Goal: Task Accomplishment & Management: Manage account settings

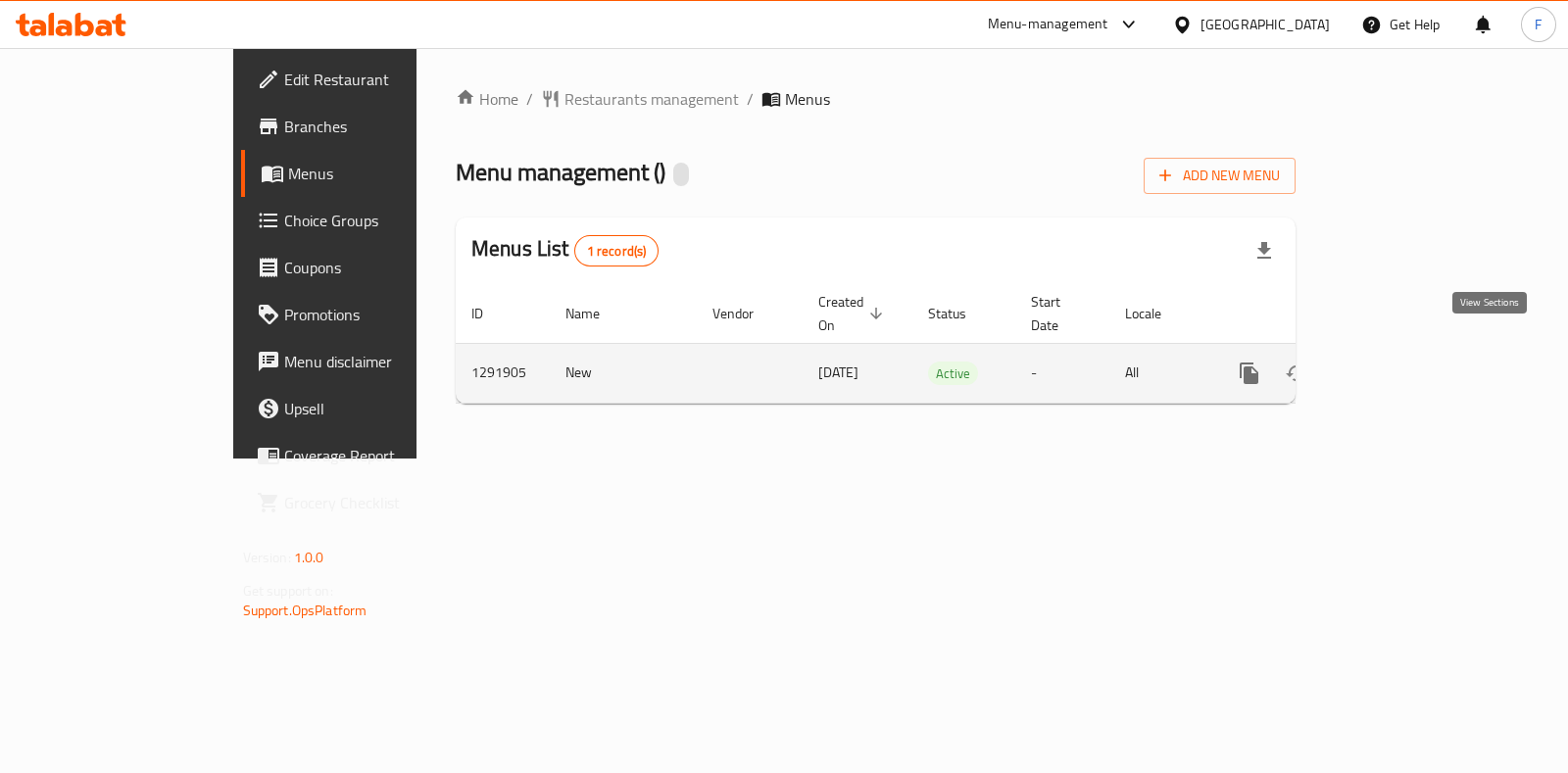
click at [1402, 362] on icon "enhanced table" at bounding box center [1391, 374] width 24 height 24
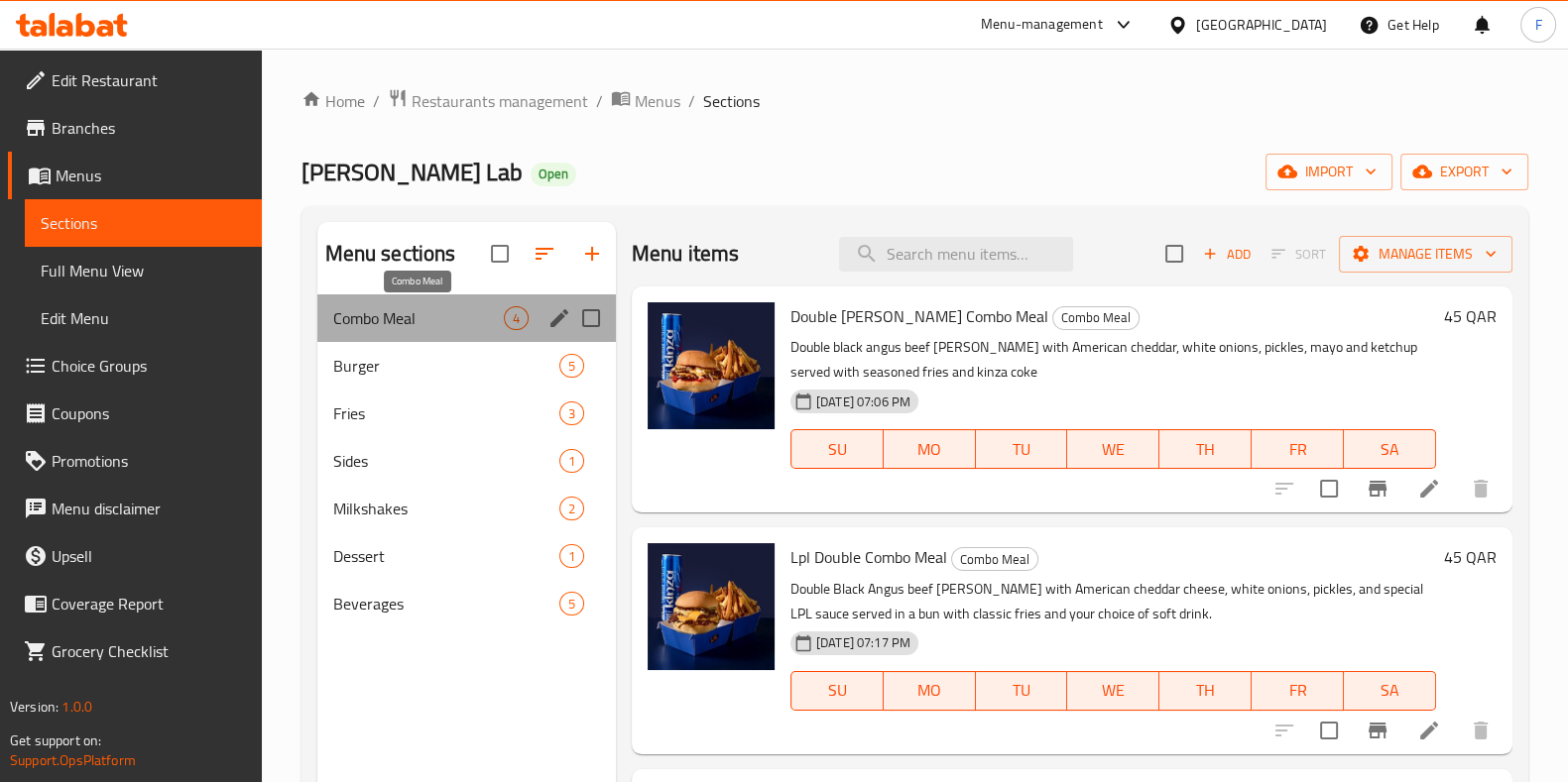
click at [391, 311] on span "Combo Meal" at bounding box center [418, 318] width 171 height 24
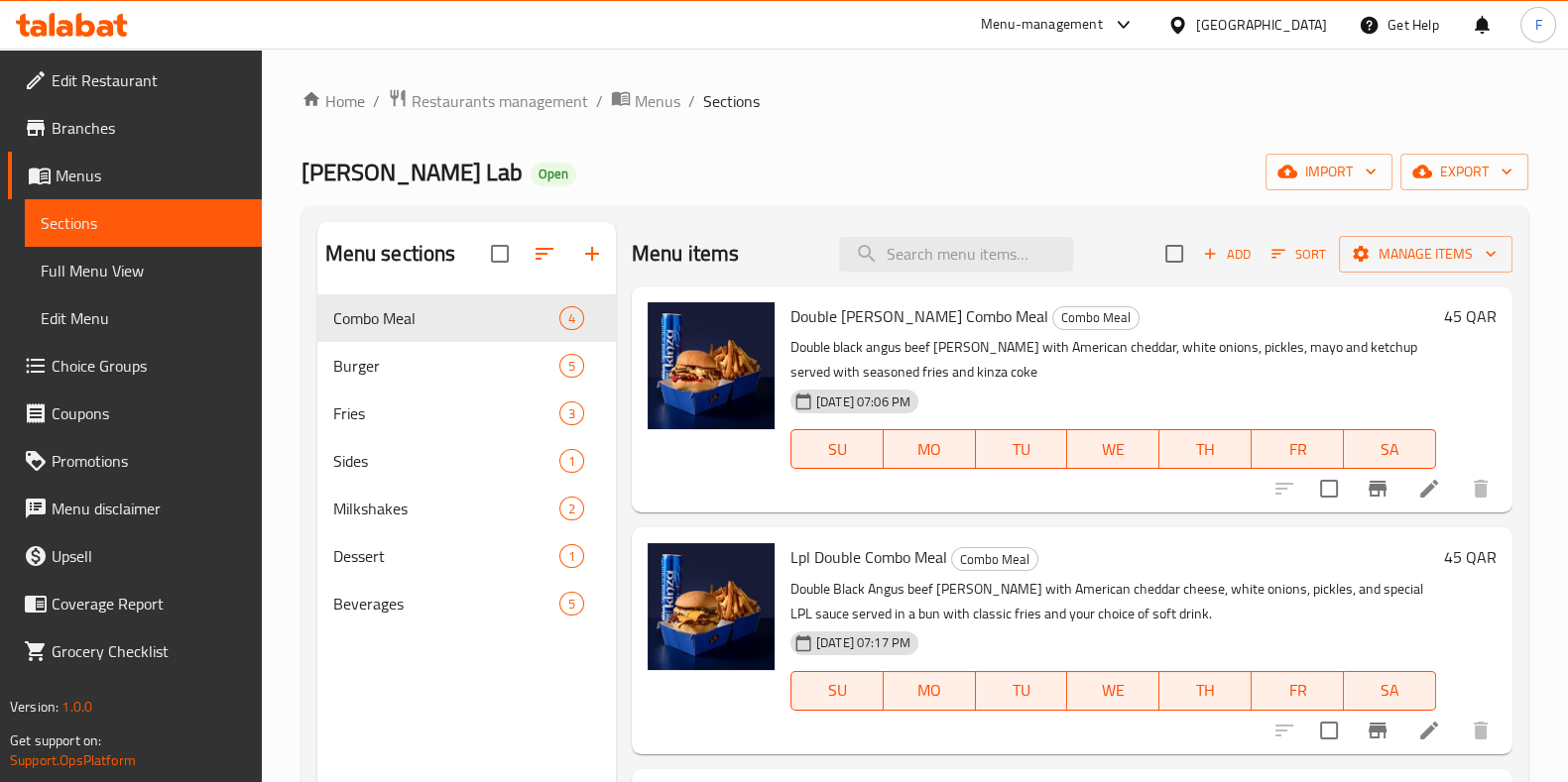
click at [1419, 491] on icon at bounding box center [1428, 489] width 18 height 18
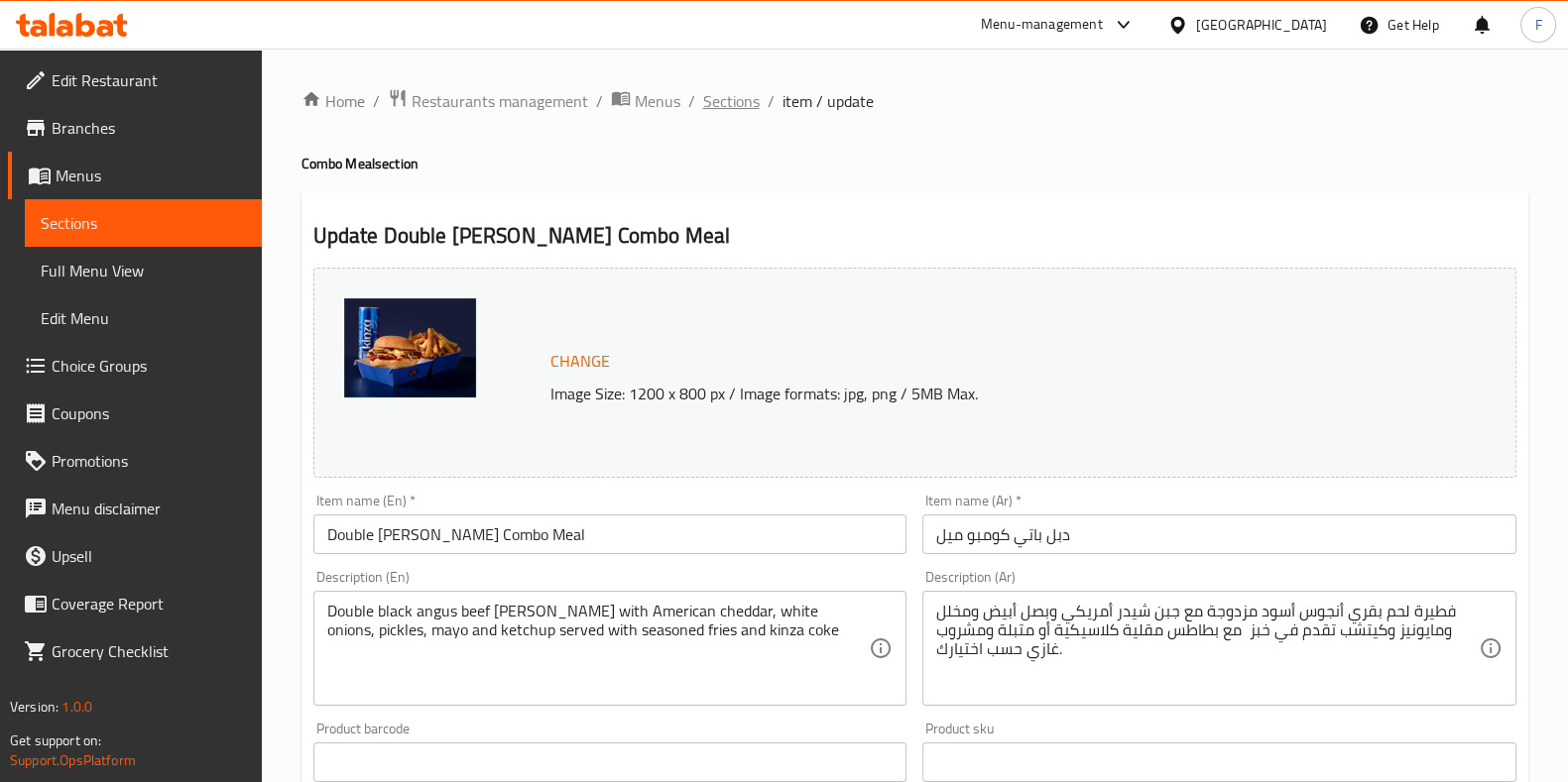
click at [734, 105] on span "Sections" at bounding box center [731, 101] width 57 height 24
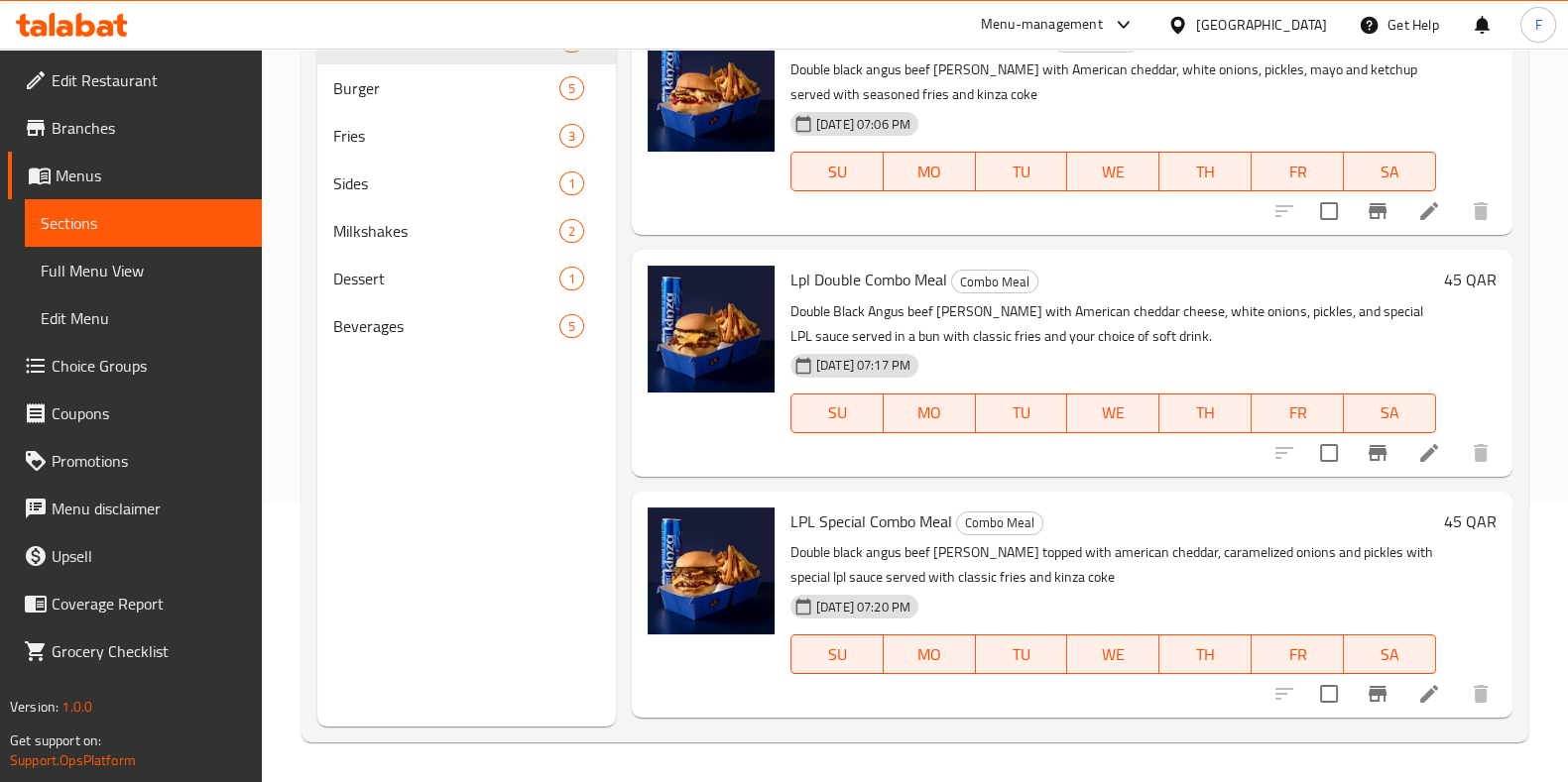
scroll to position [154, 0]
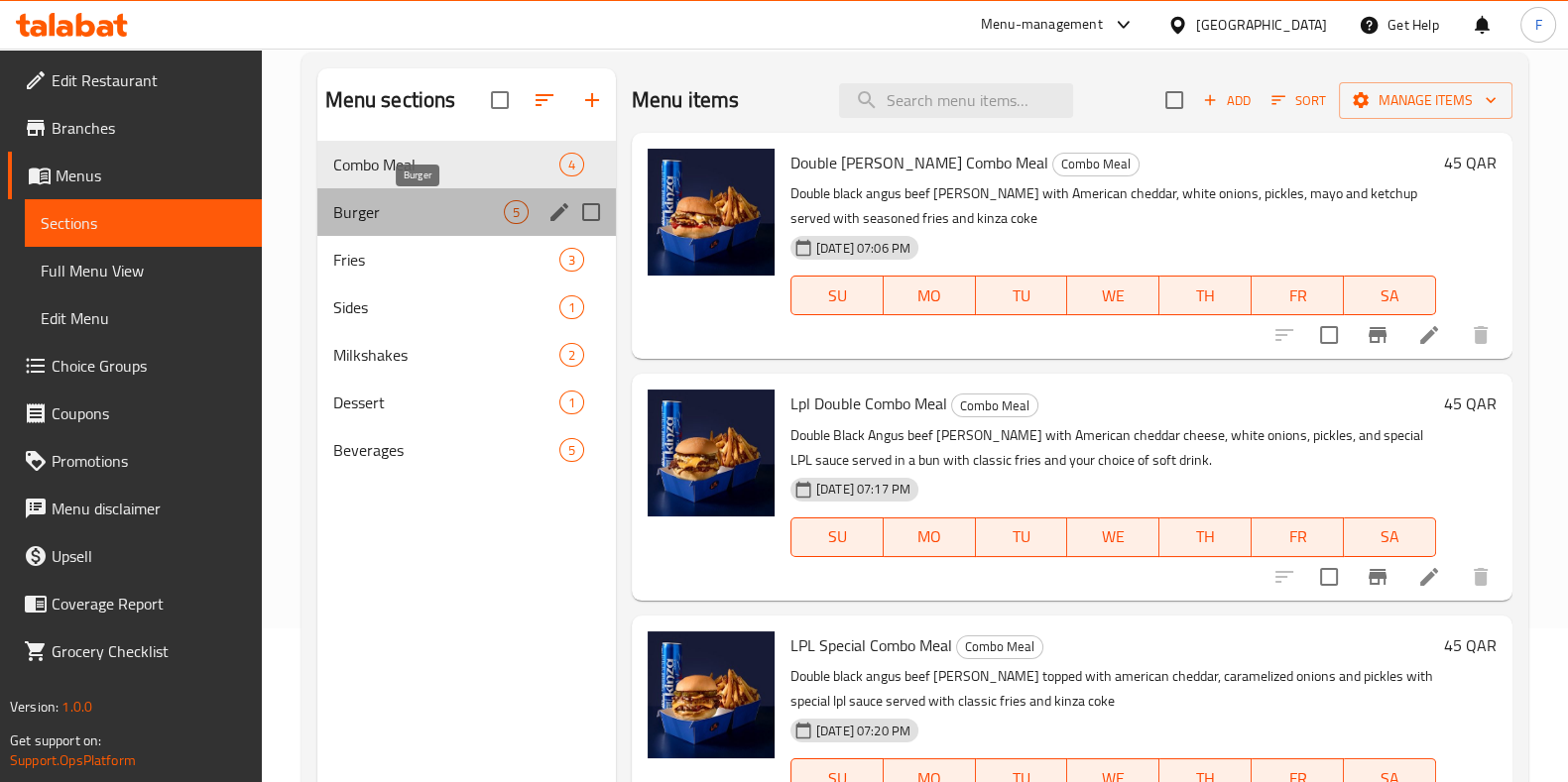
click at [370, 218] on span "Burger" at bounding box center [418, 212] width 171 height 24
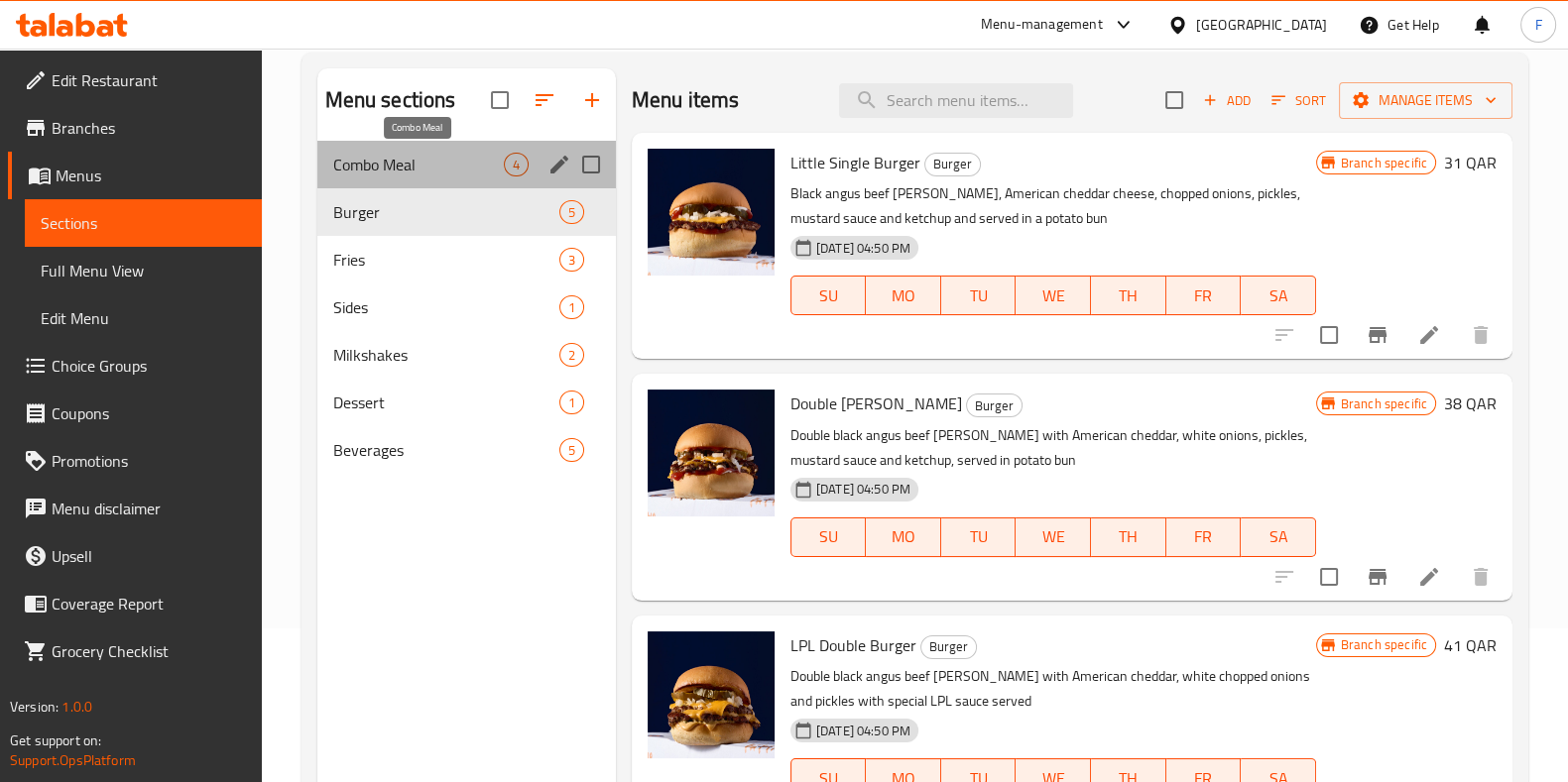
click at [425, 155] on span "Combo Meal" at bounding box center [418, 165] width 171 height 24
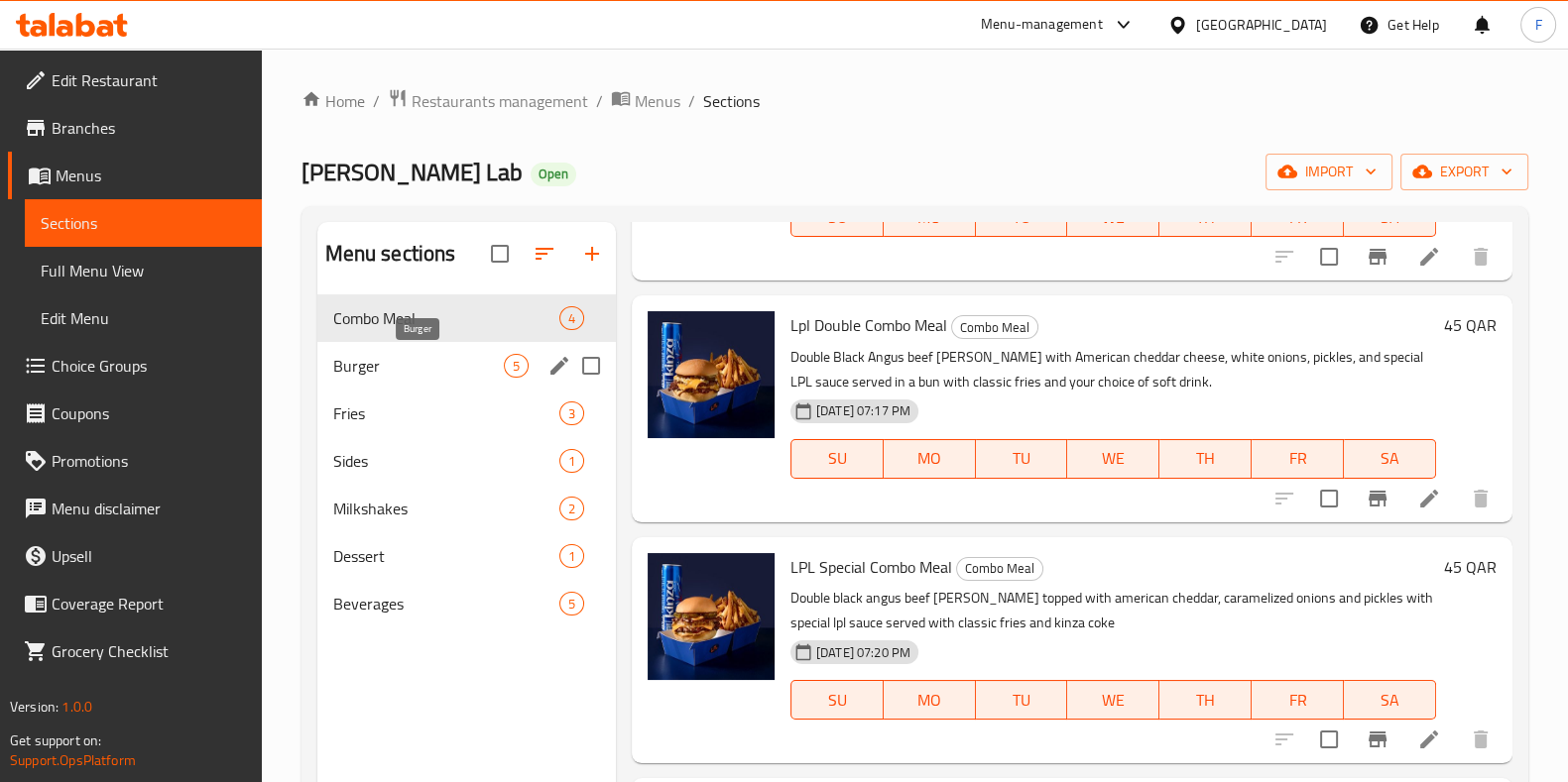
click at [461, 364] on span "Burger" at bounding box center [418, 366] width 171 height 24
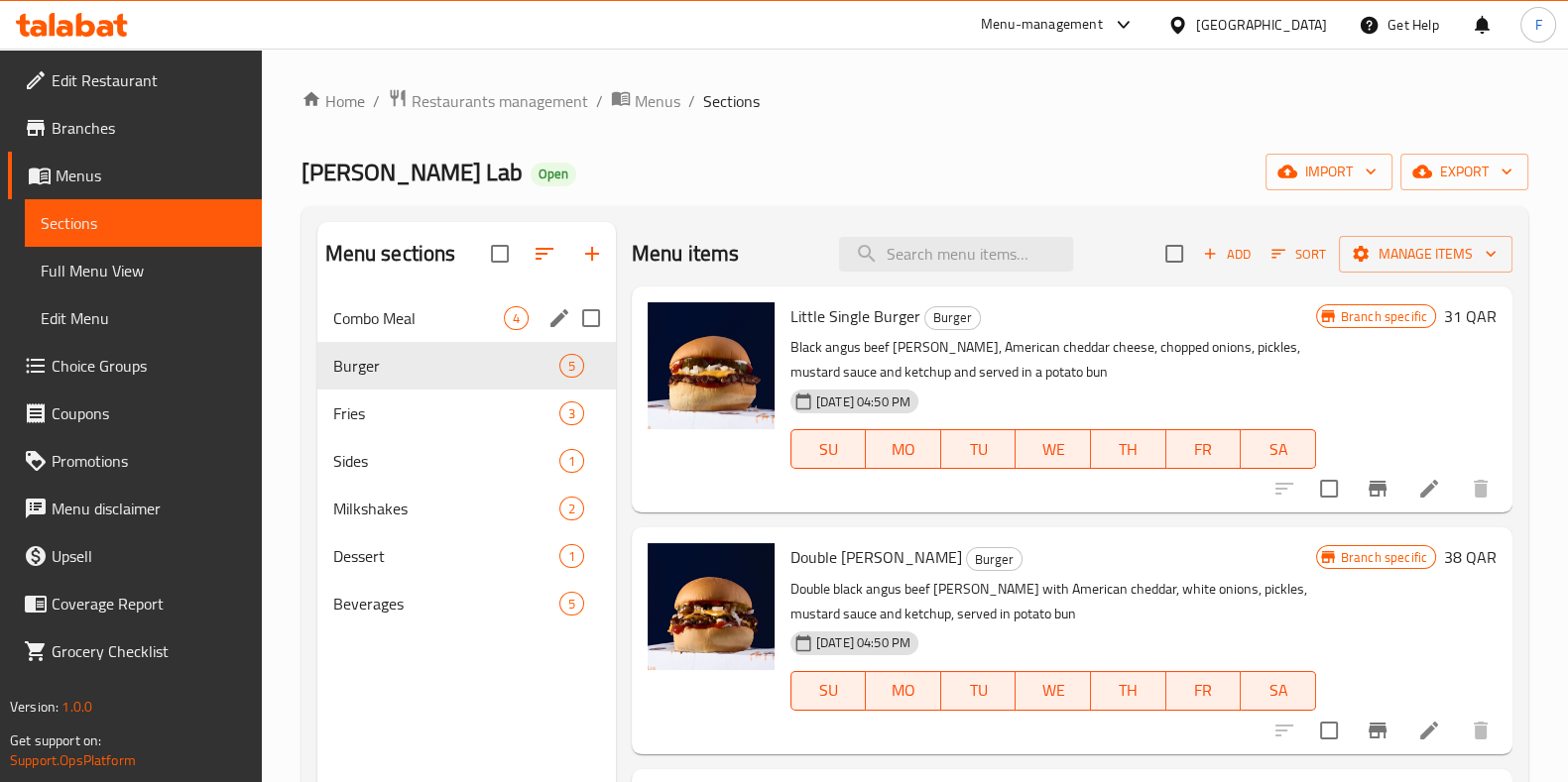
click at [417, 303] on div "Combo Meal 4" at bounding box center [466, 318] width 298 height 48
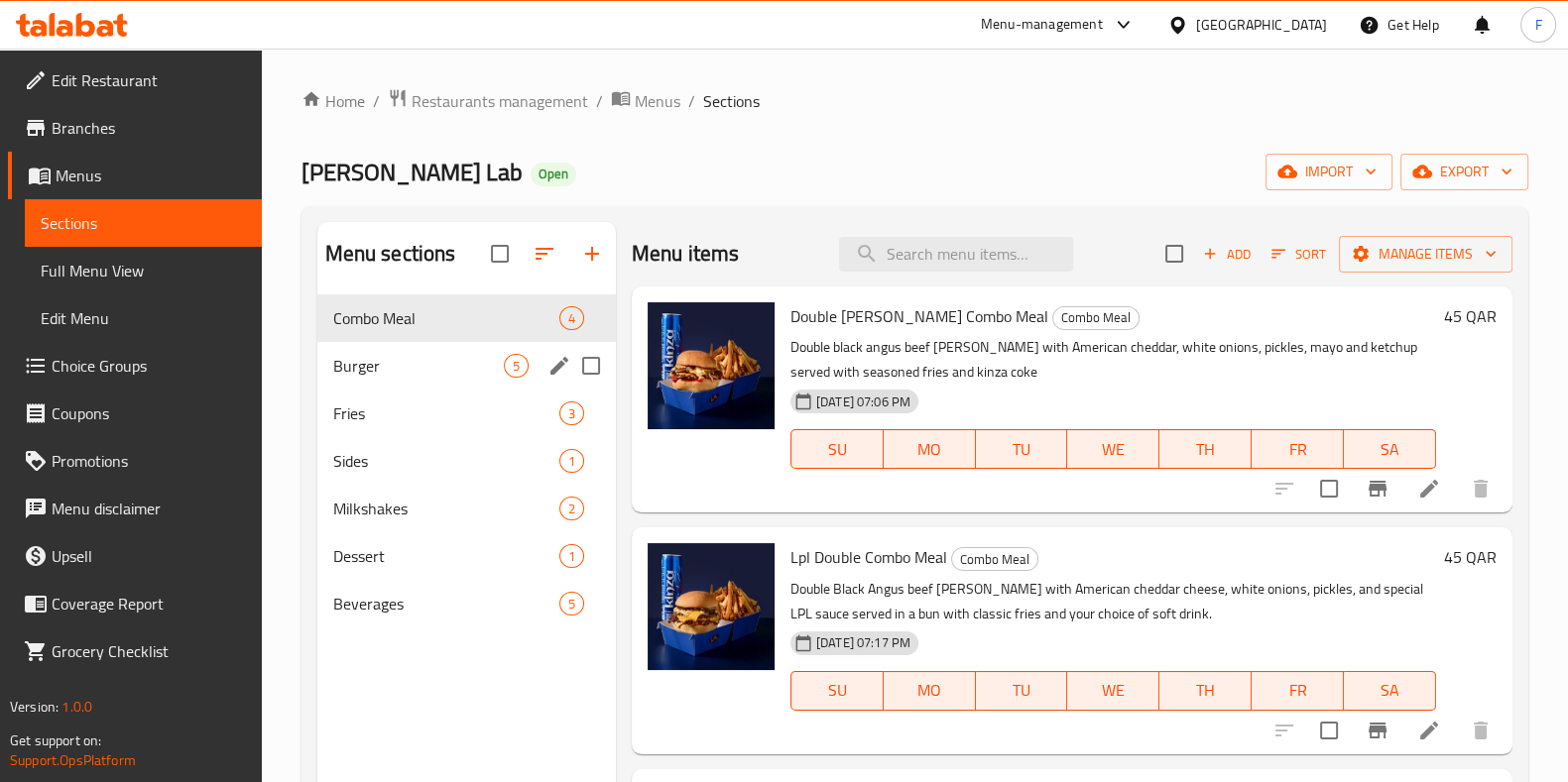
click at [362, 345] on div "Burger 5" at bounding box center [466, 366] width 298 height 48
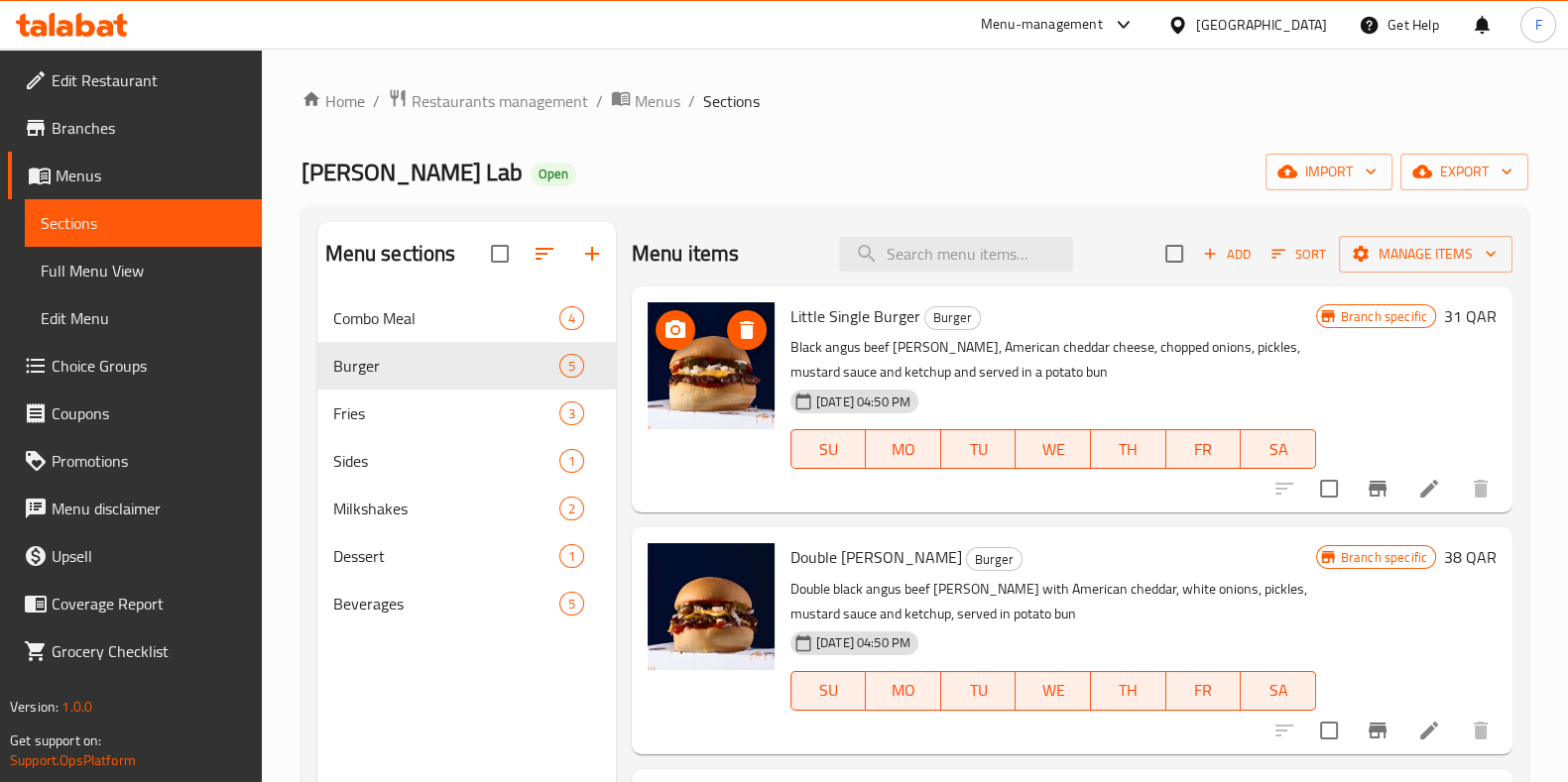
click at [721, 369] on img at bounding box center [710, 365] width 127 height 127
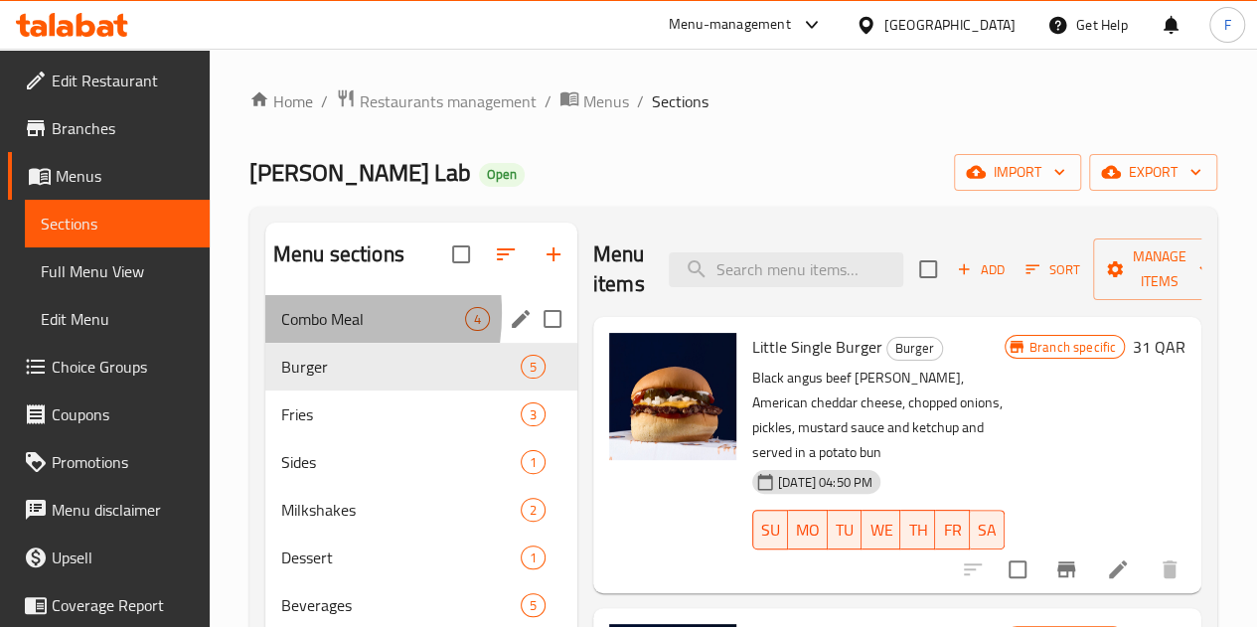
click at [275, 343] on div "Combo Meal 4" at bounding box center [421, 319] width 312 height 48
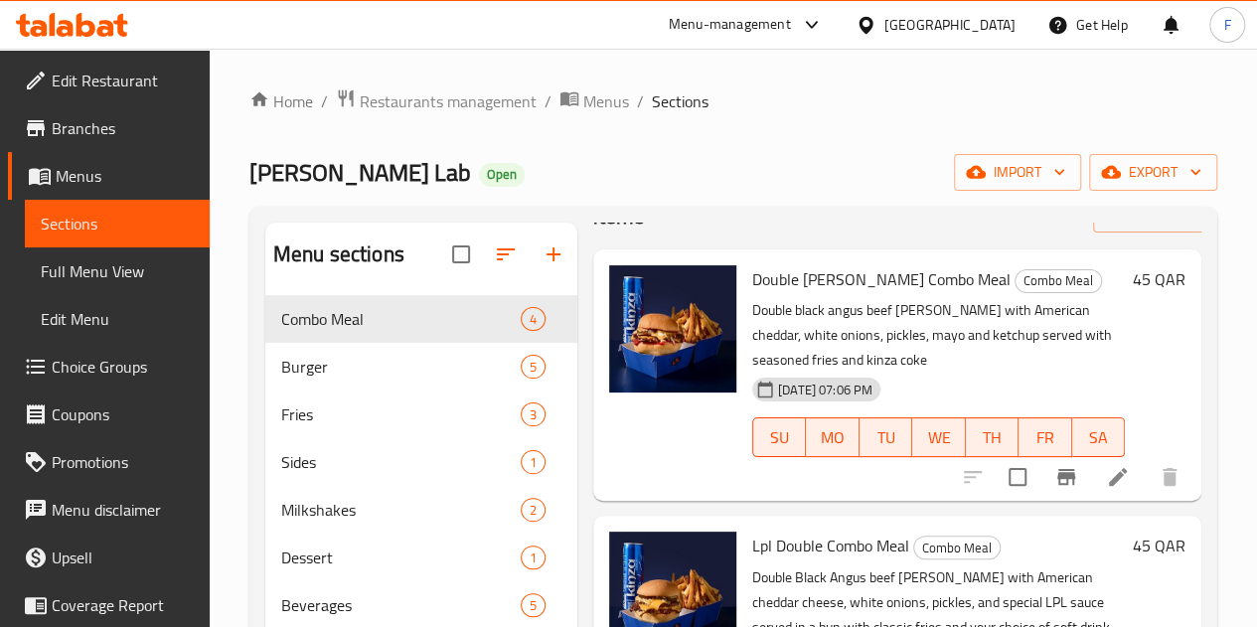
scroll to position [99, 0]
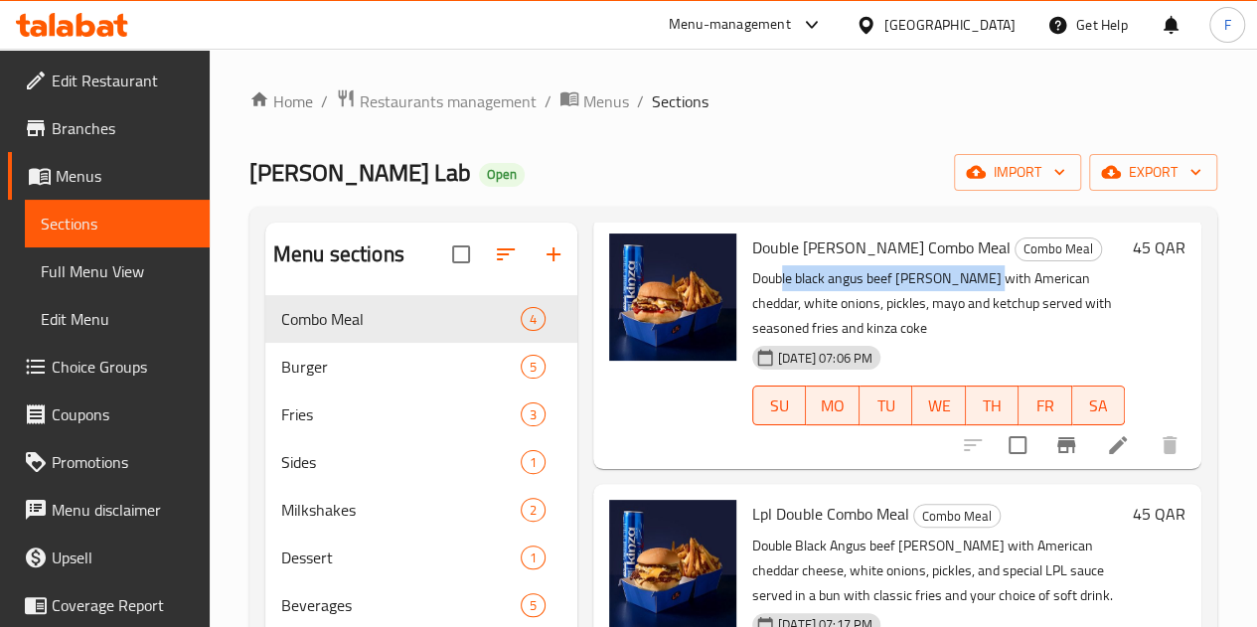
drag, startPoint x: 705, startPoint y: 285, endPoint x: 907, endPoint y: 289, distance: 201.8
click at [907, 289] on p "Double black angus beef patty with American cheddar, white onions, pickles, may…" at bounding box center [938, 303] width 373 height 75
click at [752, 275] on p "Double black angus beef patty with American cheddar, white onions, pickles, may…" at bounding box center [938, 303] width 373 height 75
drag, startPoint x: 686, startPoint y: 279, endPoint x: 827, endPoint y: 286, distance: 141.3
click at [827, 286] on p "Double black angus beef patty with American cheddar, white onions, pickles, may…" at bounding box center [938, 303] width 373 height 75
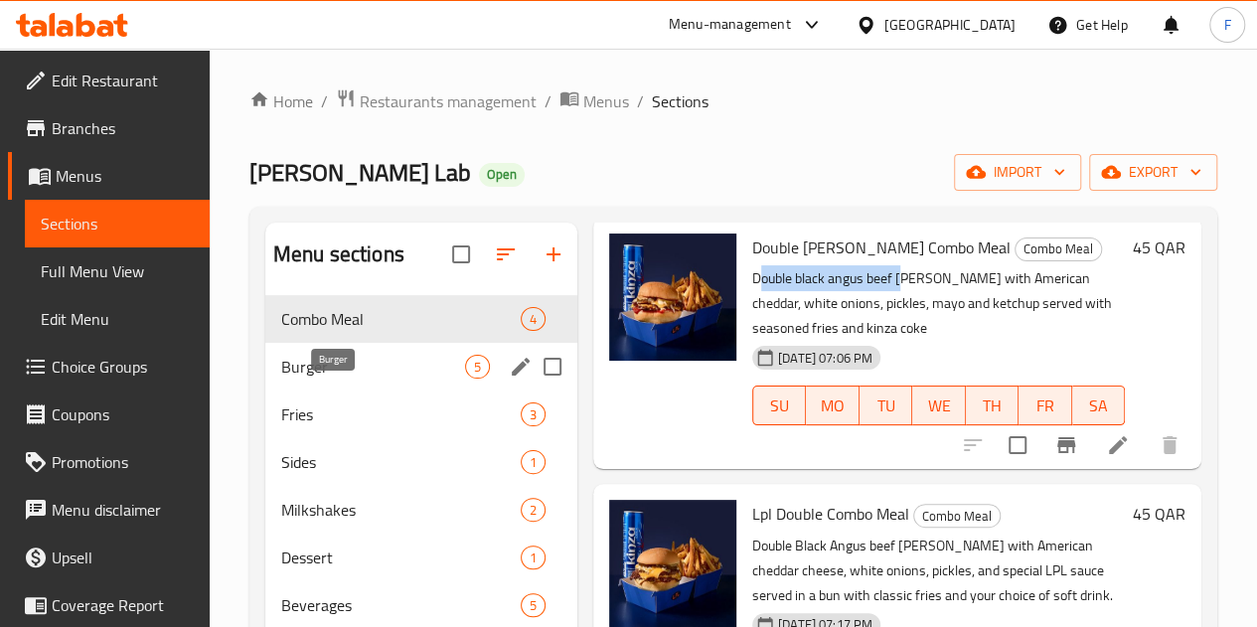
click at [330, 379] on span "Burger" at bounding box center [373, 367] width 184 height 24
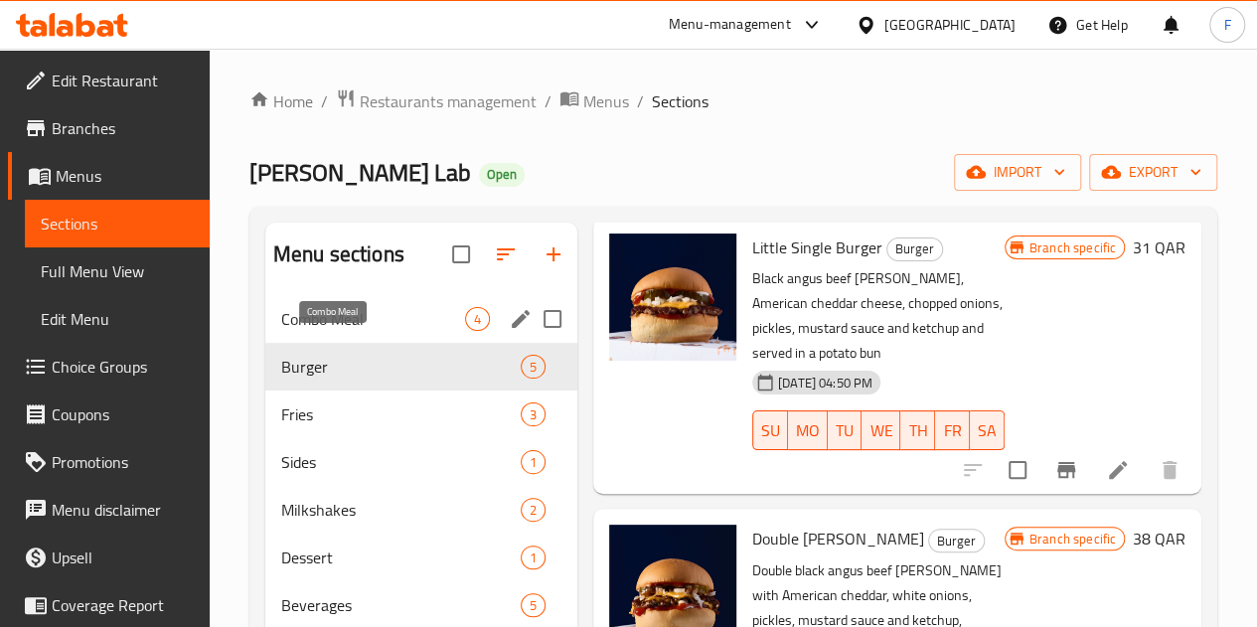
click at [331, 331] on span "Combo Meal" at bounding box center [373, 319] width 184 height 24
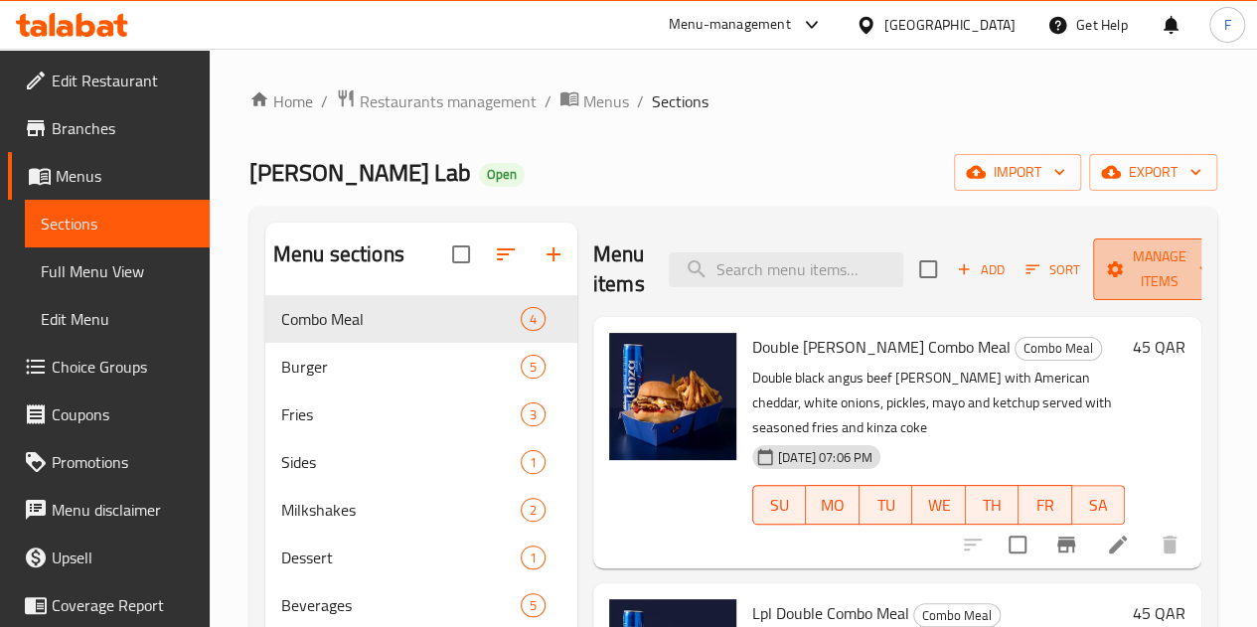
click at [1141, 264] on span "Manage items" at bounding box center [1159, 270] width 101 height 50
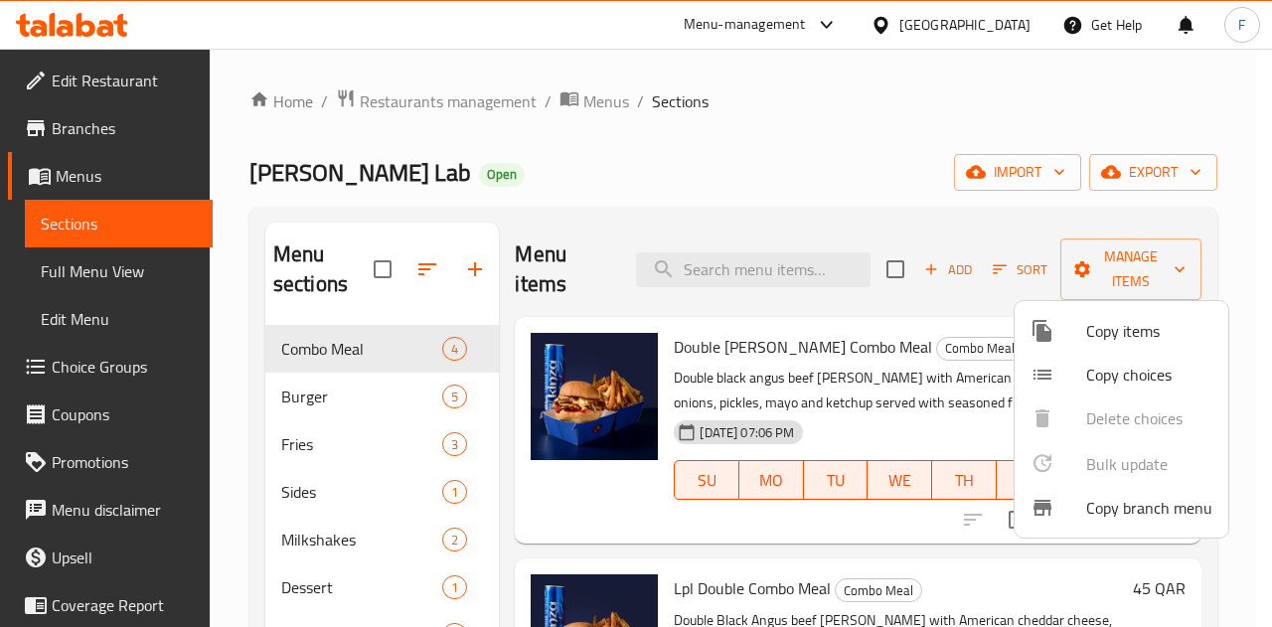
click at [646, 150] on div at bounding box center [636, 313] width 1272 height 627
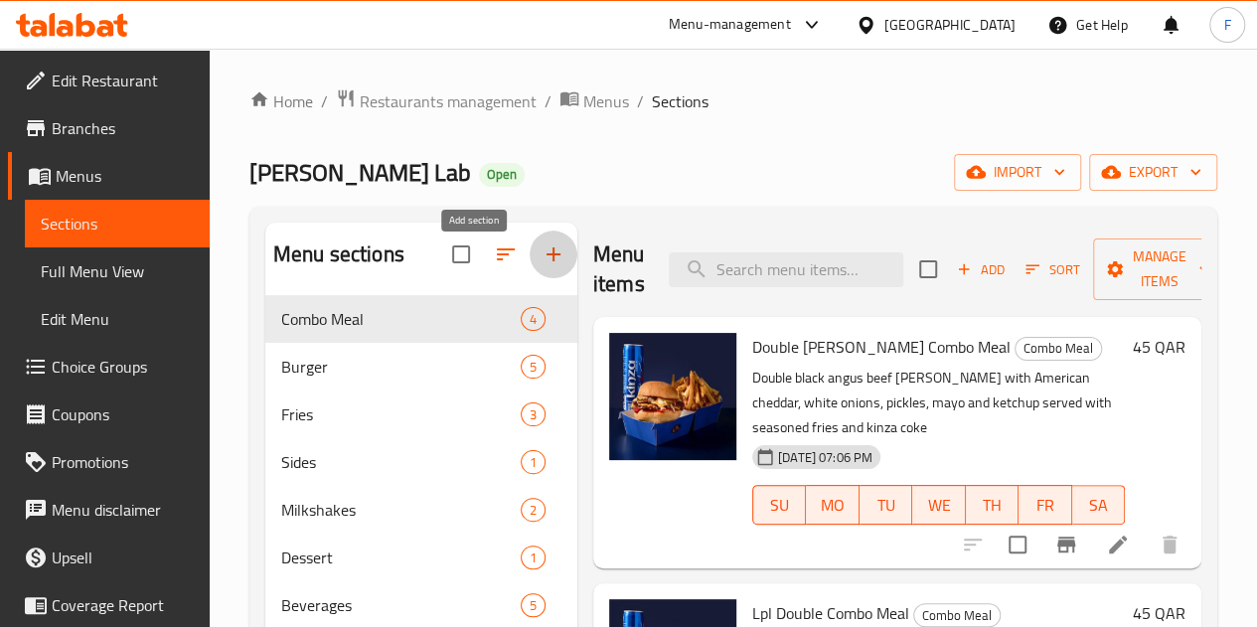
click at [542, 266] on icon "button" at bounding box center [554, 255] width 24 height 24
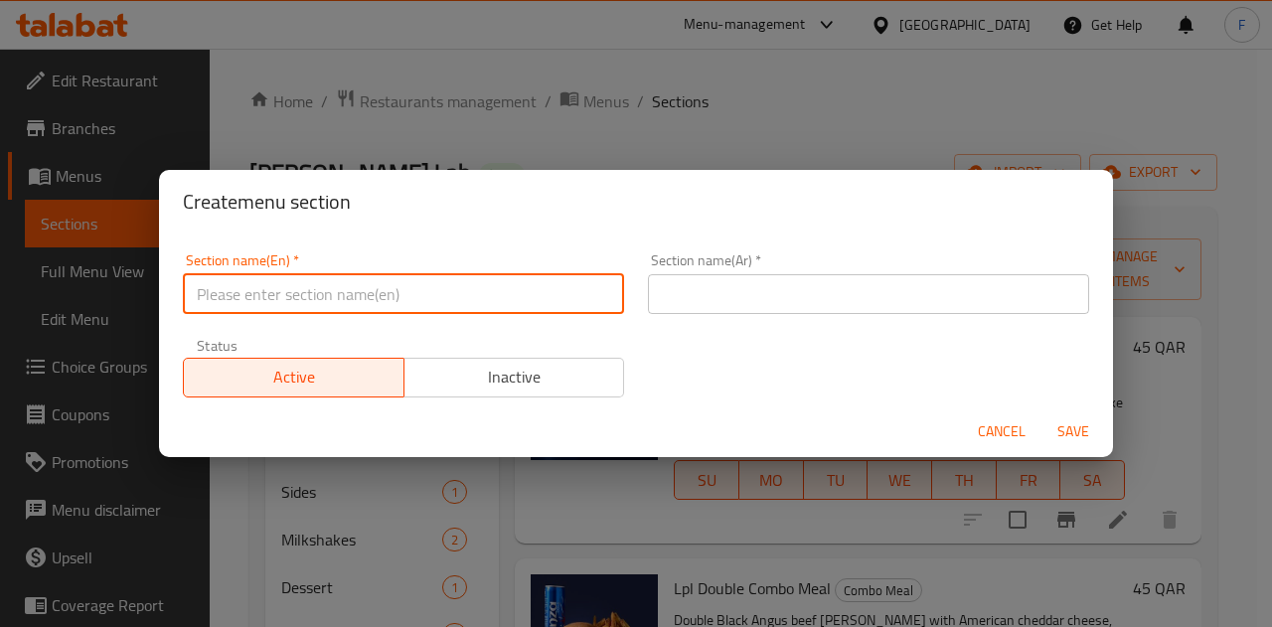
click at [449, 299] on input "text" at bounding box center [403, 294] width 441 height 40
type input "M41"
click at [760, 283] on input "text" at bounding box center [868, 294] width 441 height 40
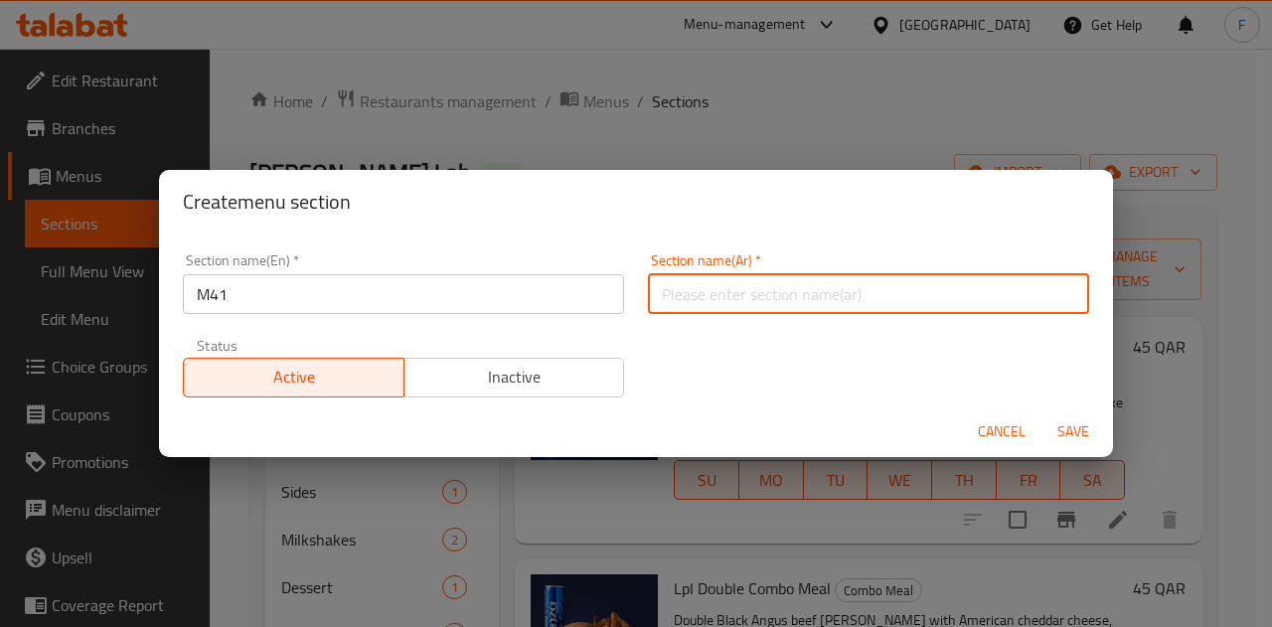
type input "م41"
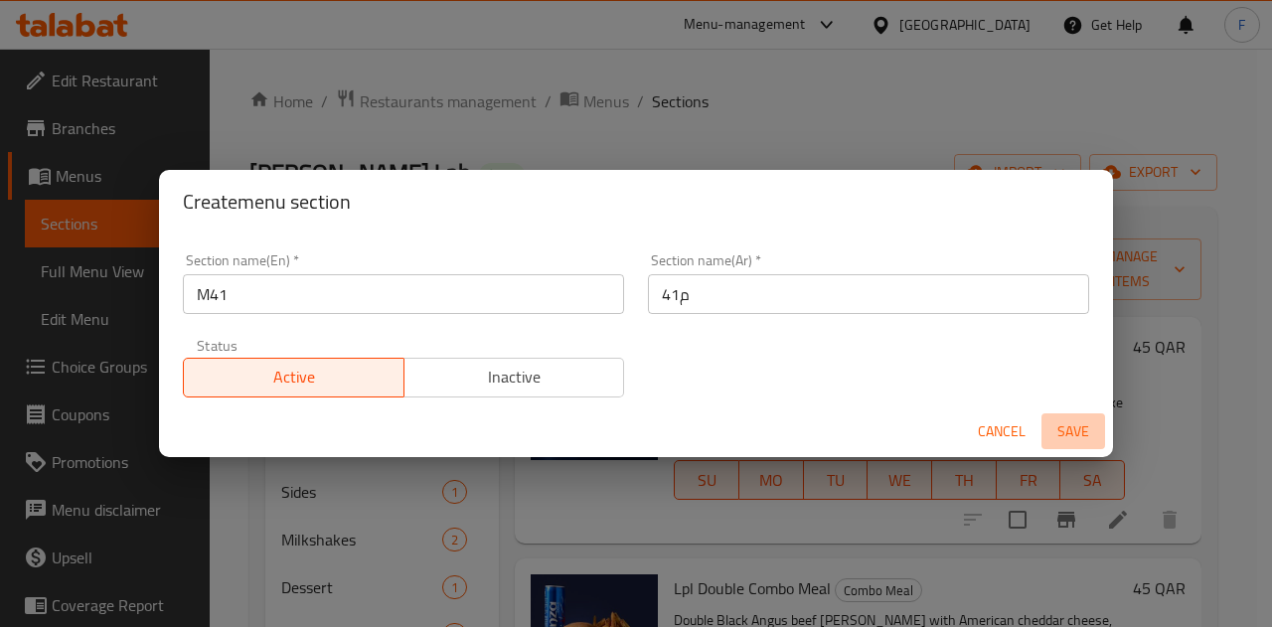
click at [1068, 423] on span "Save" at bounding box center [1074, 431] width 48 height 25
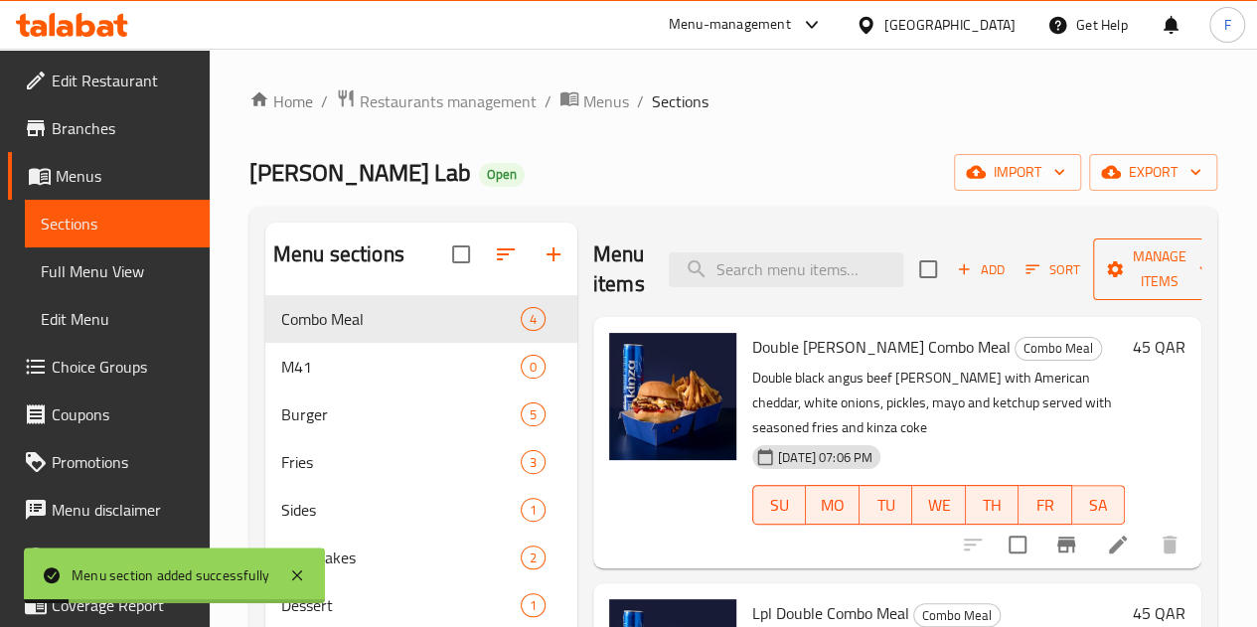
click at [1155, 246] on span "Manage items" at bounding box center [1159, 270] width 101 height 50
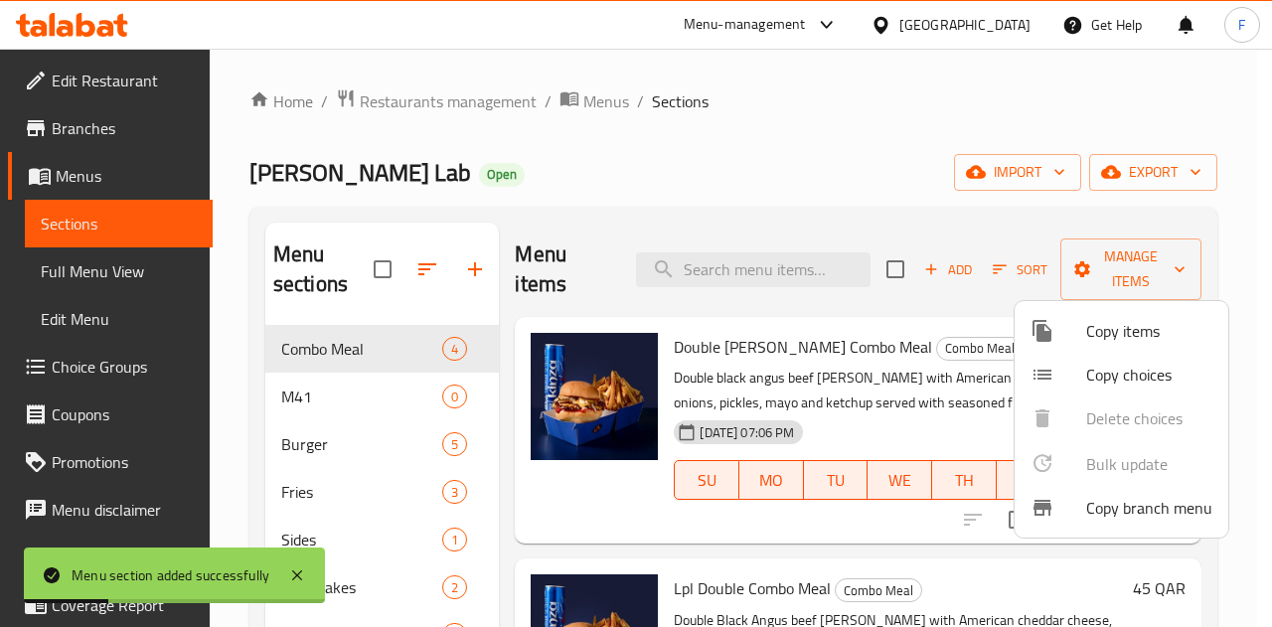
click at [1137, 341] on span "Copy items" at bounding box center [1149, 331] width 126 height 24
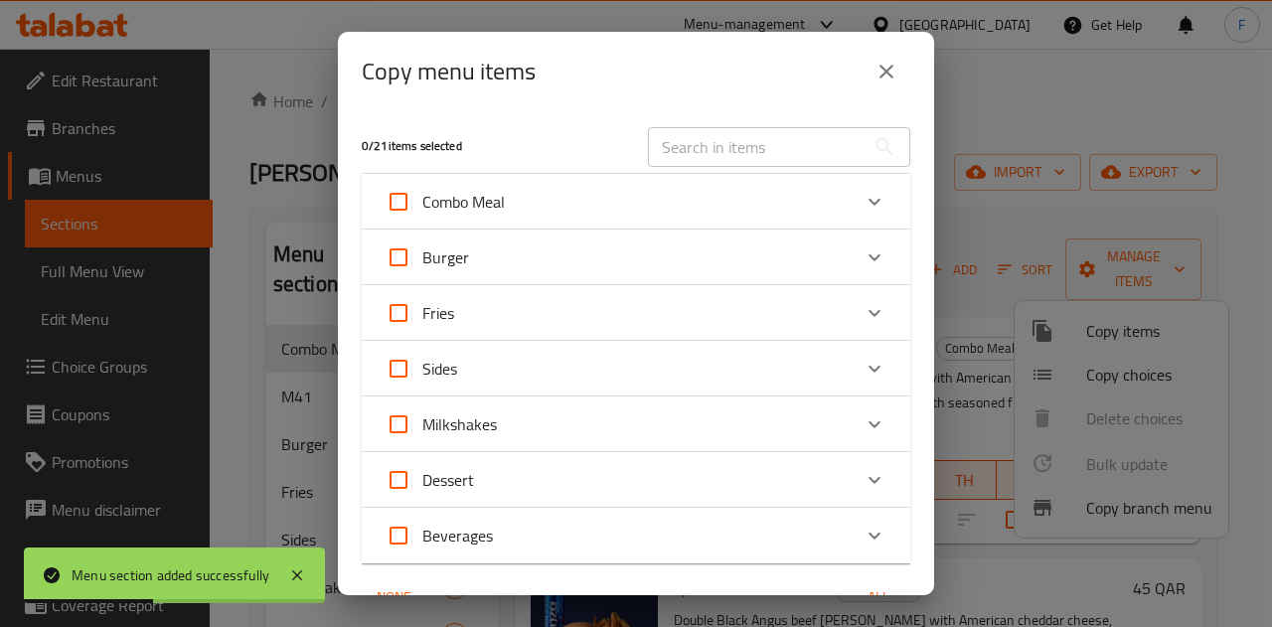
click at [615, 202] on div "Combo Meal" at bounding box center [618, 202] width 465 height 48
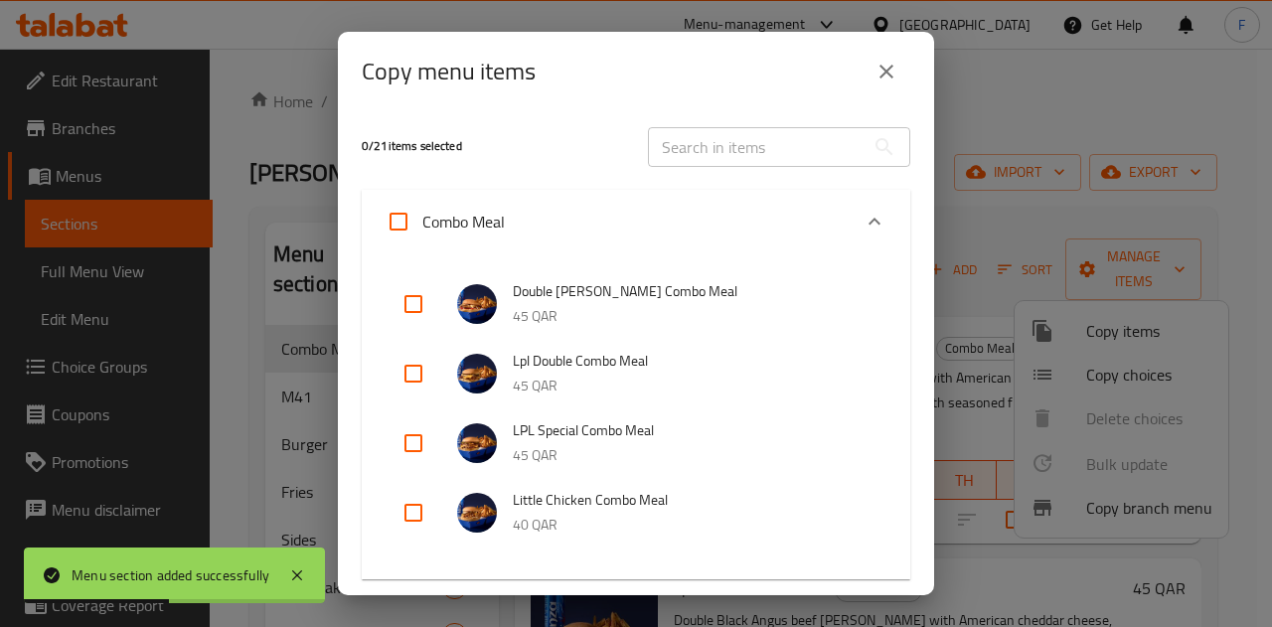
scroll to position [199, 0]
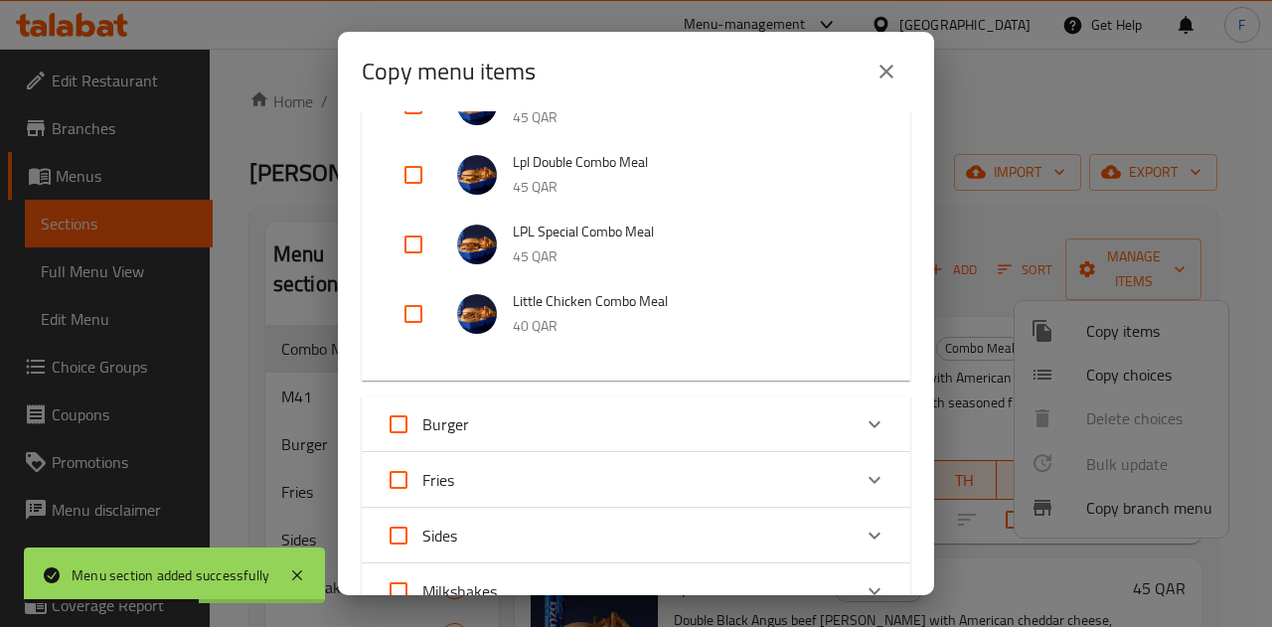
click at [411, 312] on input "checkbox" at bounding box center [414, 314] width 48 height 48
checkbox input "true"
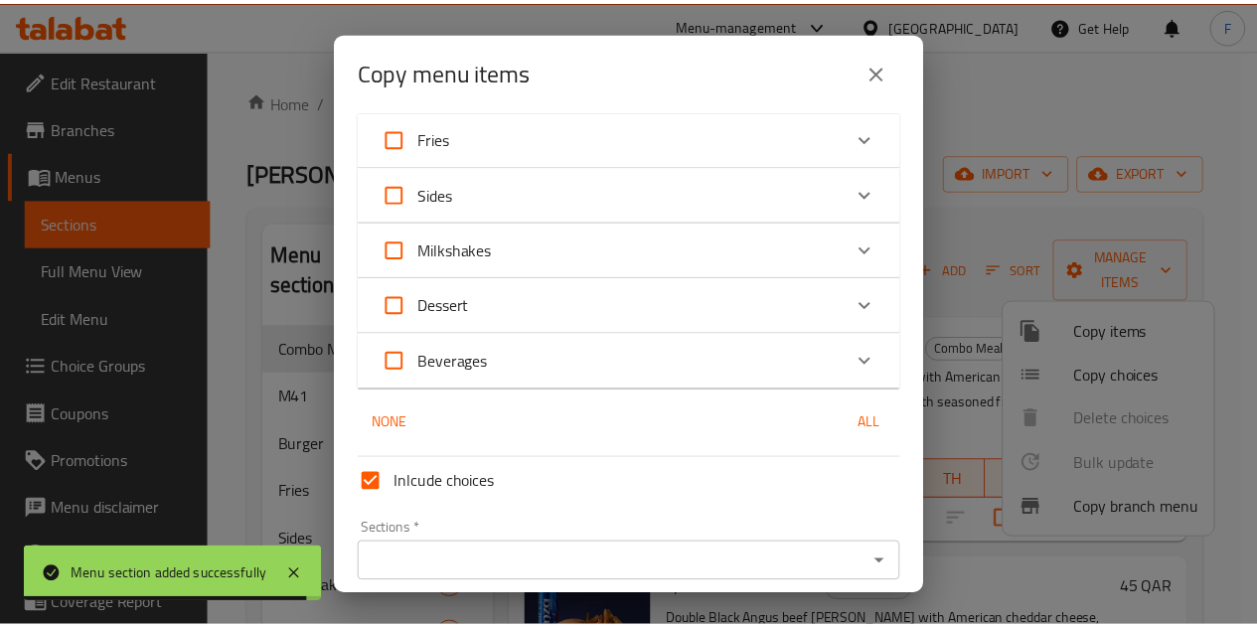
scroll to position [620, 0]
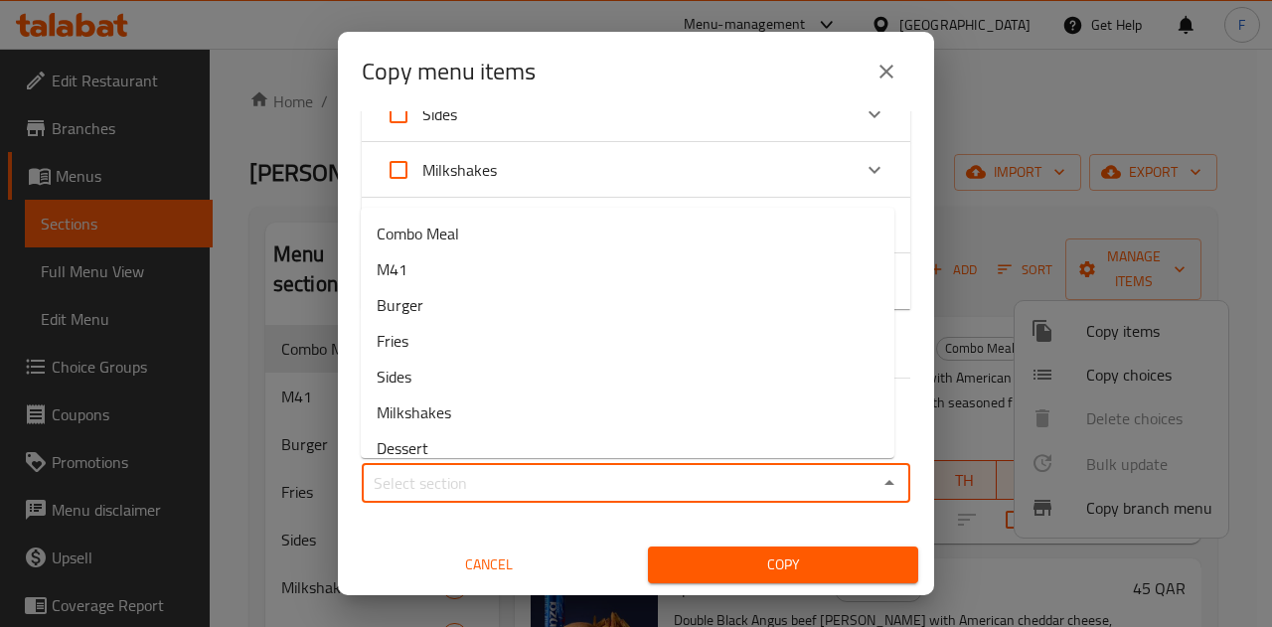
click at [570, 480] on input "Sections   *" at bounding box center [620, 483] width 504 height 28
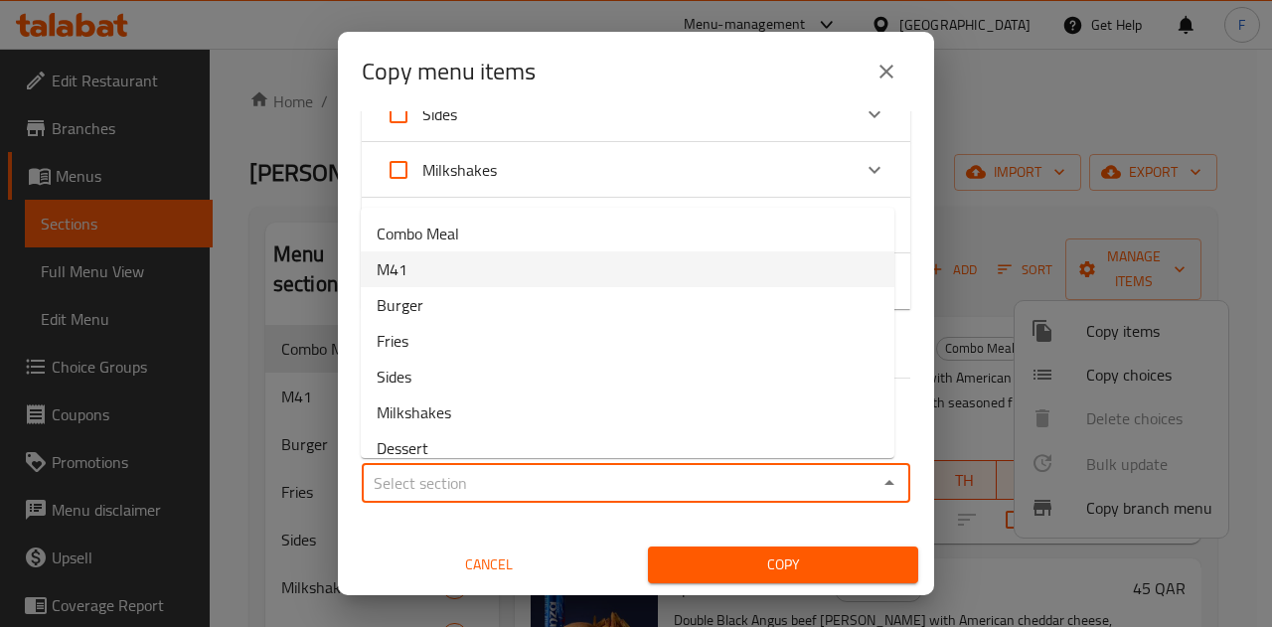
click at [413, 270] on li "M41" at bounding box center [628, 269] width 534 height 36
type input "M41"
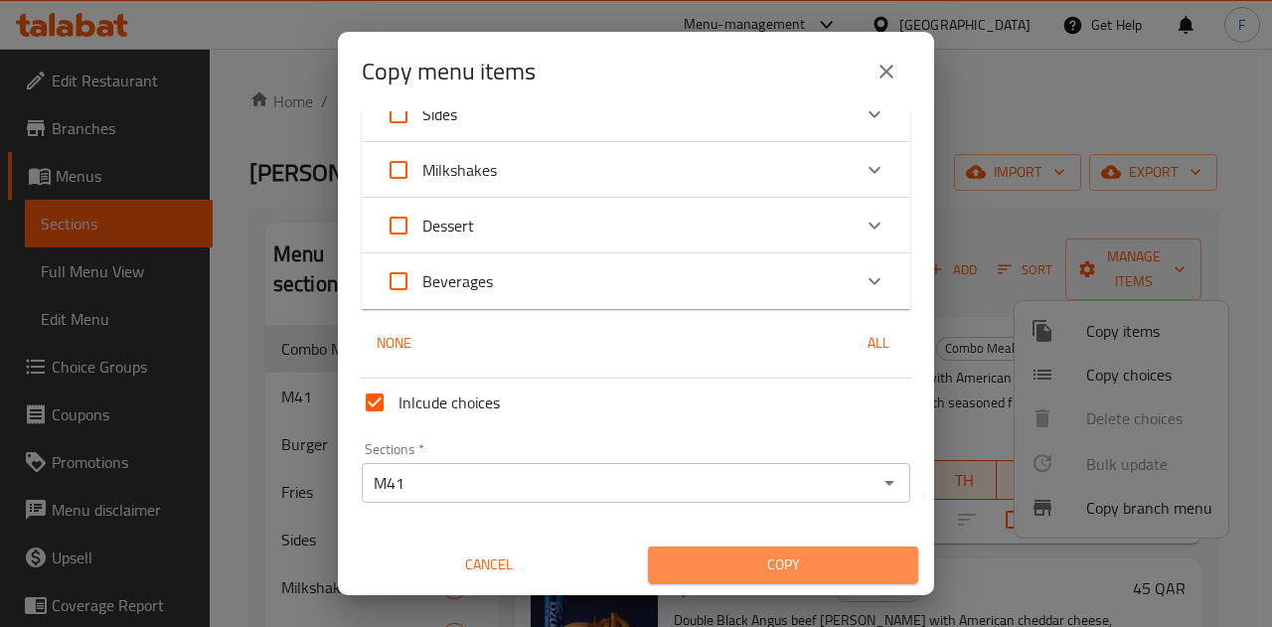
click at [815, 556] on span "Copy" at bounding box center [783, 565] width 239 height 25
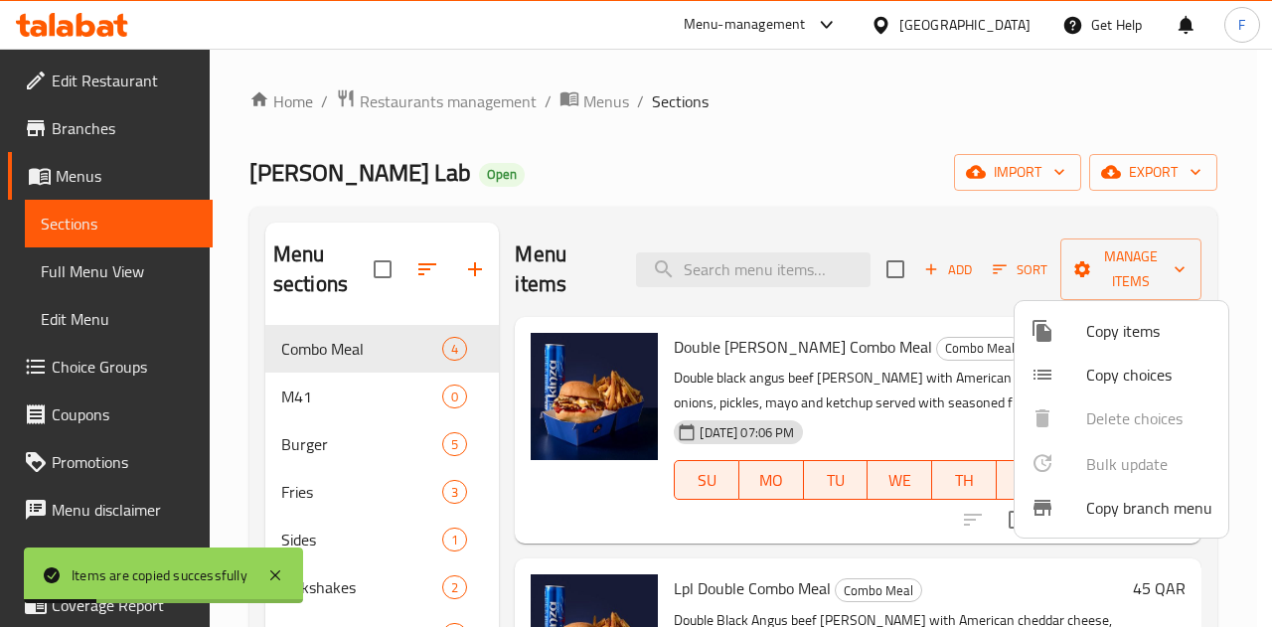
click at [465, 271] on div at bounding box center [636, 313] width 1272 height 627
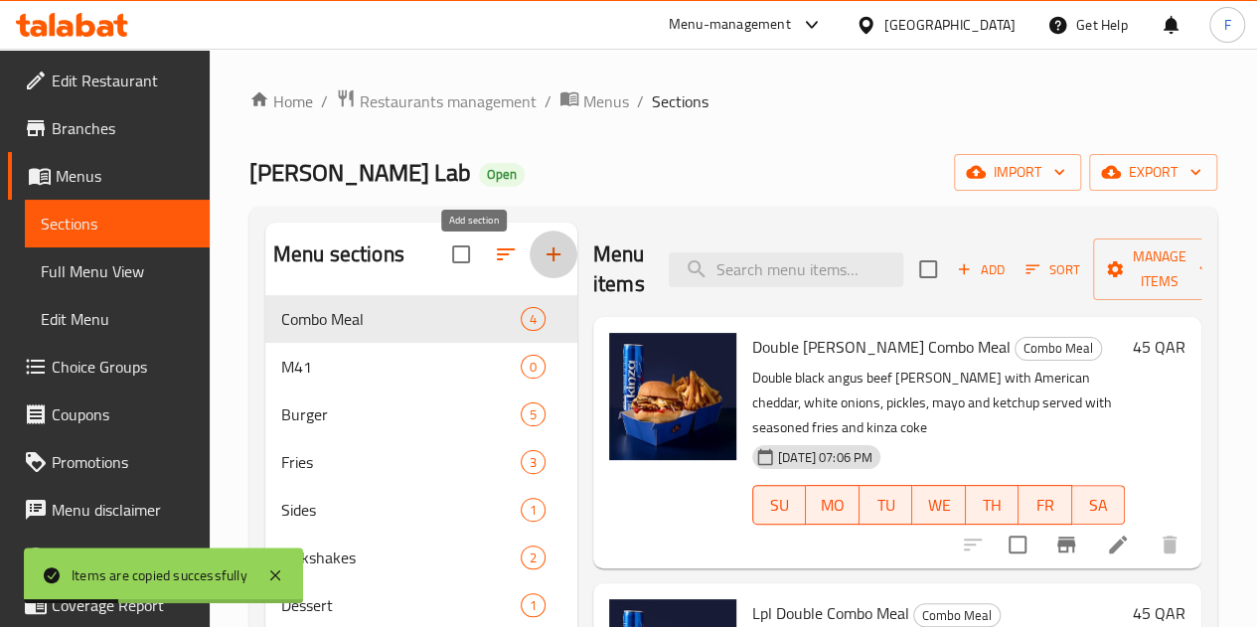
click at [542, 266] on icon "button" at bounding box center [554, 255] width 24 height 24
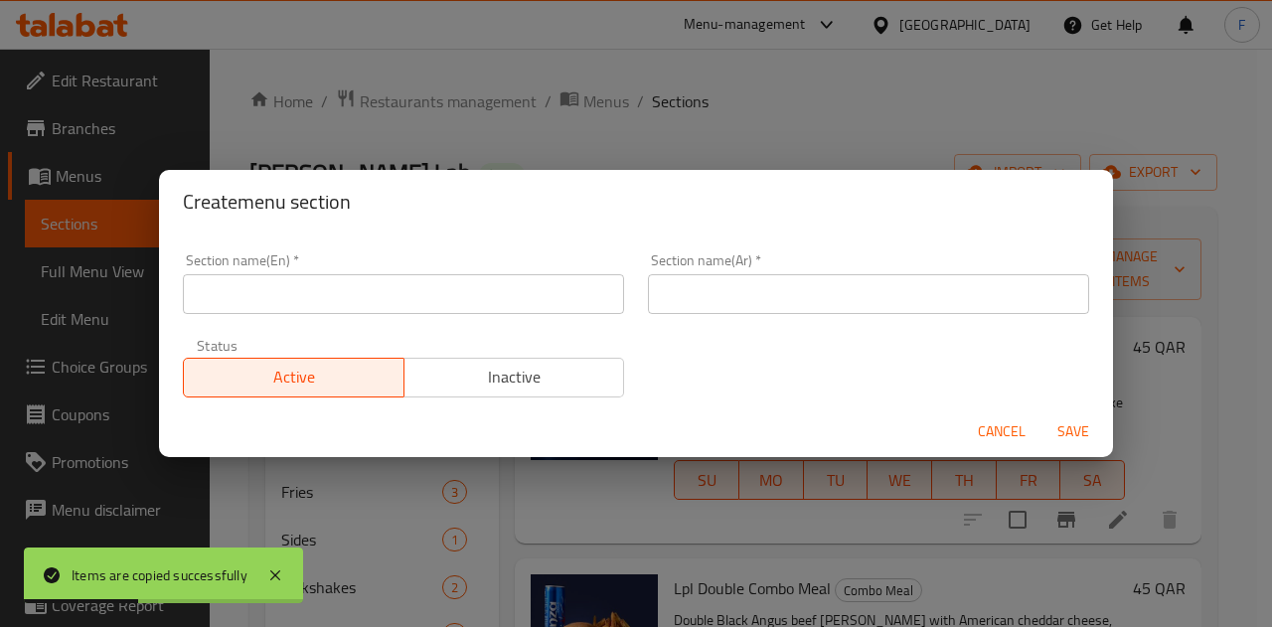
click at [646, 109] on div "Create menu section Section name(En)   * Section name(En) * Section name(Ar)   …" at bounding box center [636, 313] width 1272 height 627
click at [998, 423] on span "Cancel" at bounding box center [1002, 431] width 48 height 25
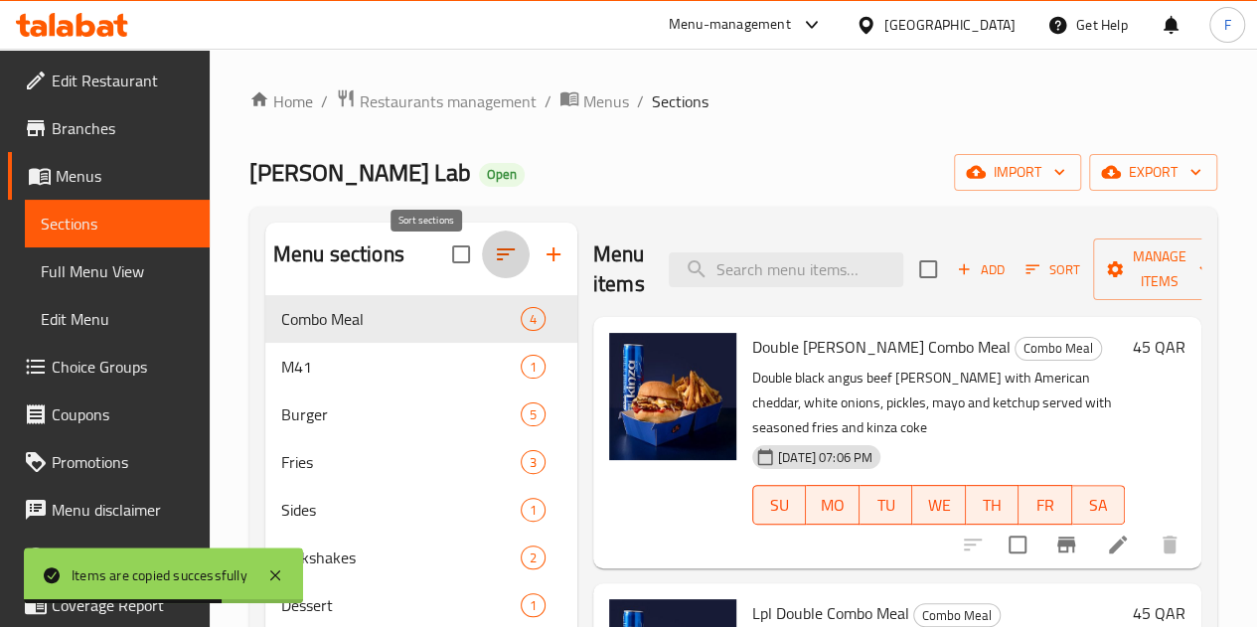
click at [482, 278] on button "button" at bounding box center [506, 255] width 48 height 48
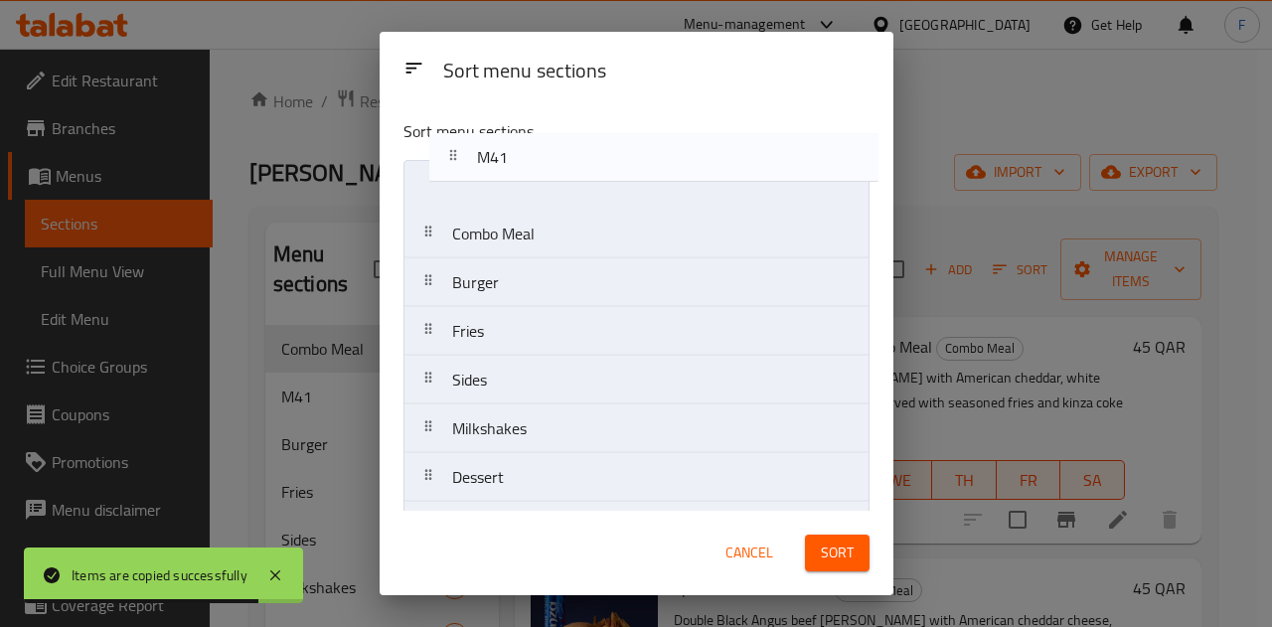
drag, startPoint x: 481, startPoint y: 243, endPoint x: 507, endPoint y: 162, distance: 84.6
click at [507, 162] on nav "Combo Meal M41 Burger Fries Sides Milkshakes Dessert Beverages" at bounding box center [637, 356] width 466 height 392
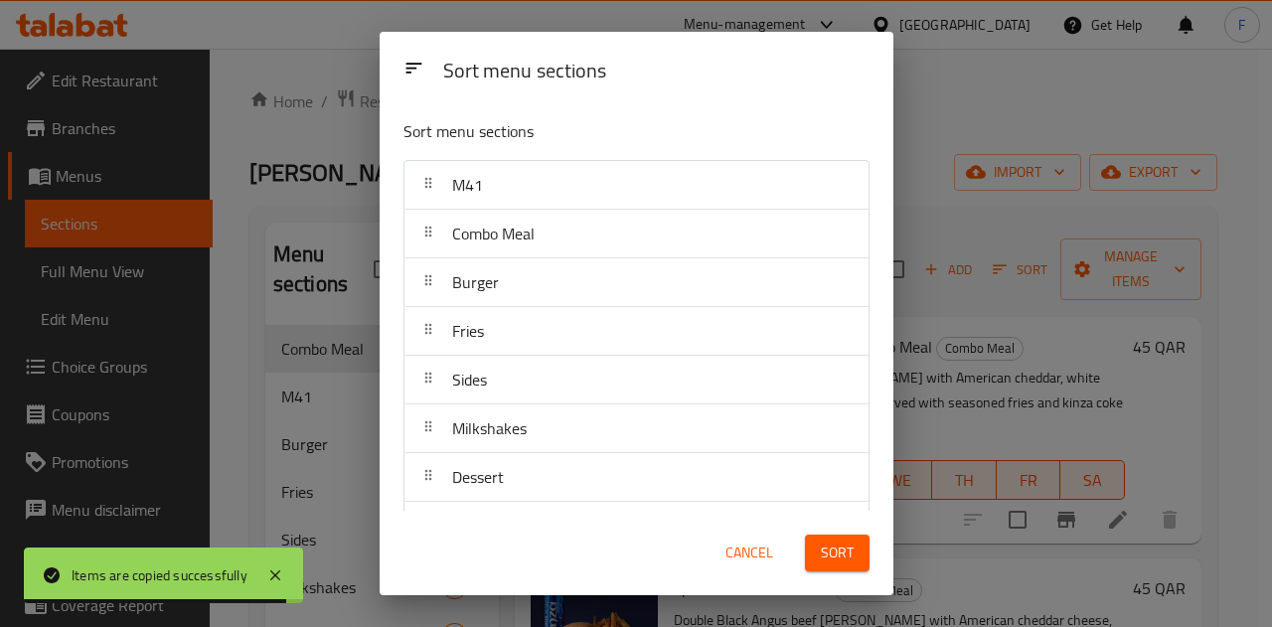
click at [839, 544] on span "Sort" at bounding box center [837, 553] width 33 height 25
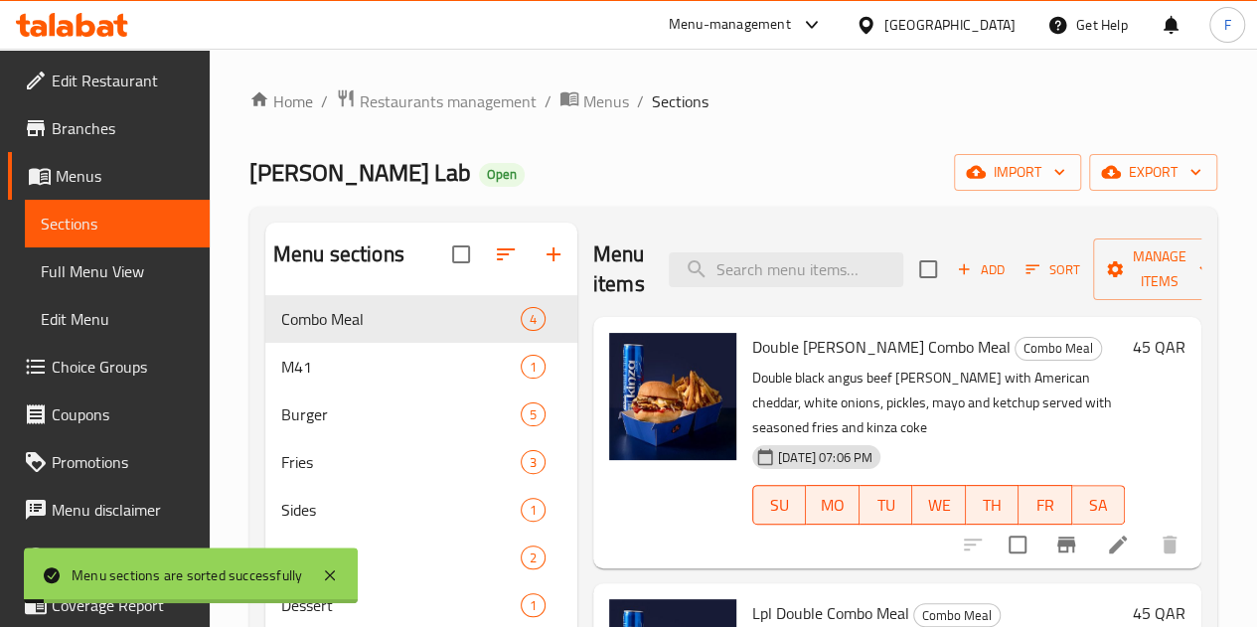
click at [733, 150] on div "Home / Restaurants management / Menus / Sections Little Pattie Lab Open import …" at bounding box center [733, 476] width 968 height 777
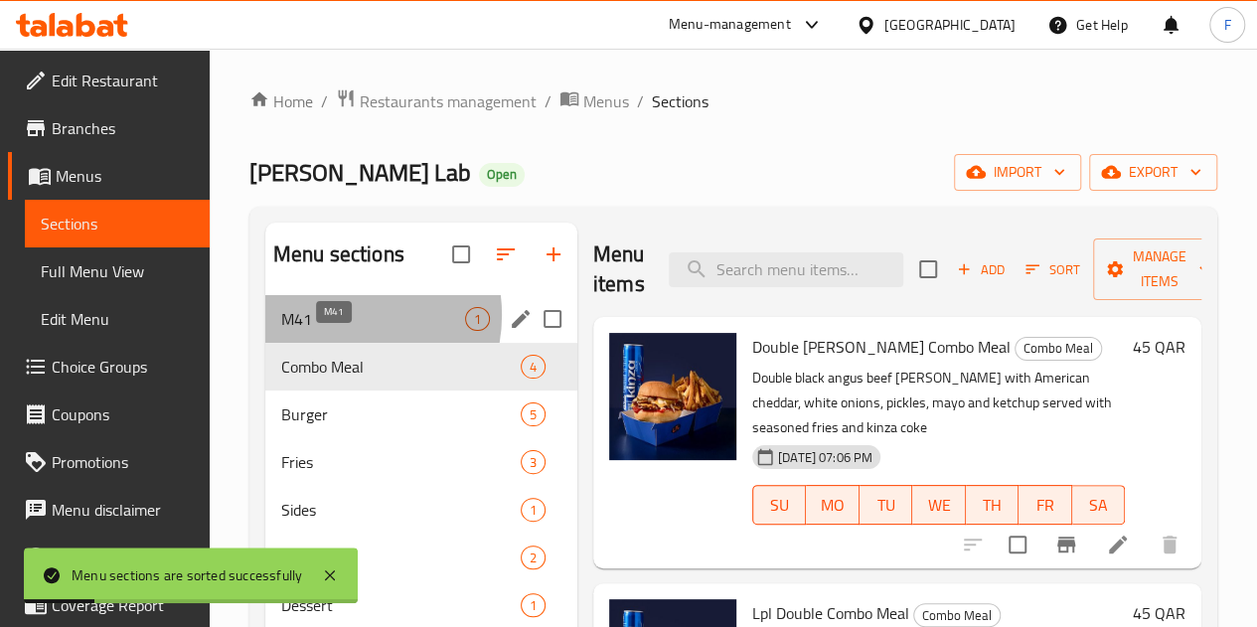
click at [344, 331] on span "M41" at bounding box center [373, 319] width 184 height 24
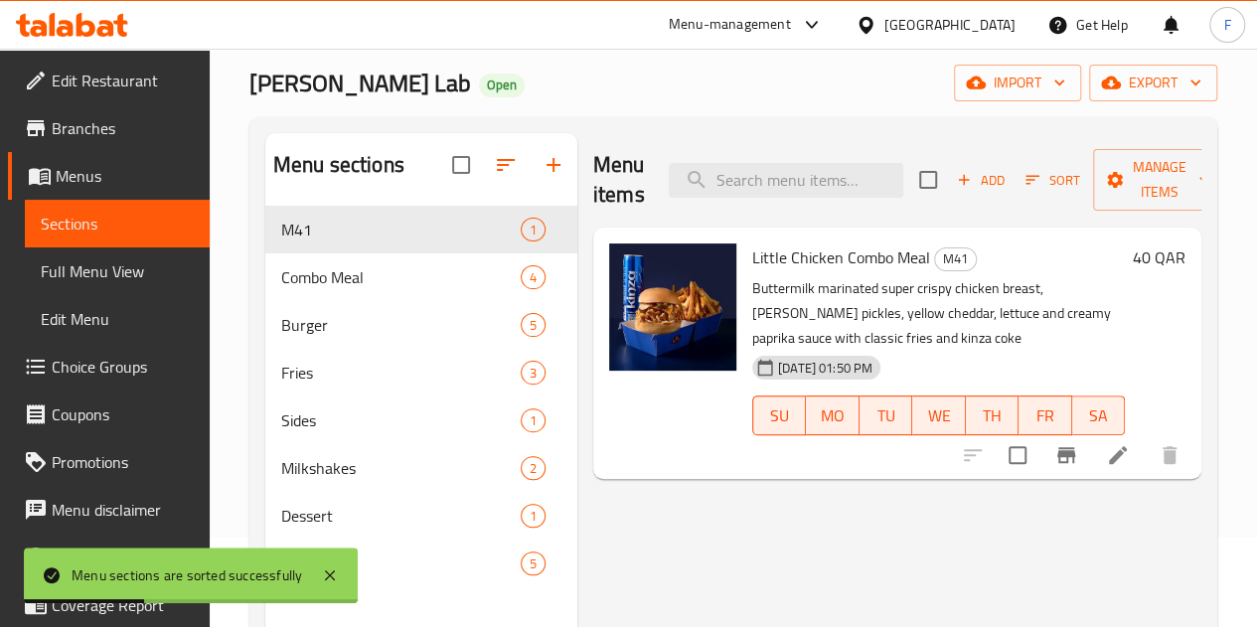
scroll to position [199, 0]
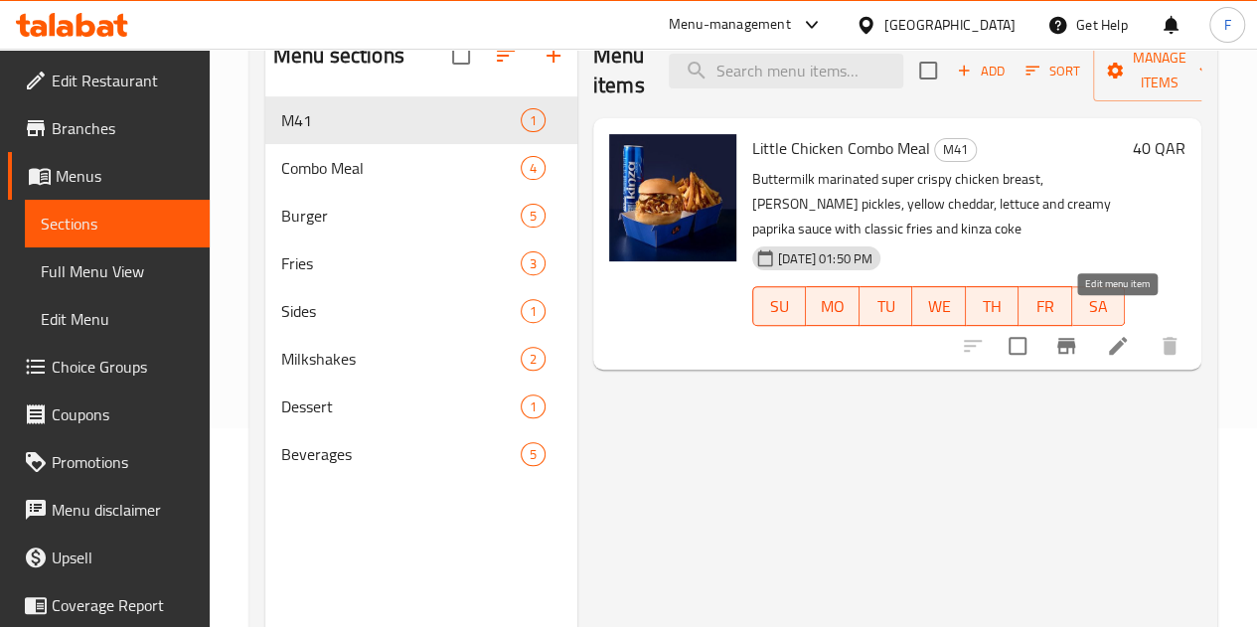
click at [1117, 337] on icon at bounding box center [1118, 346] width 18 height 18
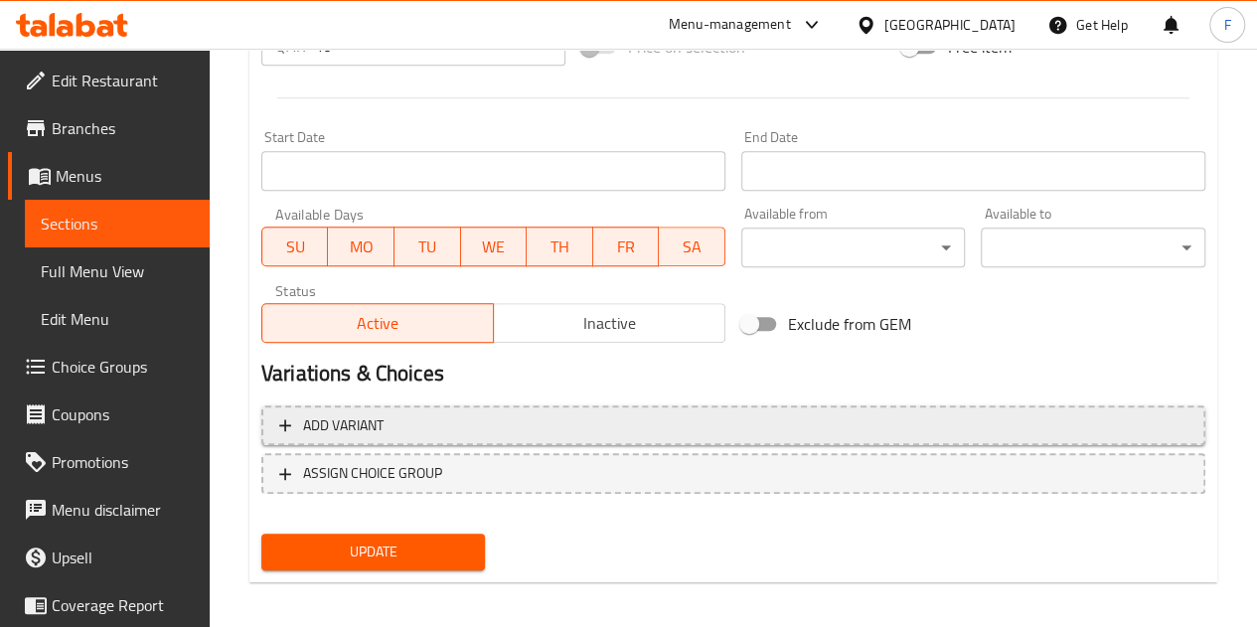
scroll to position [806, 0]
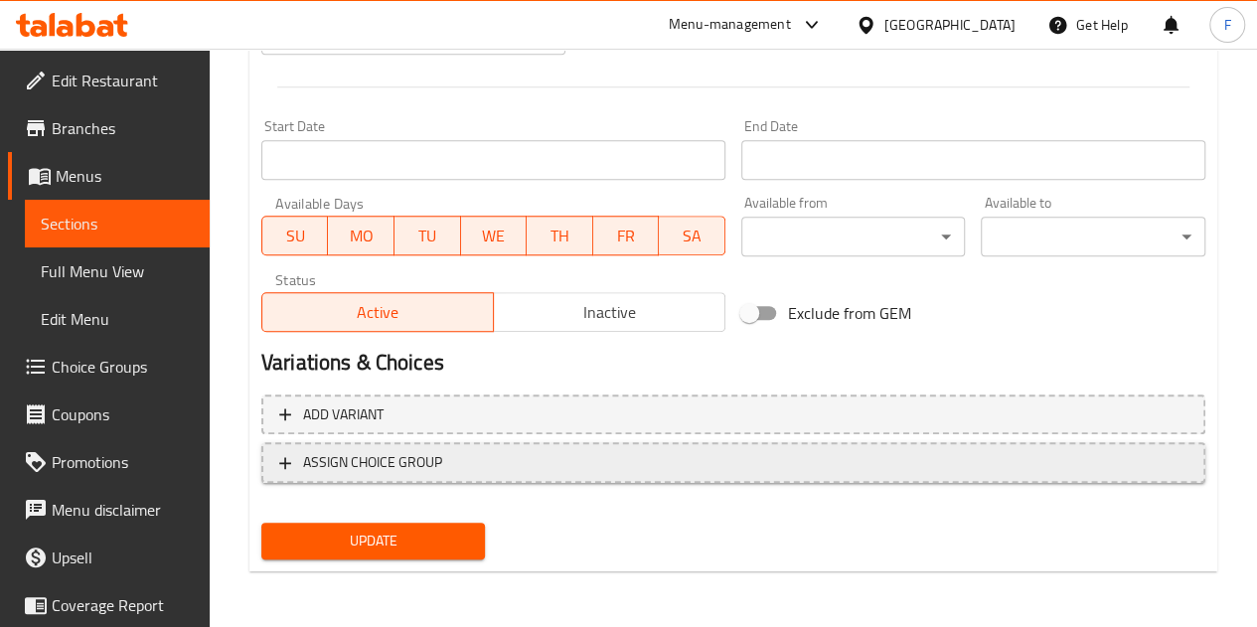
click at [472, 472] on button "ASSIGN CHOICE GROUP" at bounding box center [733, 462] width 944 height 41
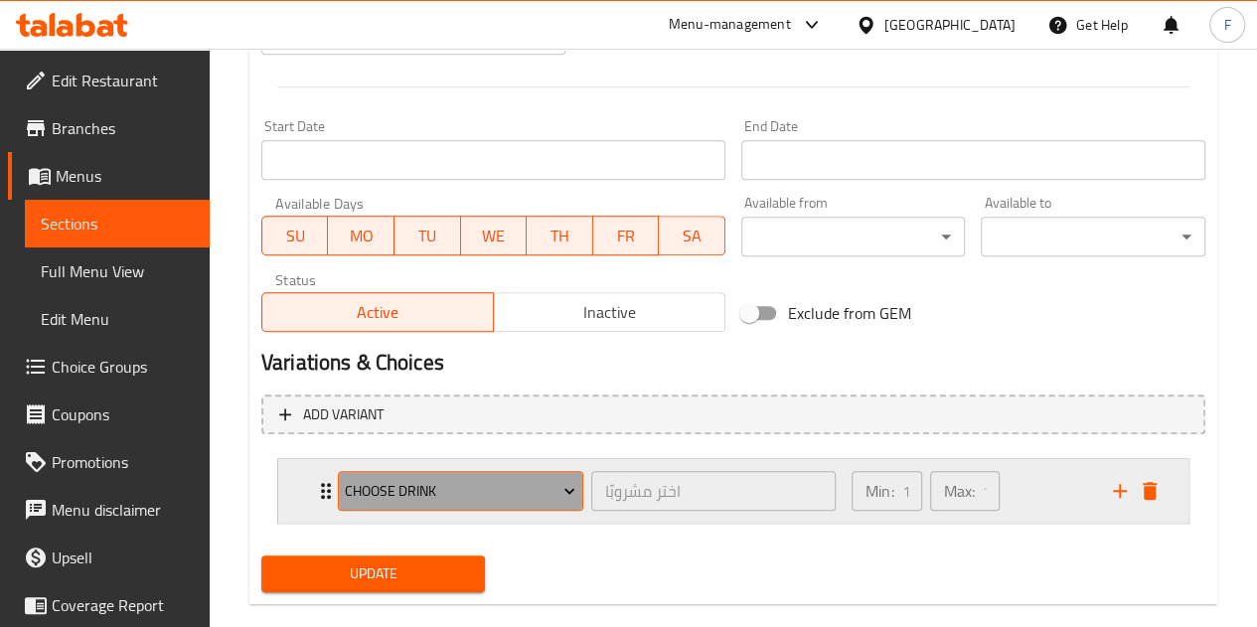
click at [481, 480] on span "Choose Drink" at bounding box center [460, 491] width 231 height 25
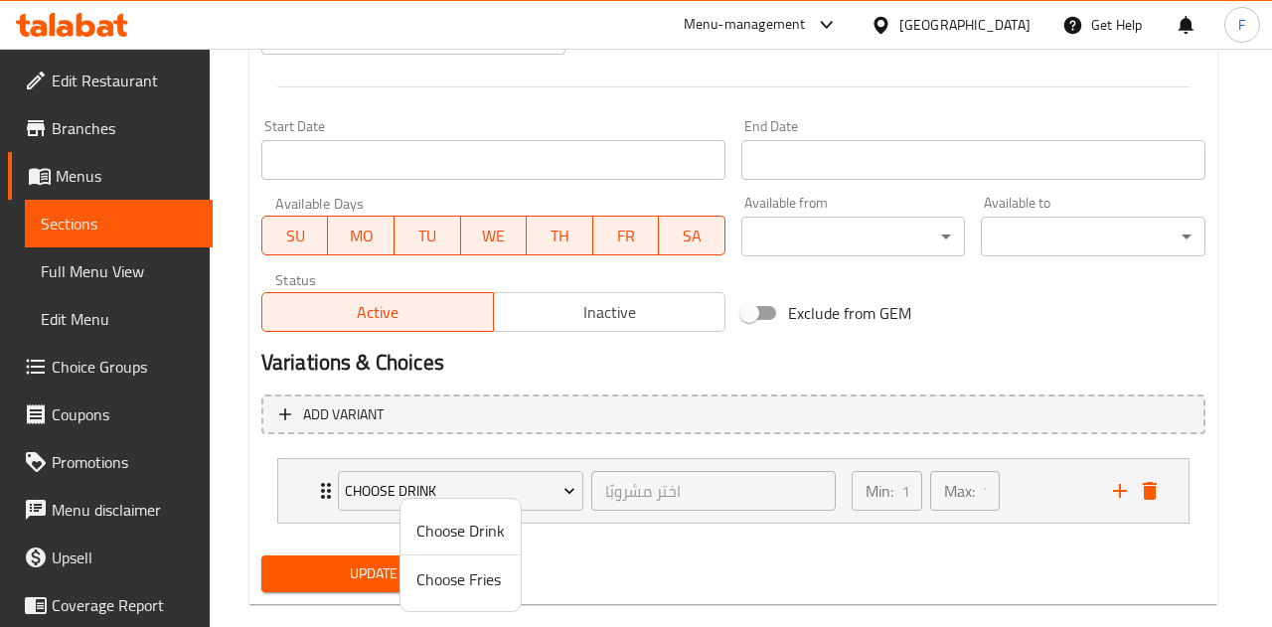
click at [577, 544] on div at bounding box center [636, 313] width 1272 height 627
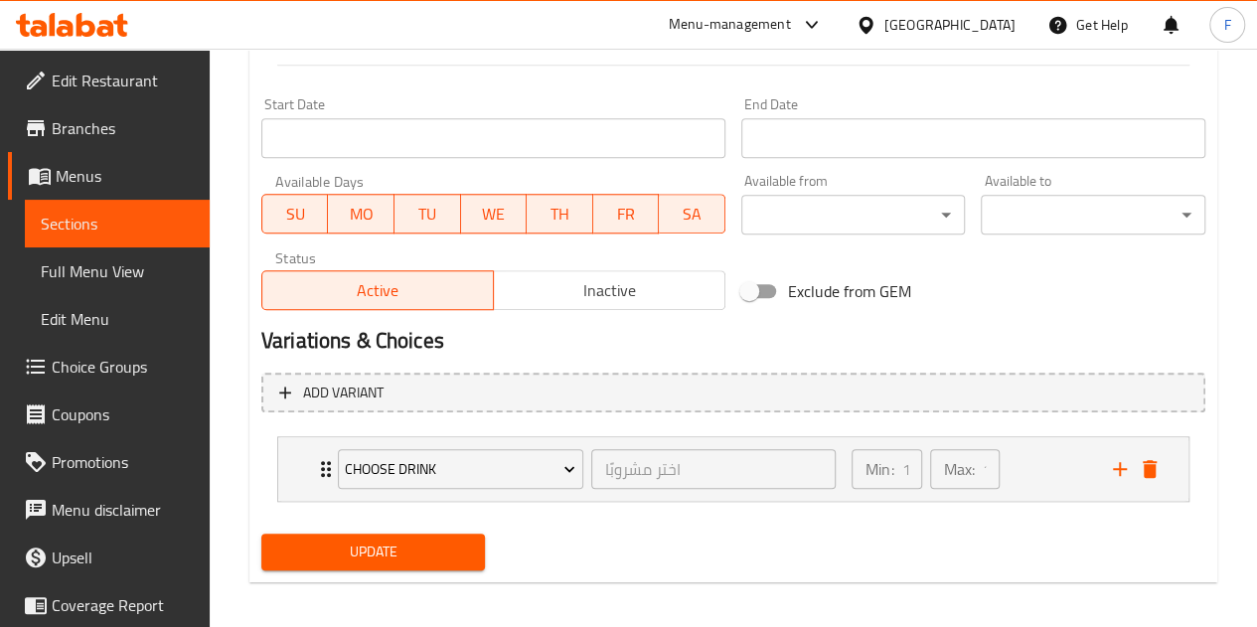
scroll to position [838, 0]
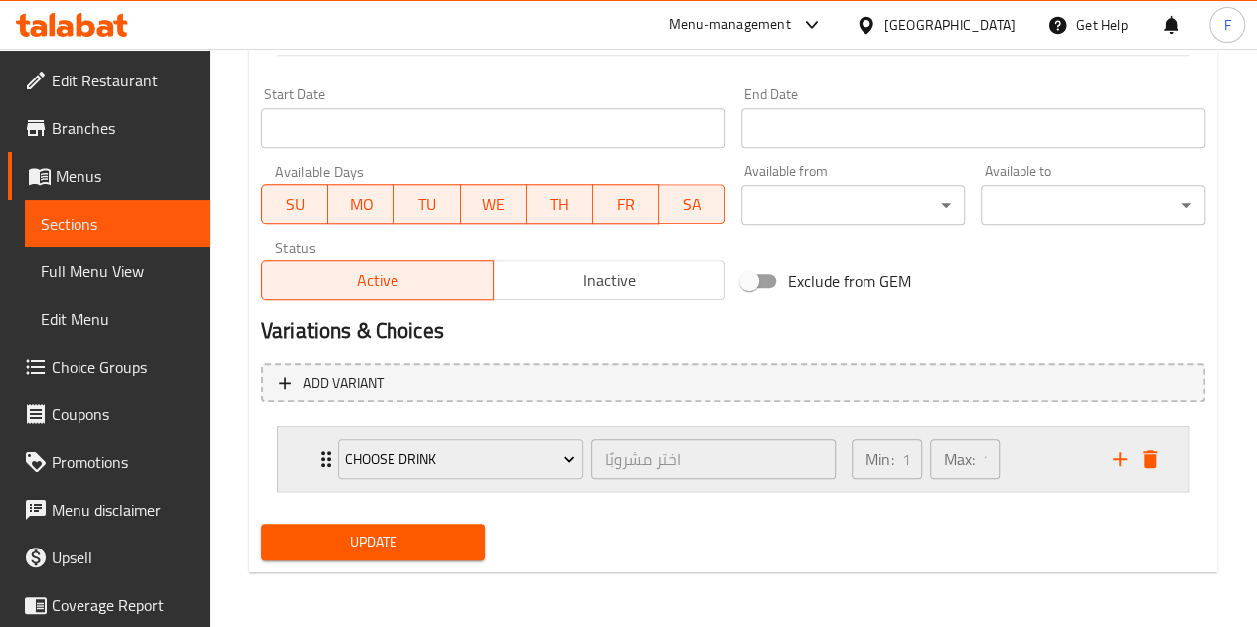
click at [524, 438] on div "Choose Drink" at bounding box center [460, 459] width 253 height 48
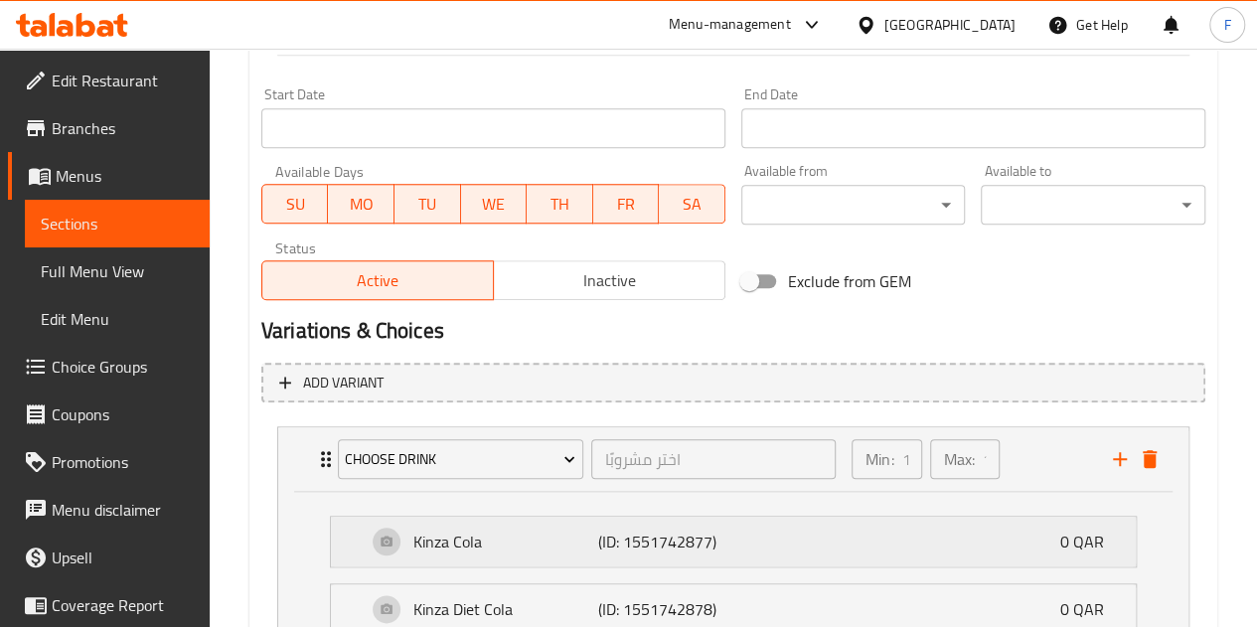
scroll to position [1079, 0]
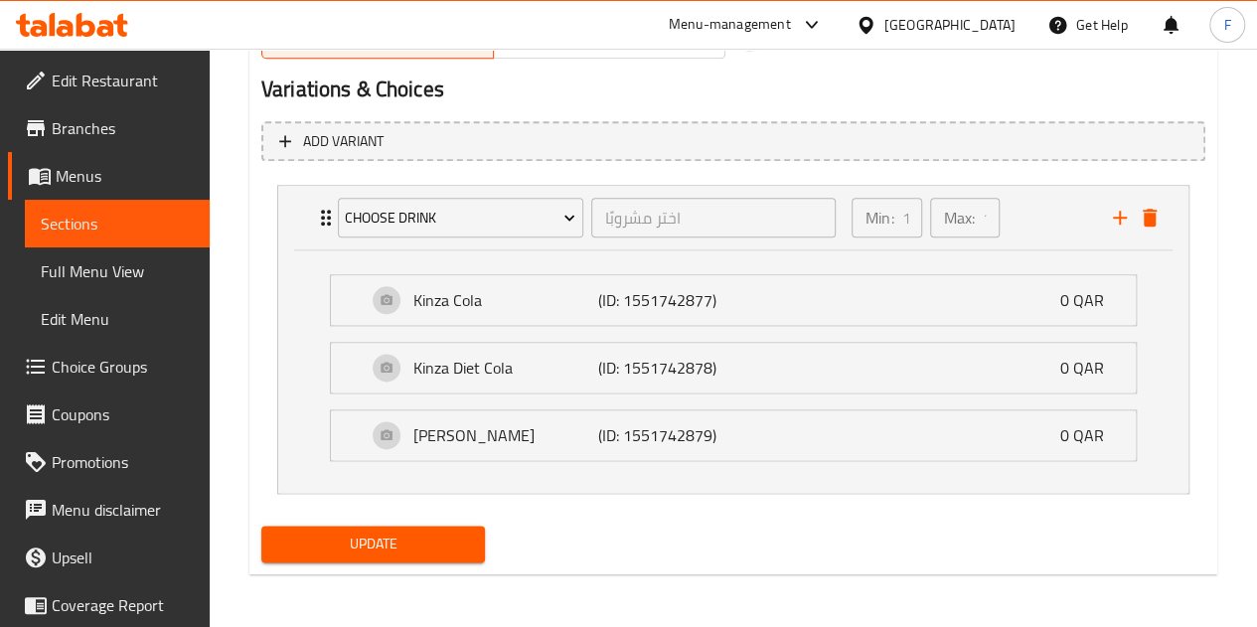
click at [106, 374] on span "Choice Groups" at bounding box center [123, 367] width 142 height 24
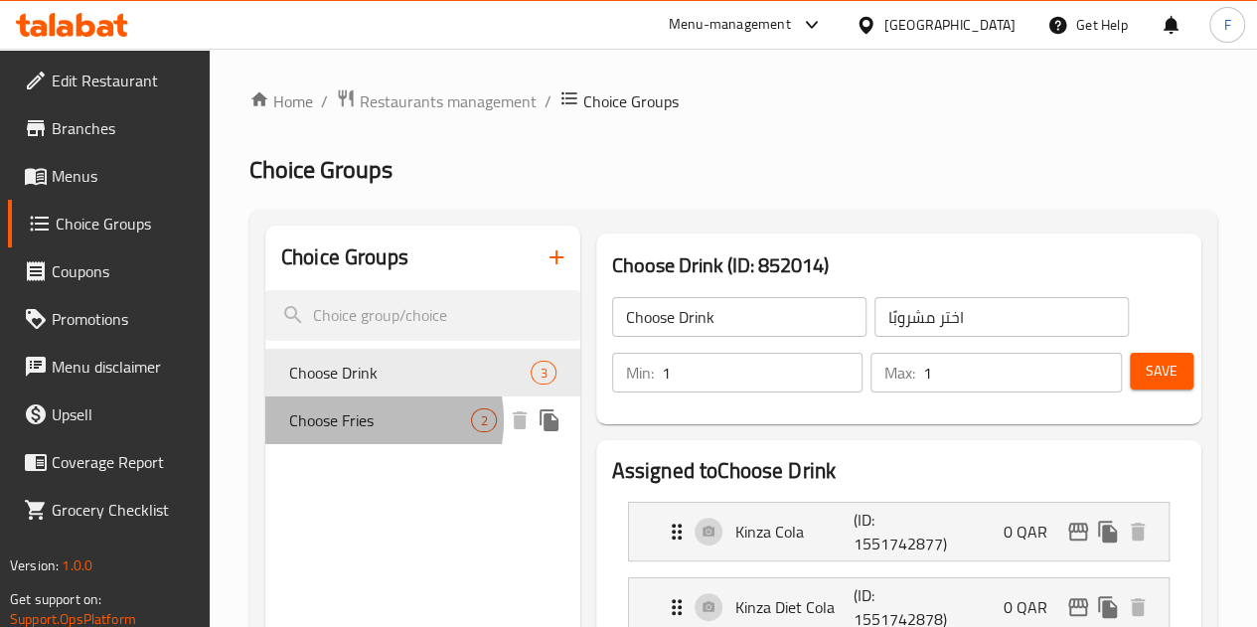
click at [360, 421] on span "Choose Fries" at bounding box center [380, 421] width 183 height 24
type input "Choose Fries"
type input "اختر البطاطس المقلية"
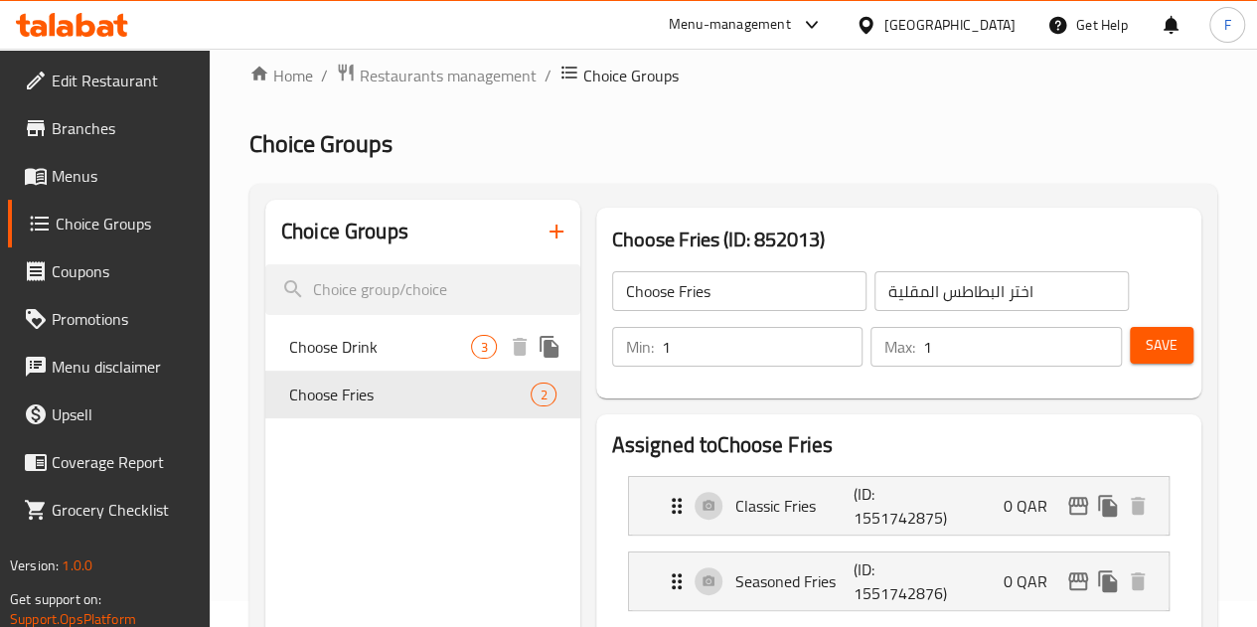
scroll to position [99, 0]
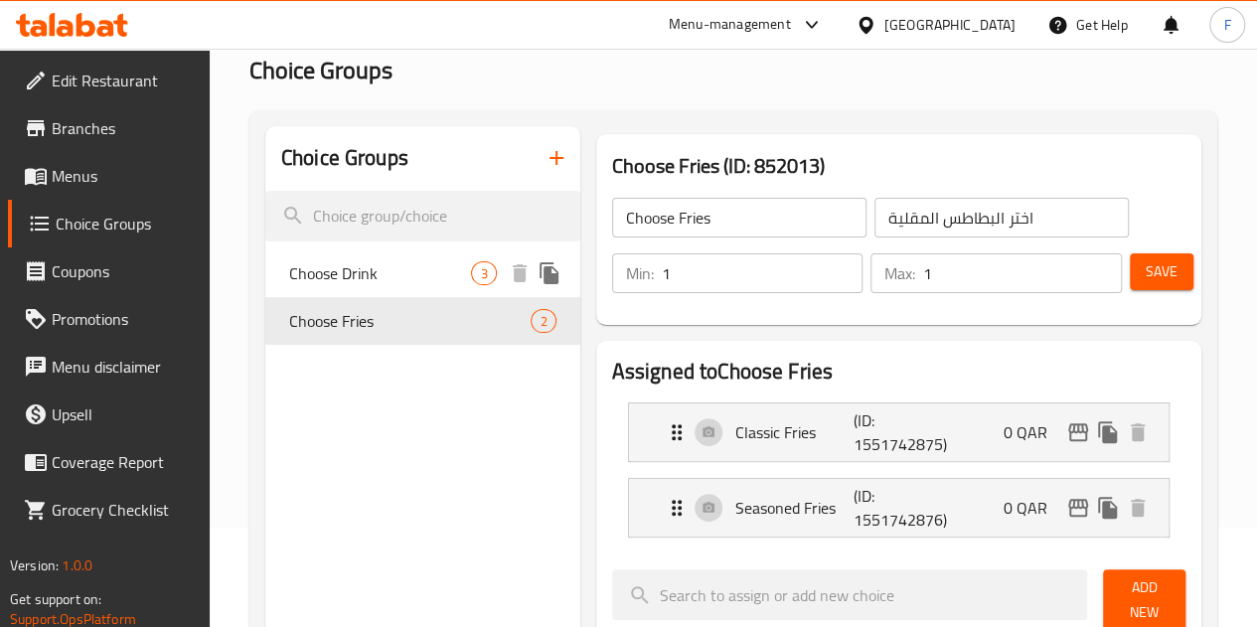
click at [323, 276] on span "Choose Drink" at bounding box center [380, 273] width 183 height 24
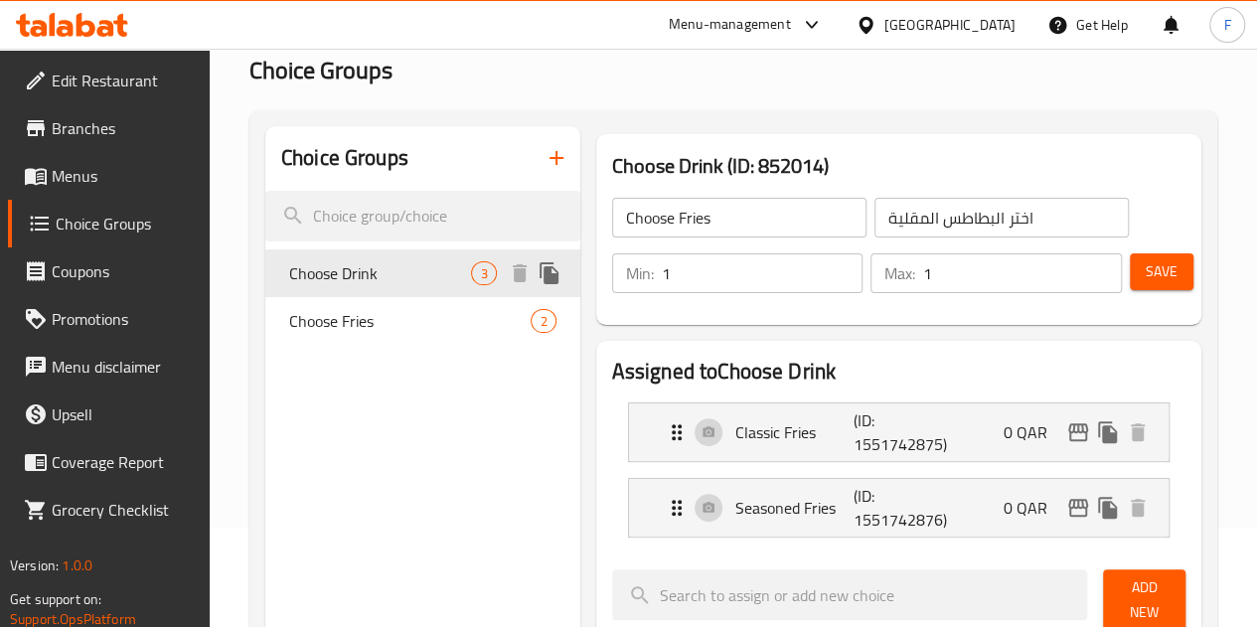
type input "Choose Drink"
type input "اختر مشروبًا"
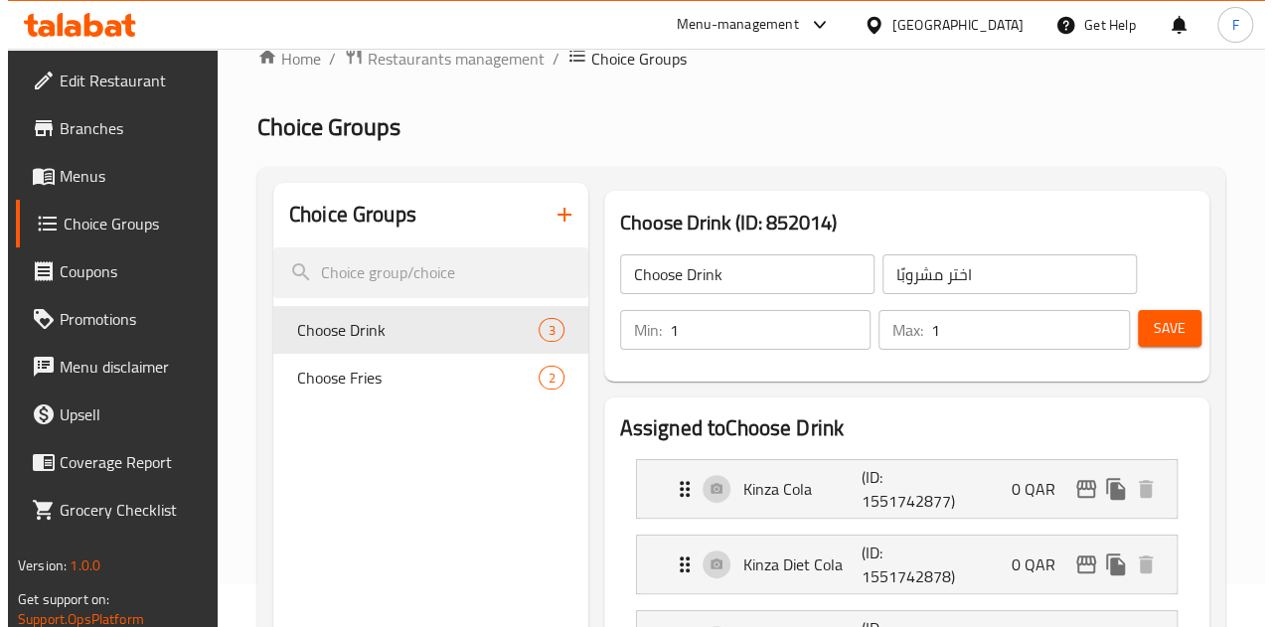
scroll to position [0, 0]
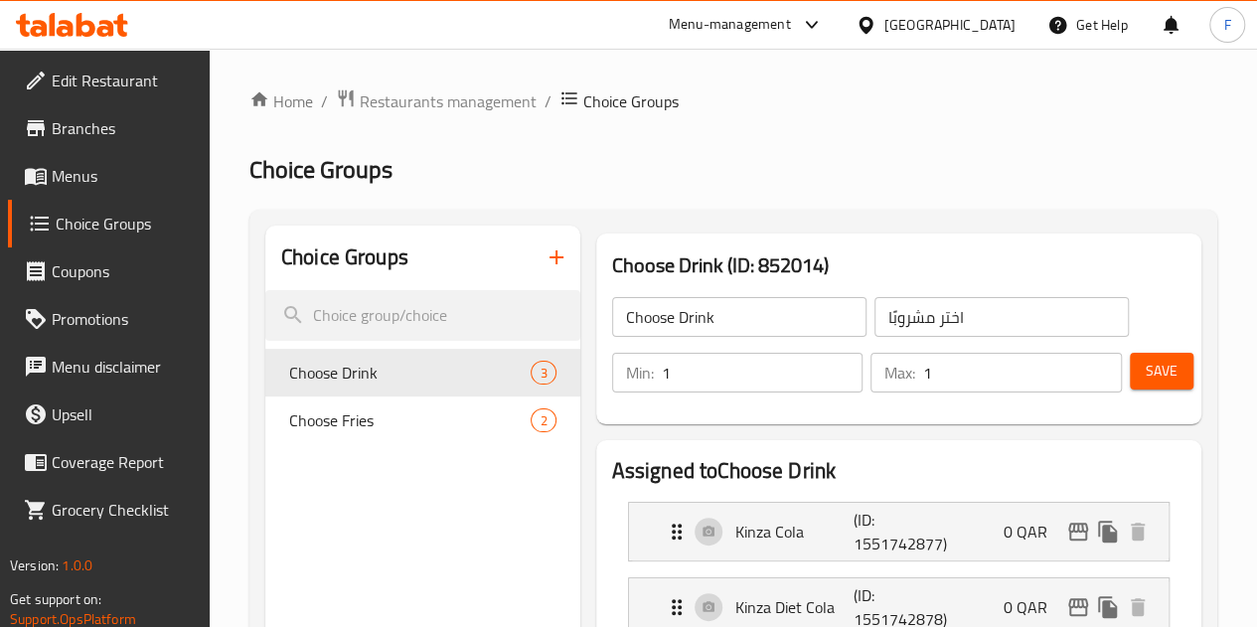
click at [550, 252] on icon "button" at bounding box center [557, 257] width 14 height 14
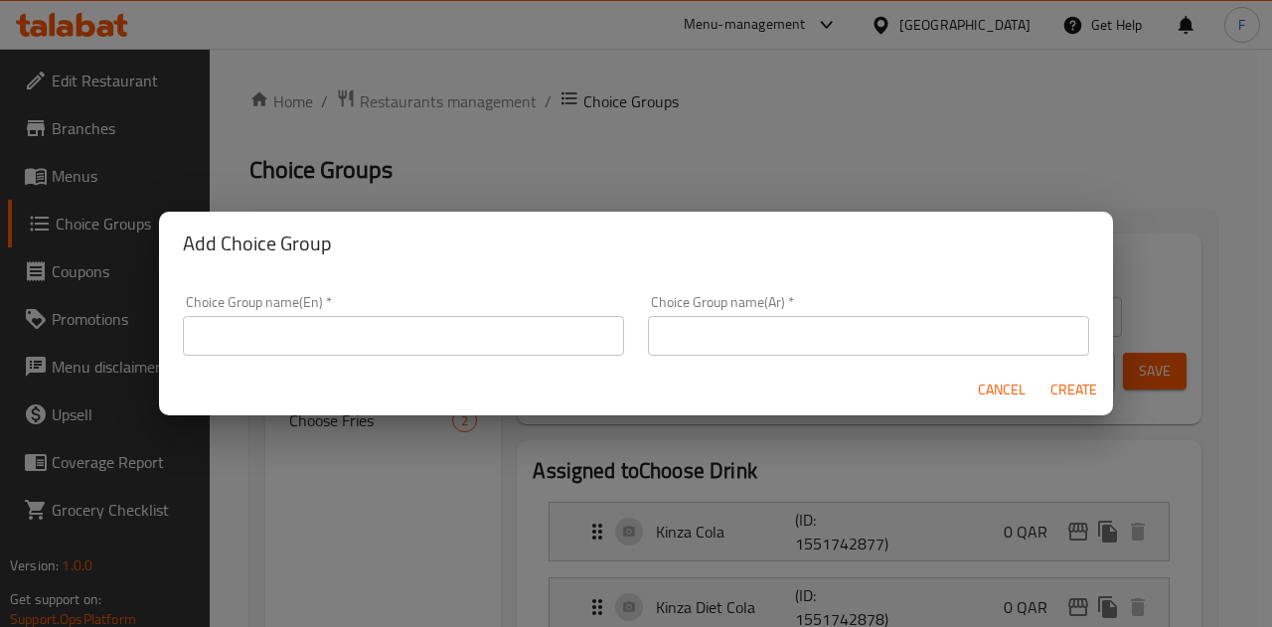
click at [429, 337] on input "text" at bounding box center [403, 336] width 441 height 40
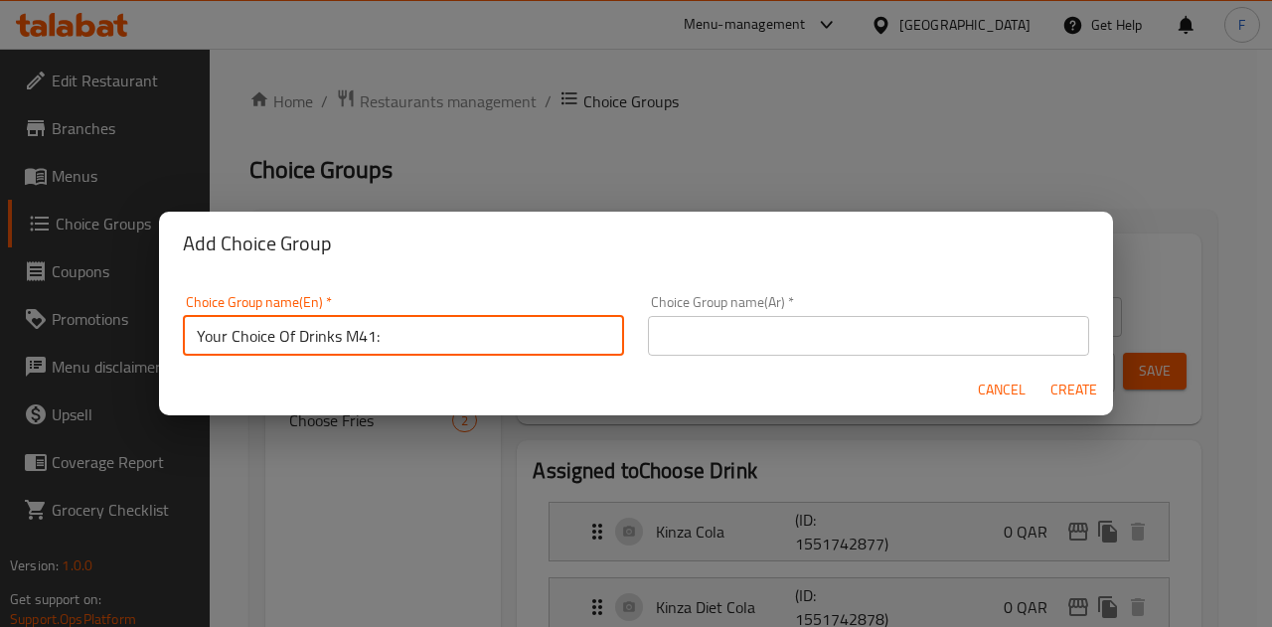
drag, startPoint x: 378, startPoint y: 342, endPoint x: 297, endPoint y: 336, distance: 80.7
click at [297, 336] on input "Your Choice Of Drinks M41:" at bounding box center [403, 336] width 441 height 40
drag, startPoint x: 404, startPoint y: 325, endPoint x: 148, endPoint y: 339, distance: 255.8
click at [148, 339] on div "Add Choice Group Choice Group name(En)   * Your Choice Of Buger: Choice Group n…" at bounding box center [636, 313] width 1272 height 627
click at [314, 331] on input "Your Choice Of Buger:" at bounding box center [403, 336] width 441 height 40
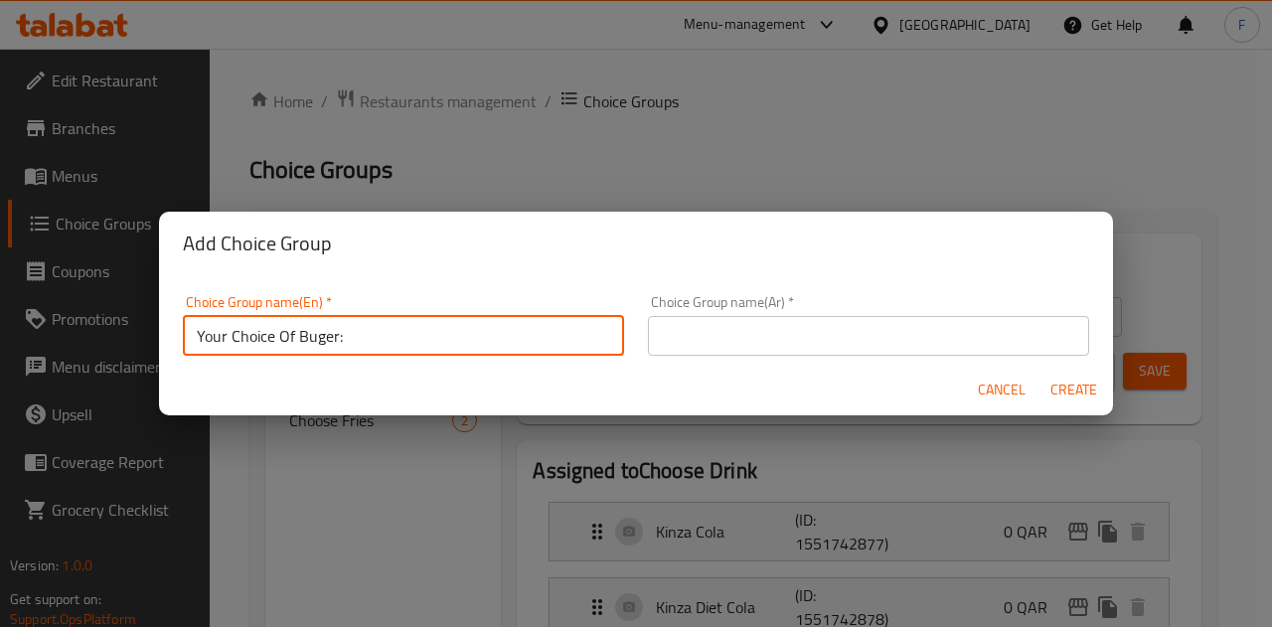
click at [314, 331] on input "Your Choice Of Buger:" at bounding box center [403, 336] width 441 height 40
click at [318, 333] on input "Your Choice Of Buger:" at bounding box center [403, 336] width 441 height 40
click at [362, 342] on input "Your Choice Of Buger:" at bounding box center [403, 336] width 441 height 40
click at [315, 339] on input "Your Choice Of Buger:" at bounding box center [403, 336] width 441 height 40
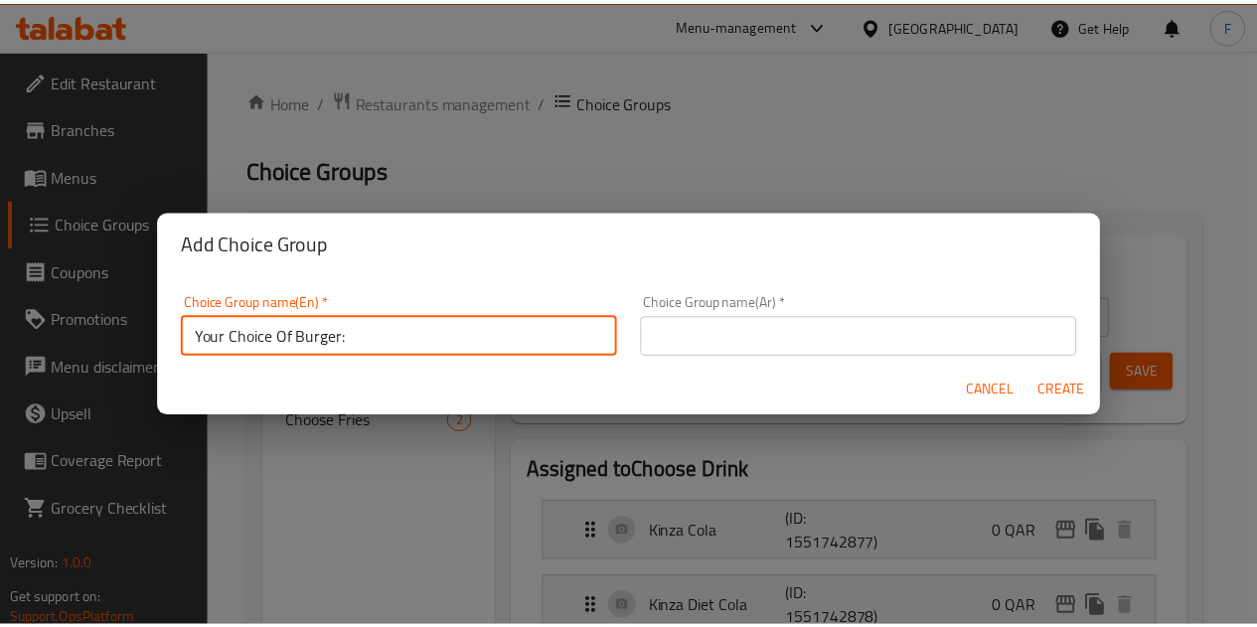
scroll to position [4, 0]
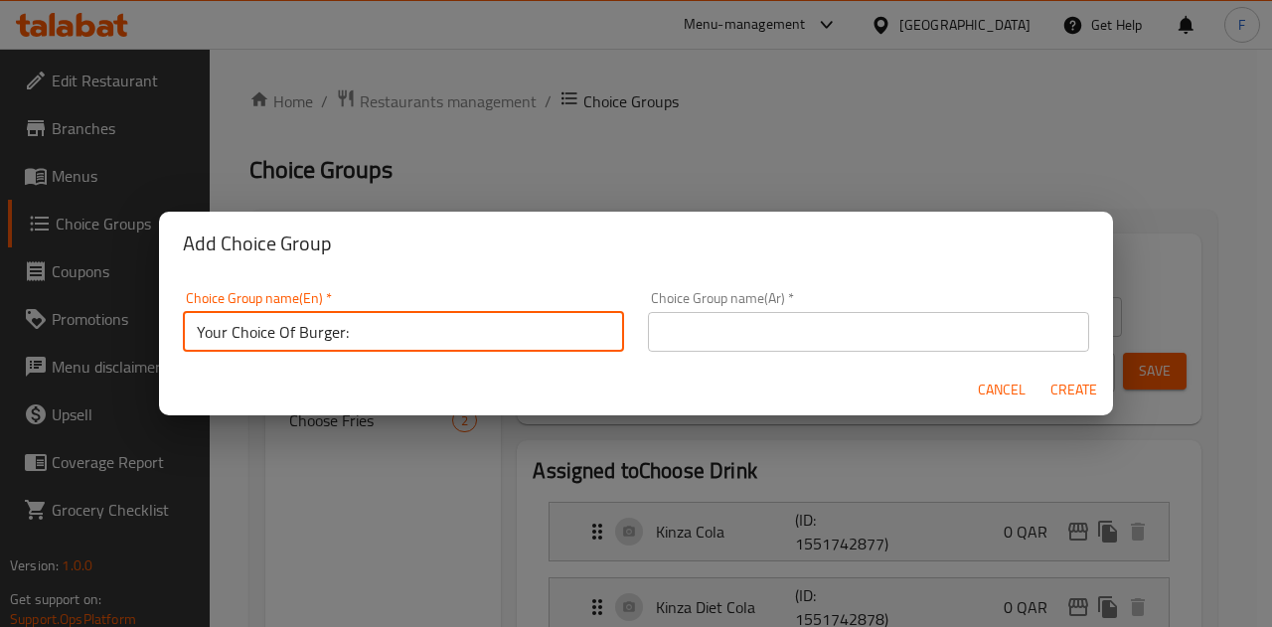
drag, startPoint x: 399, startPoint y: 334, endPoint x: 236, endPoint y: 351, distance: 163.9
click at [237, 351] on div "Choice Group name(En)   * Your Choice Of Burger: Choice Group name(En) *" at bounding box center [403, 321] width 465 height 84
drag, startPoint x: 494, startPoint y: 317, endPoint x: 423, endPoint y: 349, distance: 77.4
click at [493, 317] on input "Your Choice Of Burger:" at bounding box center [403, 332] width 441 height 40
click at [393, 324] on input "Your Choice Of Burger:" at bounding box center [403, 332] width 441 height 40
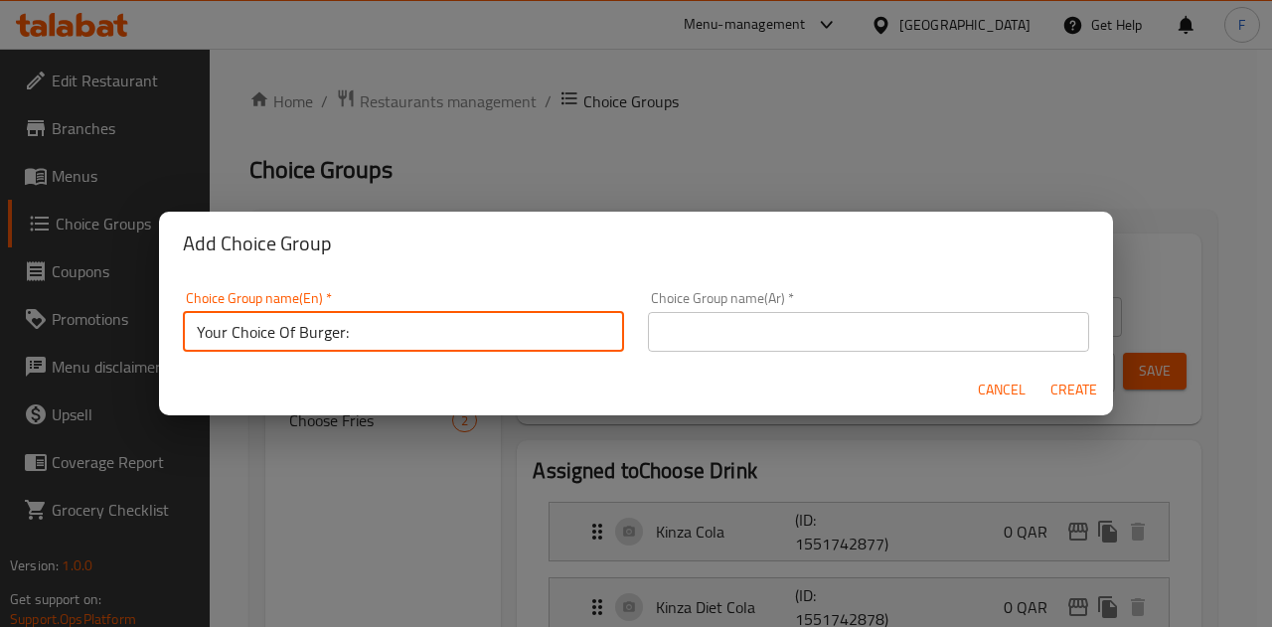
drag, startPoint x: 352, startPoint y: 337, endPoint x: 152, endPoint y: 325, distance: 200.1
click at [151, 327] on div "Add Choice Group Choice Group name(En)   * Your Choice Of Burger: Choice Group …" at bounding box center [636, 313] width 1272 height 627
type input "Your Choice Of Burger:"
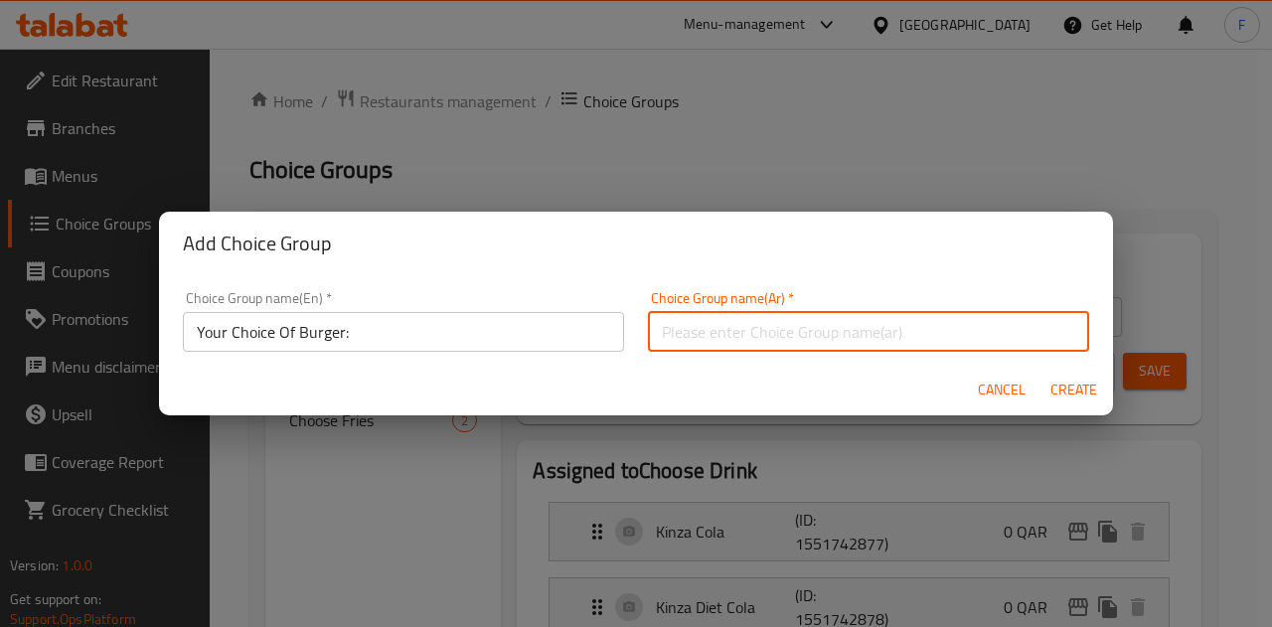
click at [769, 316] on input "text" at bounding box center [868, 332] width 441 height 40
paste input "Your Choice Of Burger:"
type input "Your Choice Of Burger:"
click at [1054, 381] on span "Create" at bounding box center [1074, 390] width 48 height 25
type input "Your Choice Of Burger:"
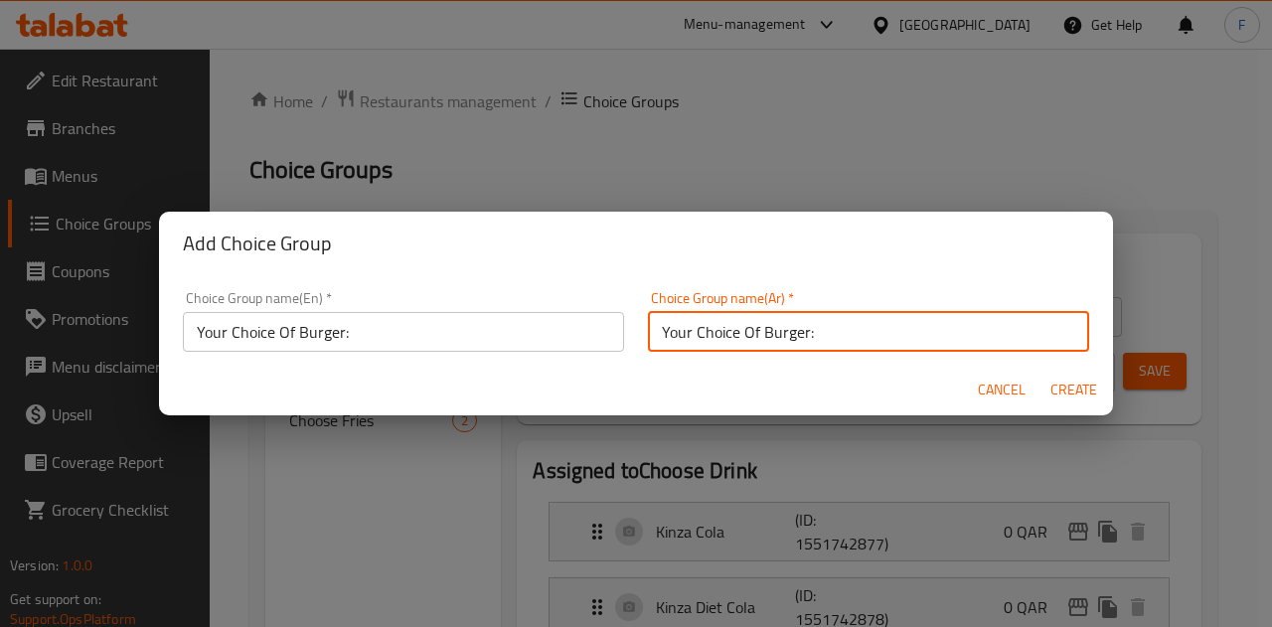
type input "Your Choice Of Burger:"
type input "0"
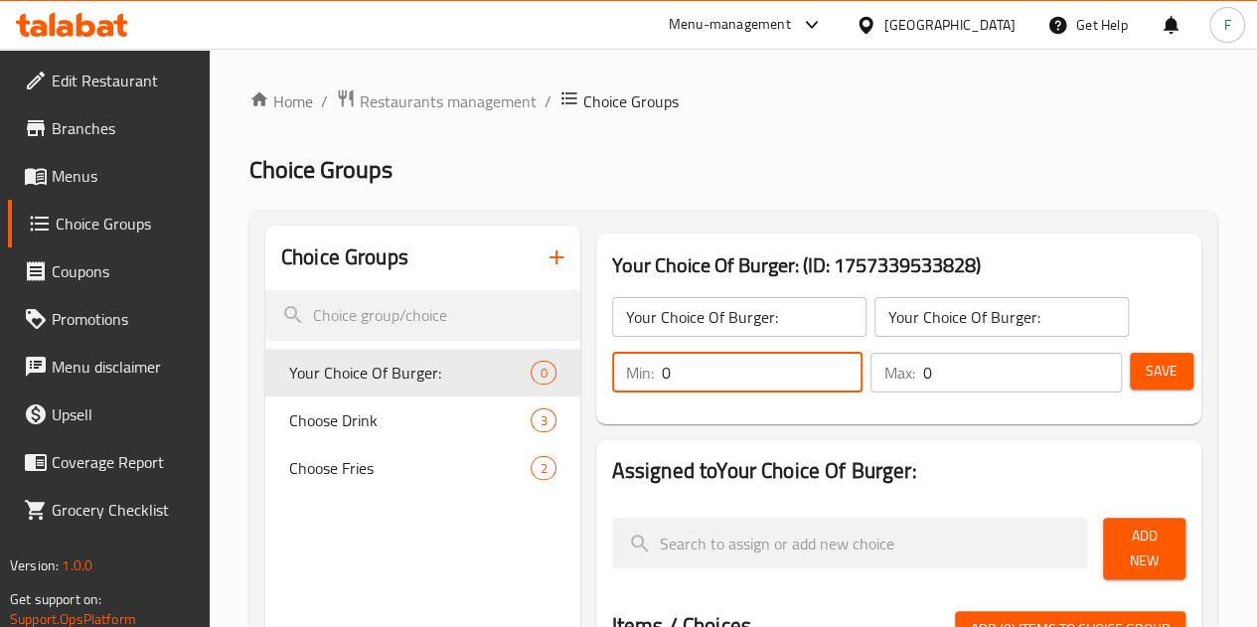
type input "1"
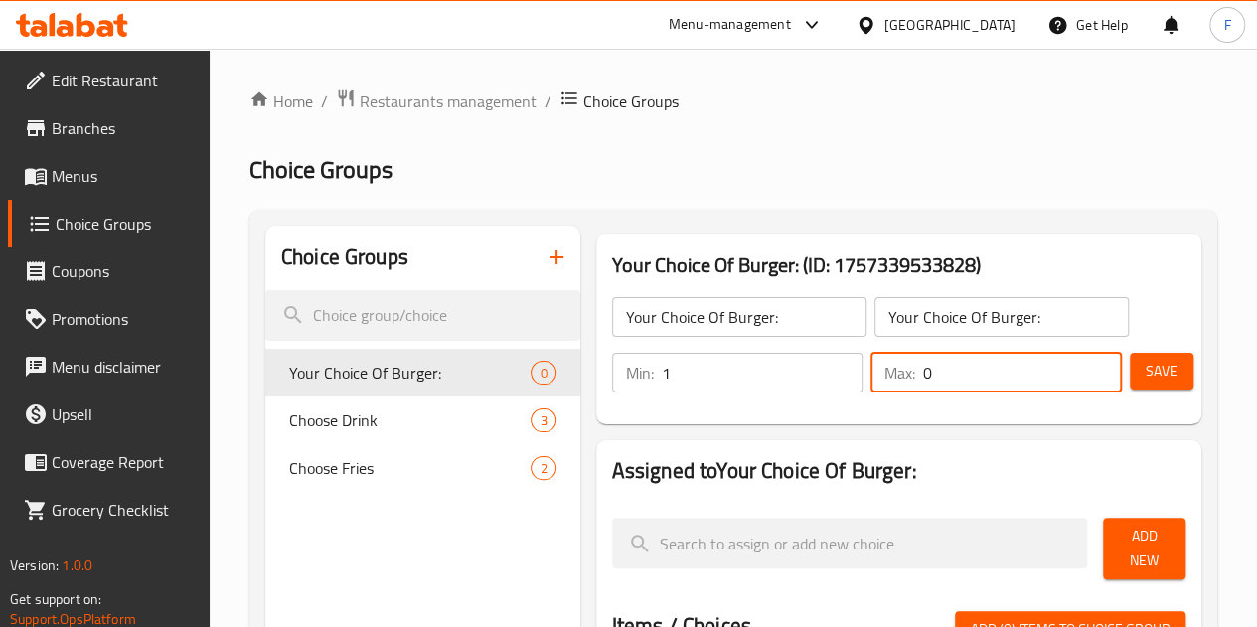
drag, startPoint x: 938, startPoint y: 373, endPoint x: 838, endPoint y: 369, distance: 100.5
click at [871, 369] on div "Max: 0 ​" at bounding box center [996, 373] width 251 height 40
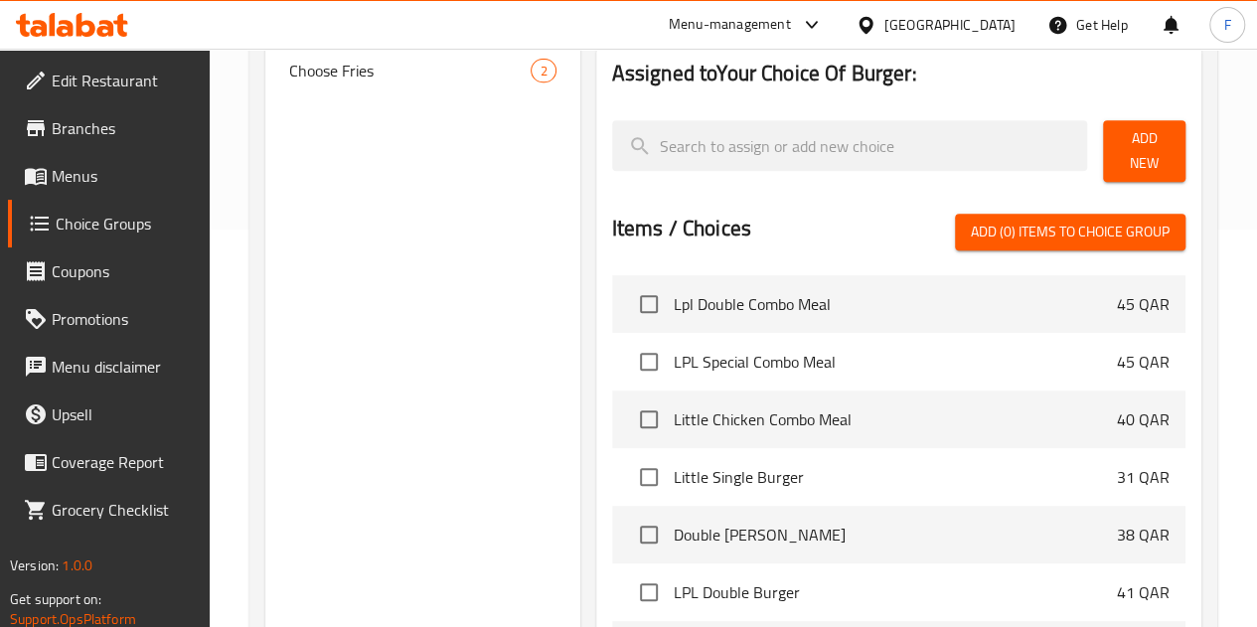
scroll to position [199, 0]
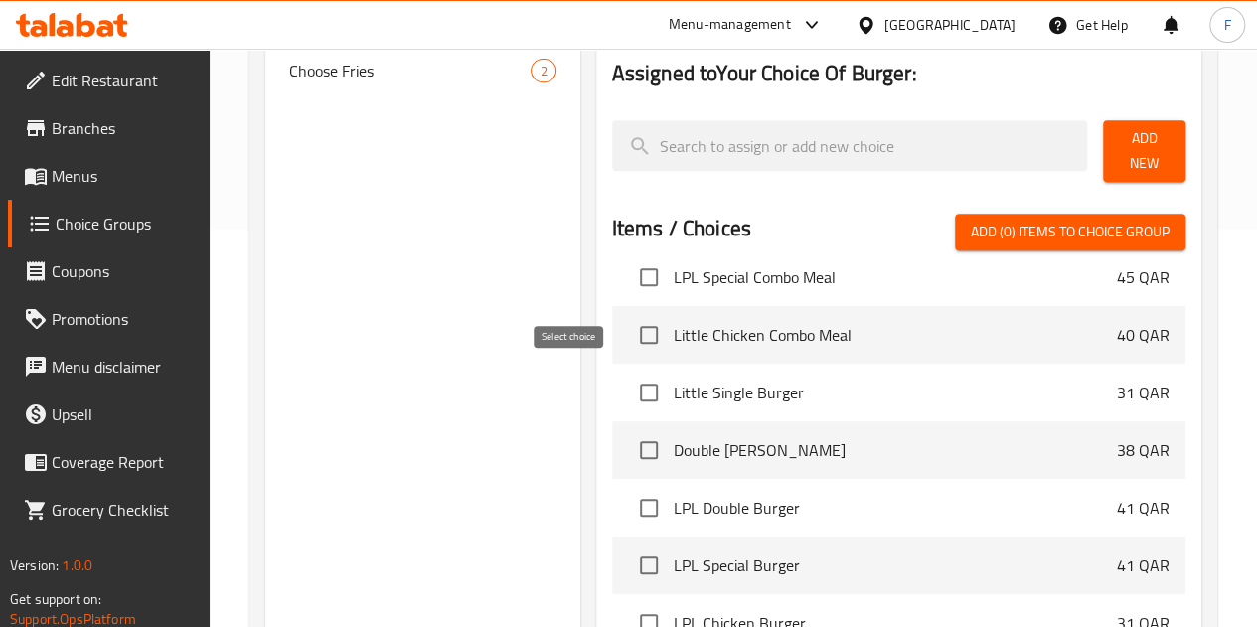
type input "1"
click at [628, 386] on input "checkbox" at bounding box center [649, 393] width 42 height 42
checkbox input "true"
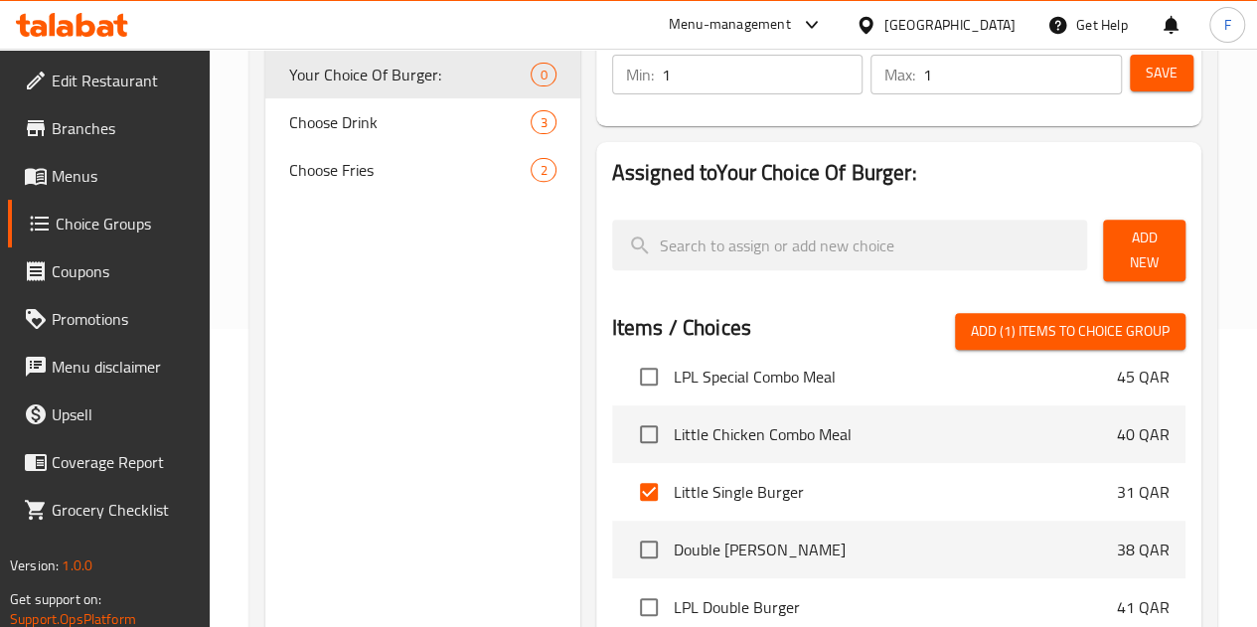
scroll to position [398, 0]
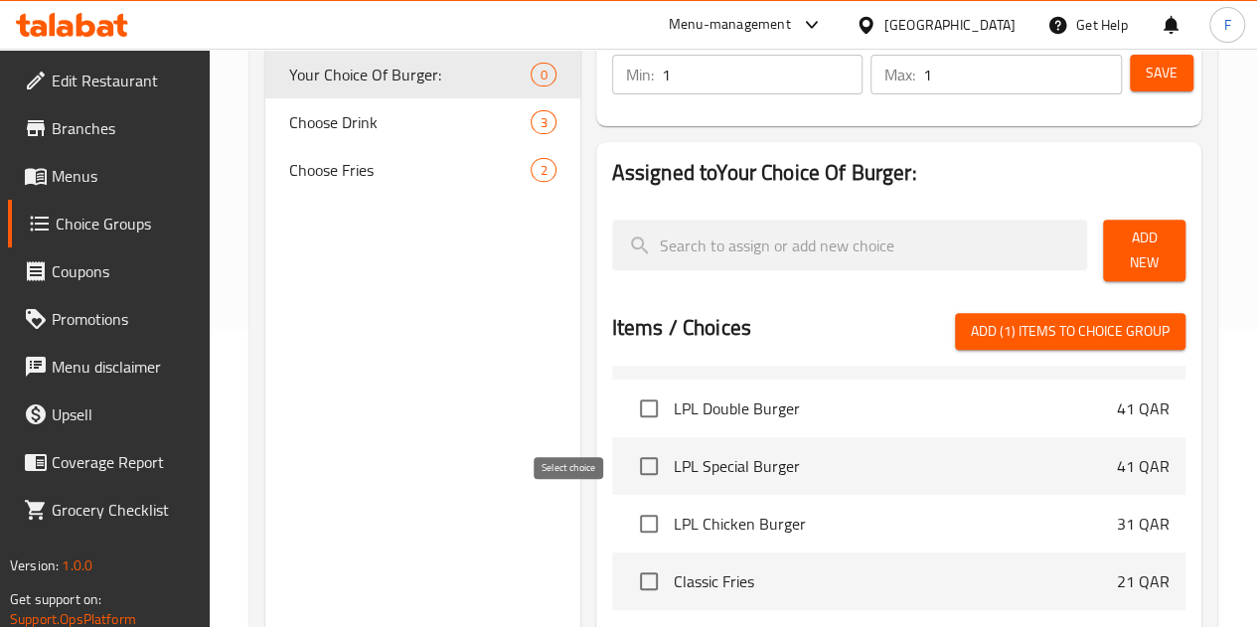
click at [628, 514] on input "checkbox" at bounding box center [649, 524] width 42 height 42
checkbox input "true"
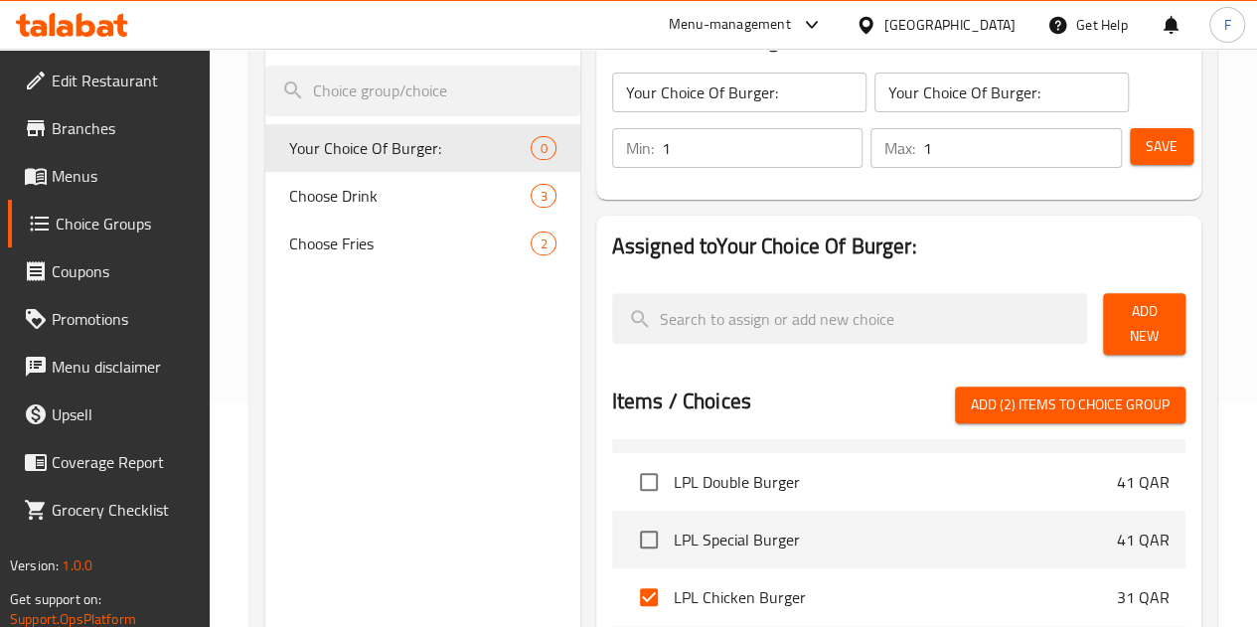
scroll to position [199, 0]
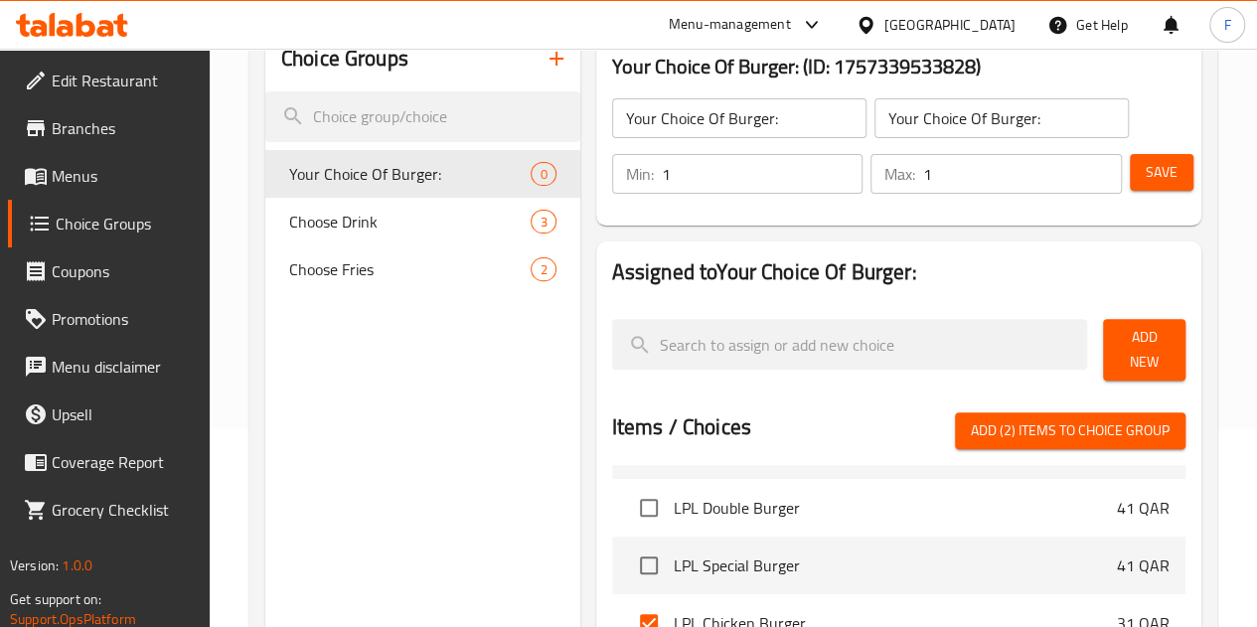
click at [1058, 422] on span "Add (2) items to choice group" at bounding box center [1070, 430] width 199 height 25
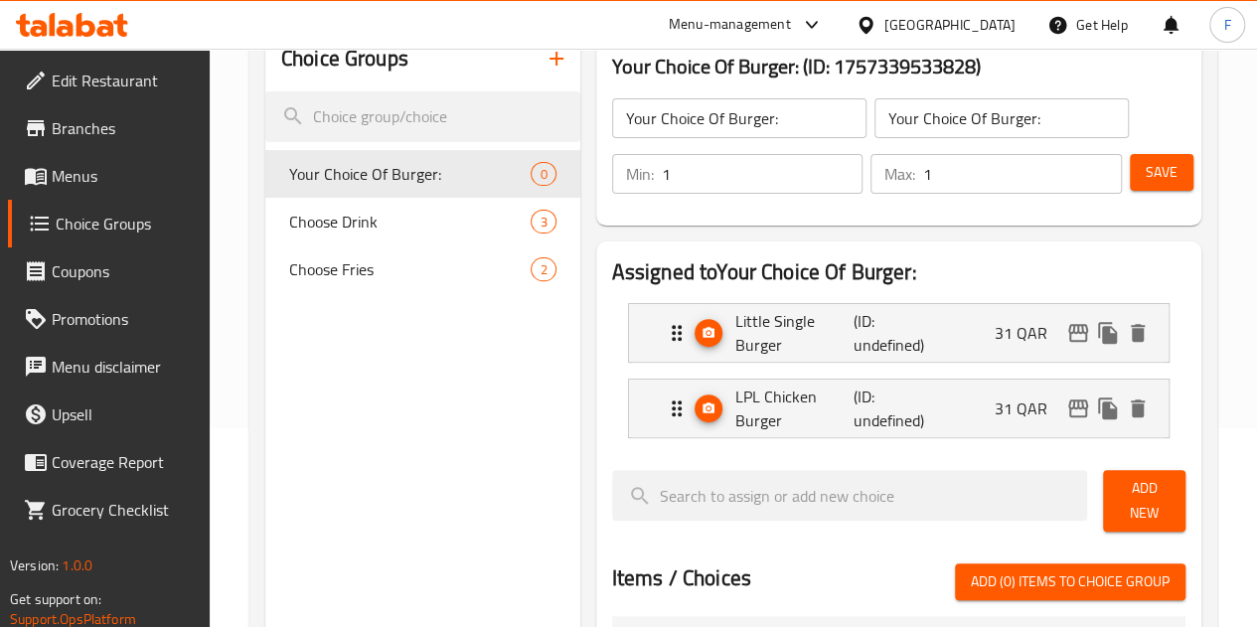
checkbox input "false"
click at [1029, 351] on div "Little Single Burger (ID: undefined) 31 QAR" at bounding box center [905, 333] width 480 height 58
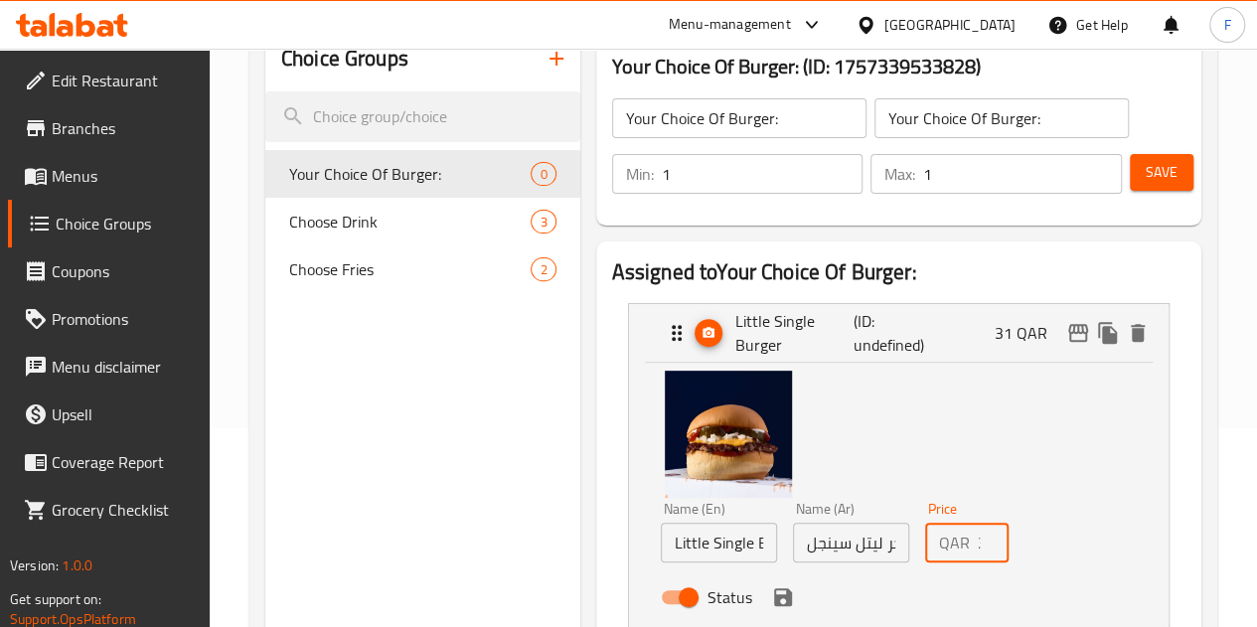
drag, startPoint x: 955, startPoint y: 540, endPoint x: 897, endPoint y: 542, distance: 58.7
click at [925, 544] on div "QAR 31 Price" at bounding box center [966, 543] width 83 height 40
type input "1"
type input "0"
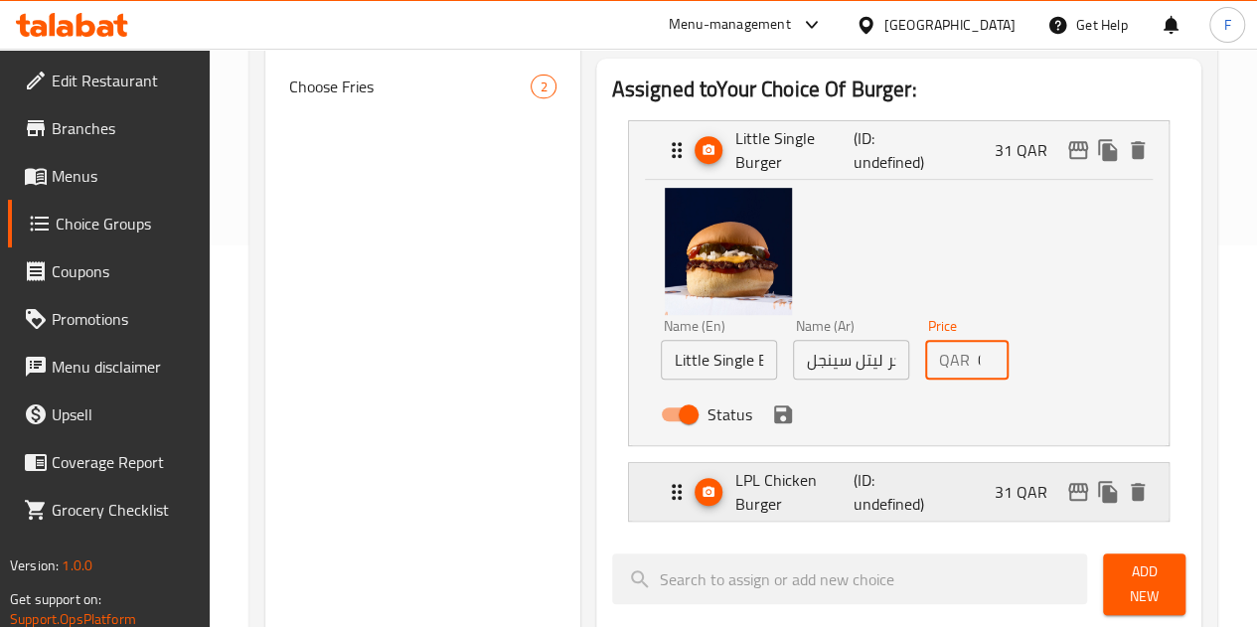
scroll to position [398, 0]
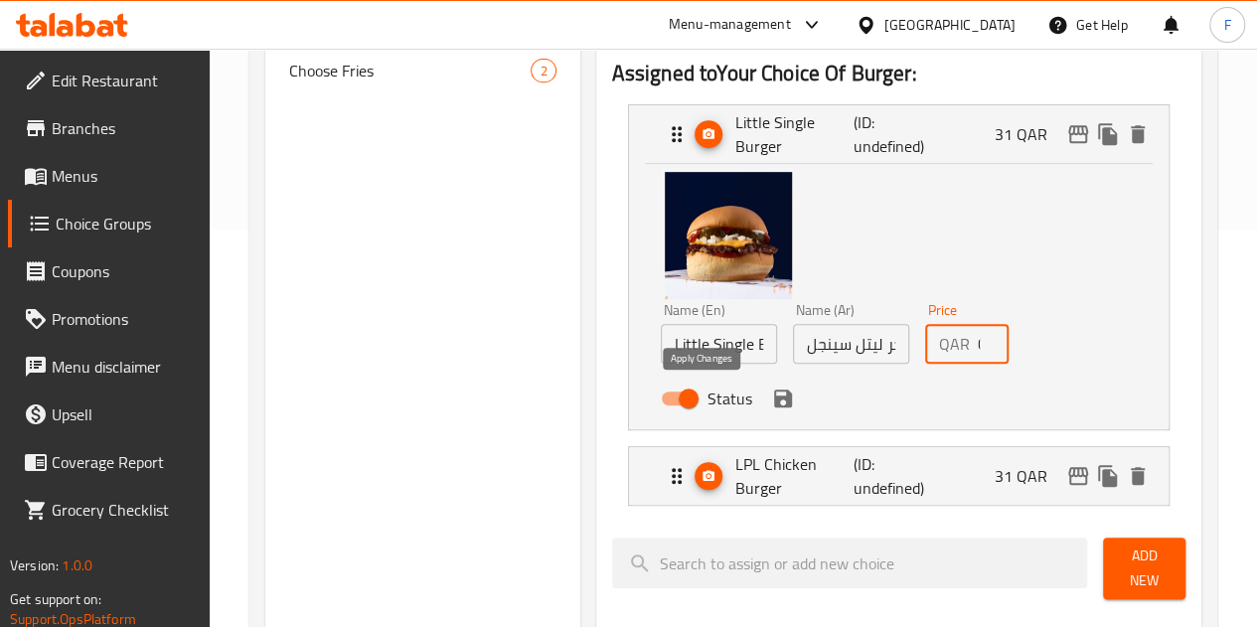
type input "0"
click at [768, 411] on button "save" at bounding box center [783, 399] width 30 height 30
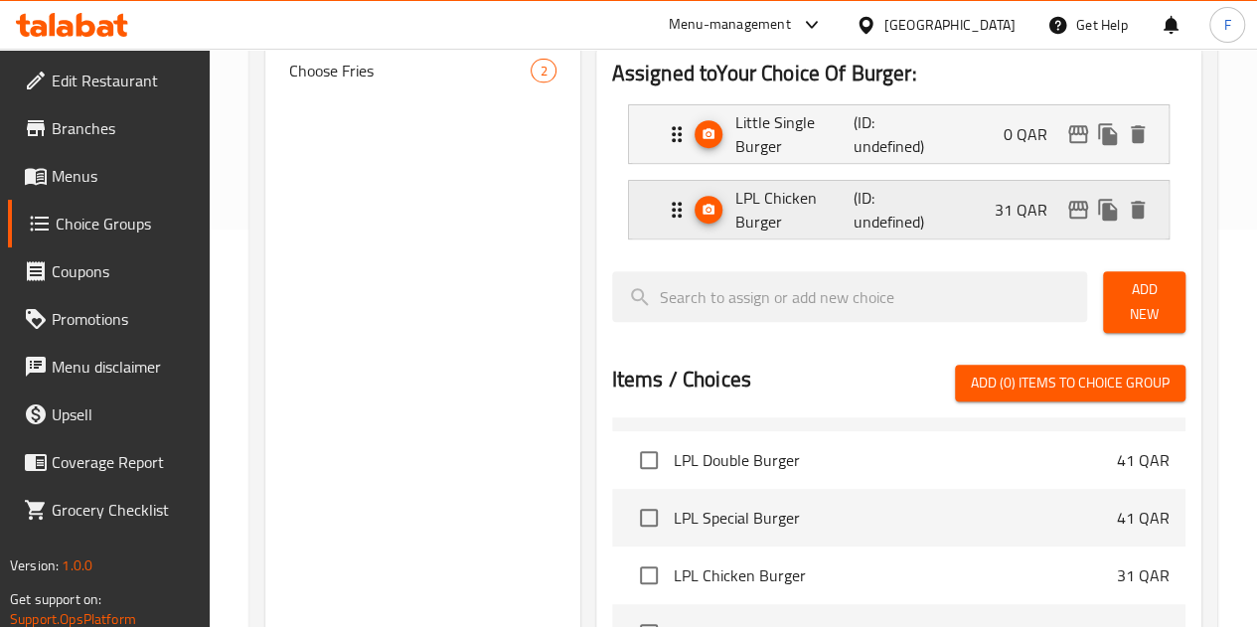
click at [991, 197] on div "LPL Chicken Burger (ID: undefined) 31 QAR" at bounding box center [905, 210] width 480 height 58
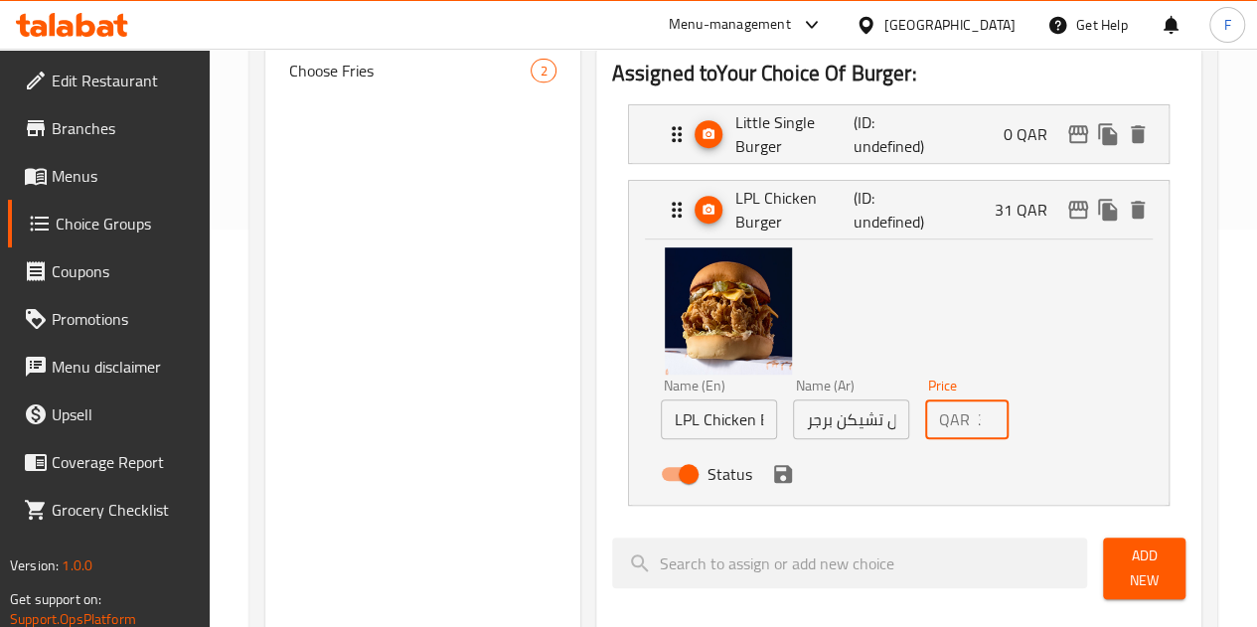
drag, startPoint x: 960, startPoint y: 423, endPoint x: 938, endPoint y: 422, distance: 21.9
click at [938, 422] on div "QAR 31 Price" at bounding box center [966, 420] width 83 height 40
click at [774, 471] on icon "save" at bounding box center [783, 474] width 18 height 18
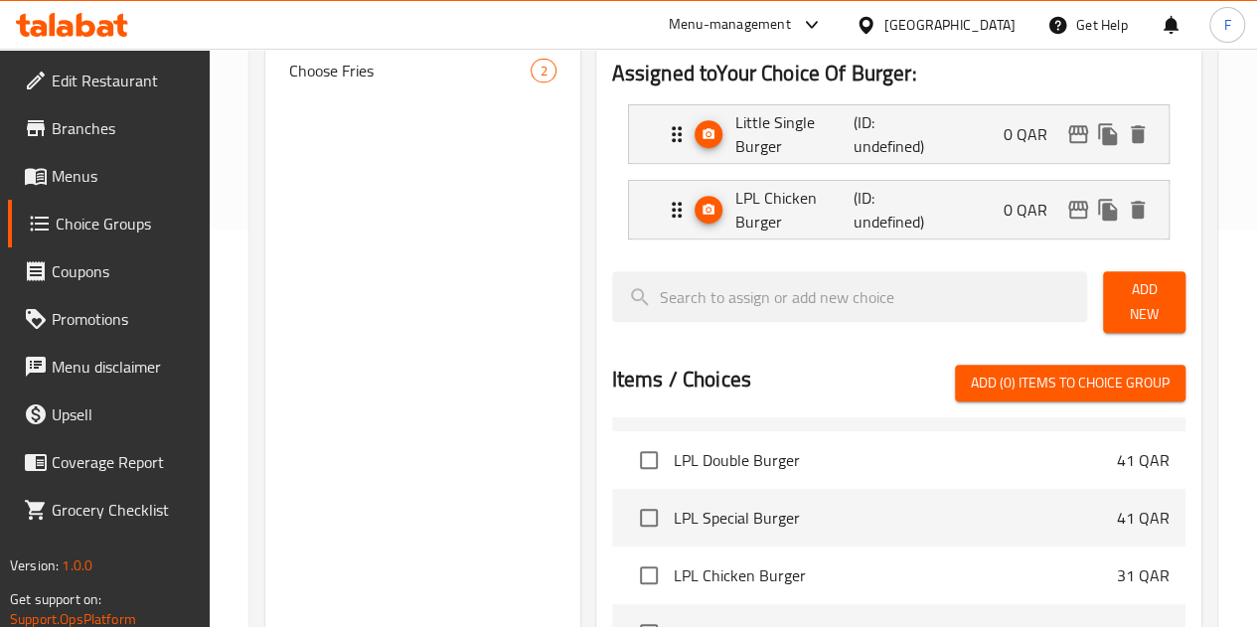
type input "0"
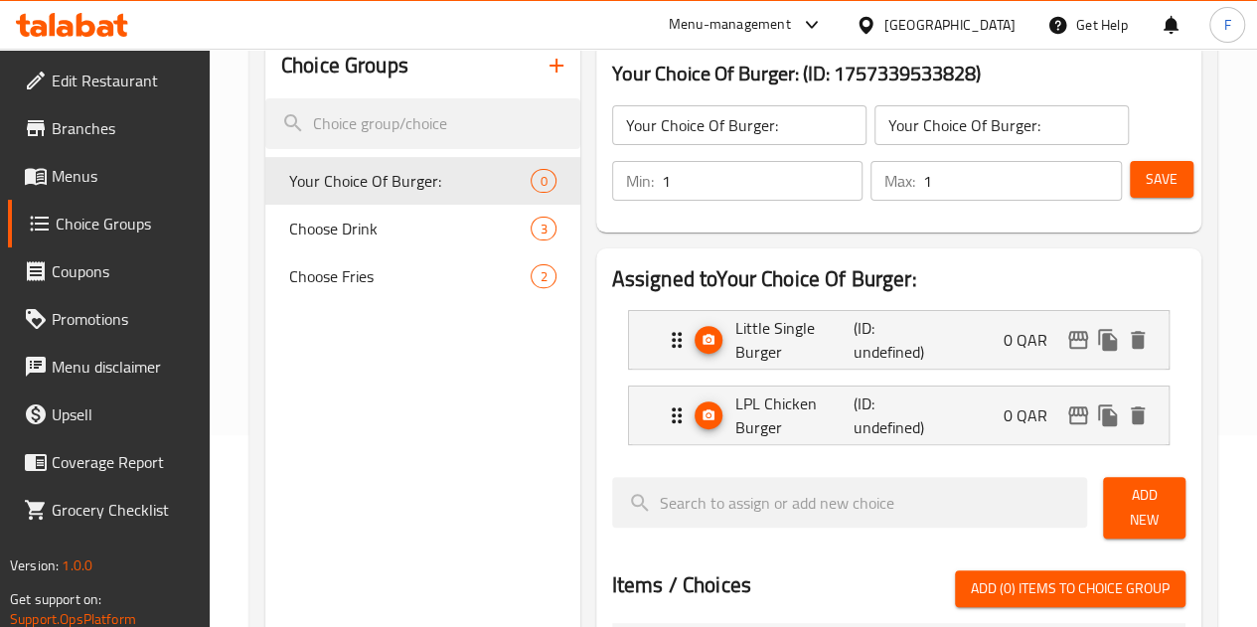
scroll to position [199, 0]
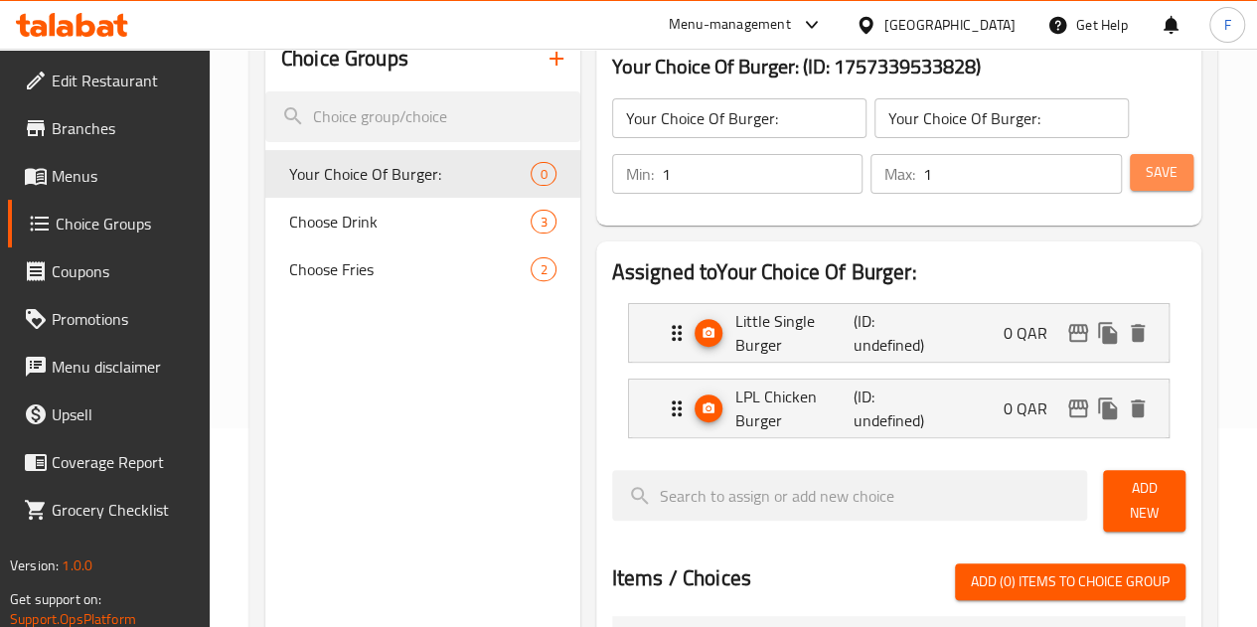
click at [1166, 187] on button "Save" at bounding box center [1162, 172] width 64 height 37
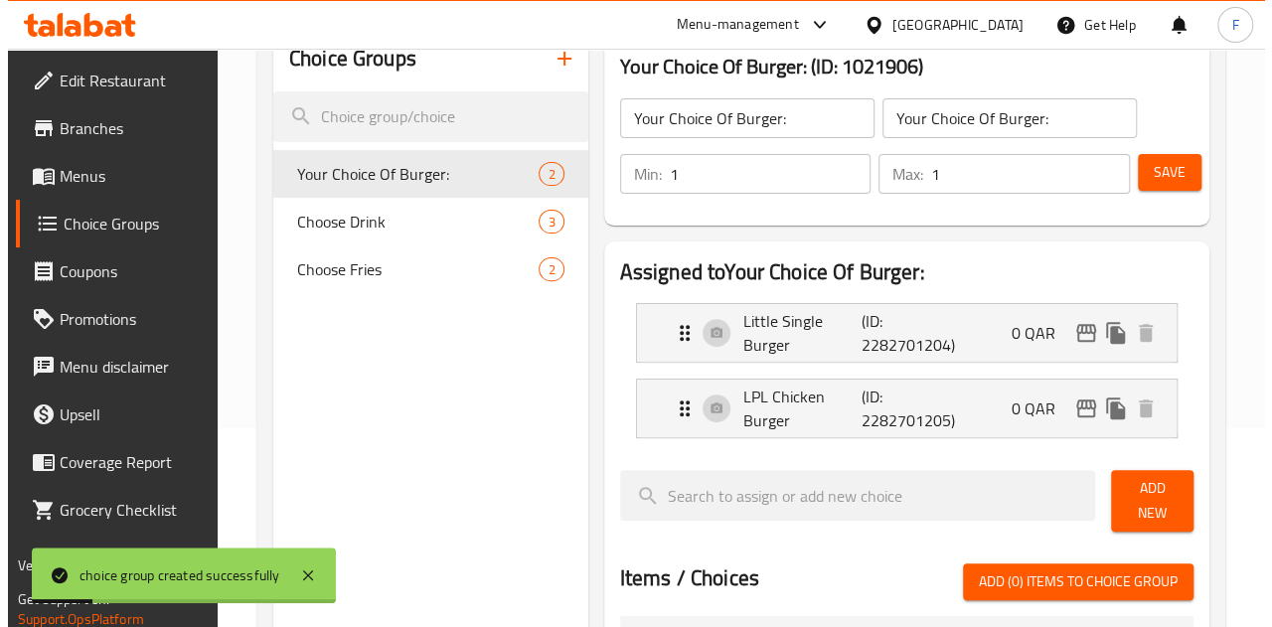
scroll to position [0, 0]
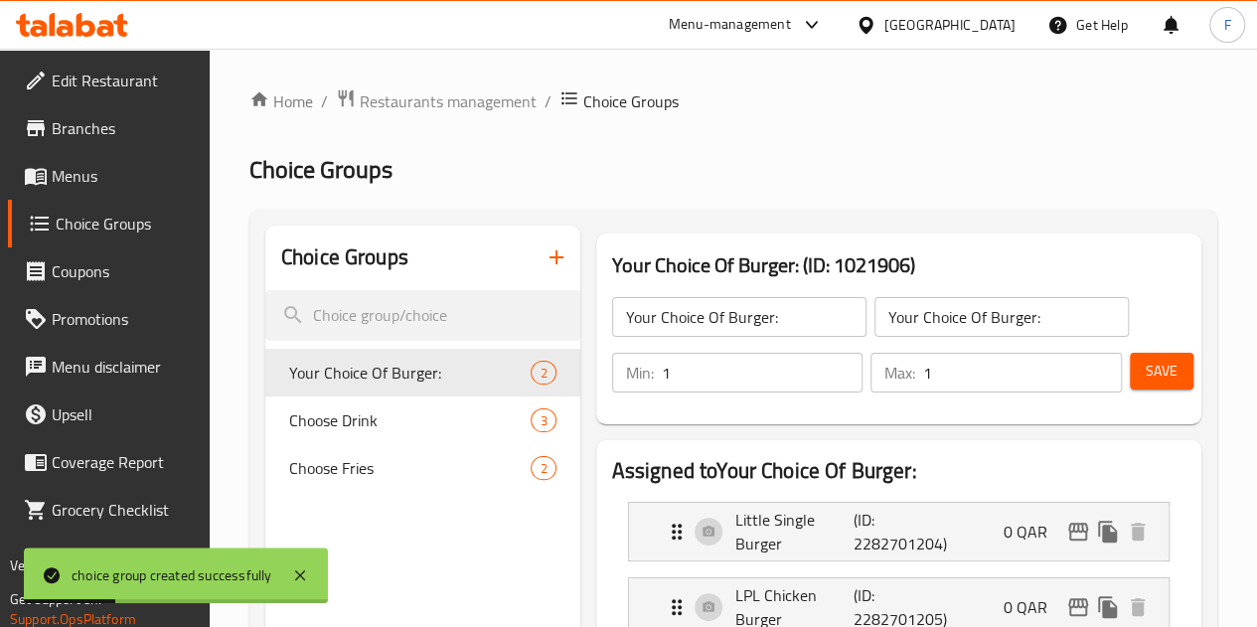
click at [101, 179] on span "Menus" at bounding box center [123, 176] width 142 height 24
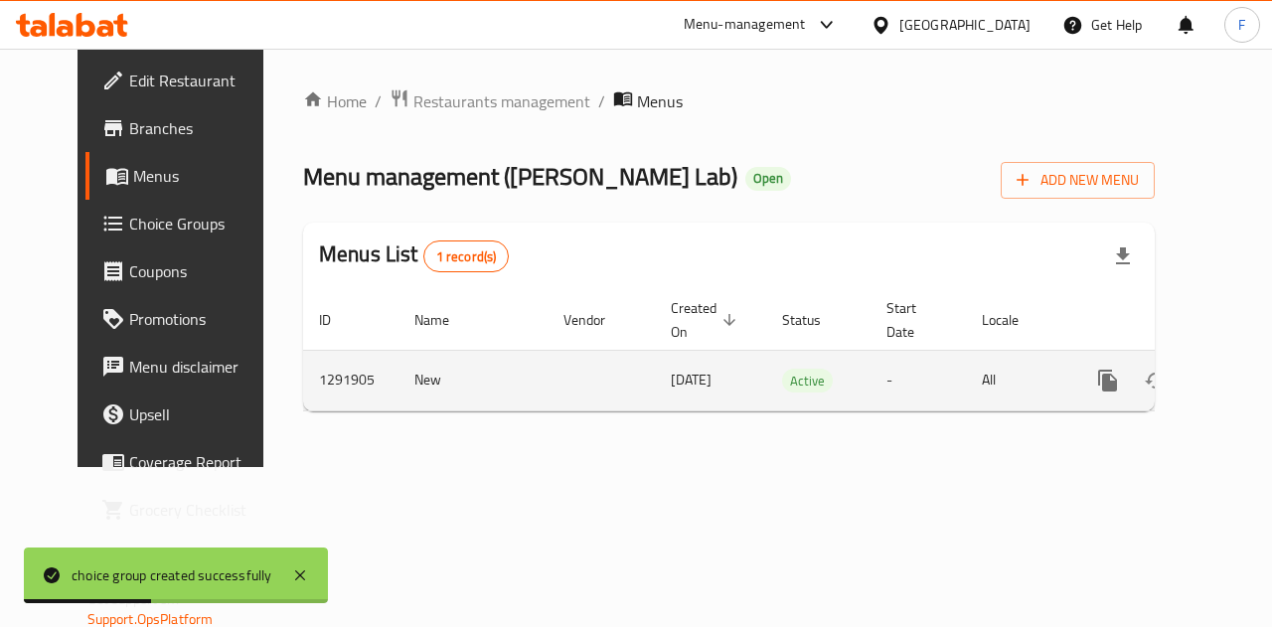
click at [1240, 379] on icon "enhanced table" at bounding box center [1252, 381] width 24 height 24
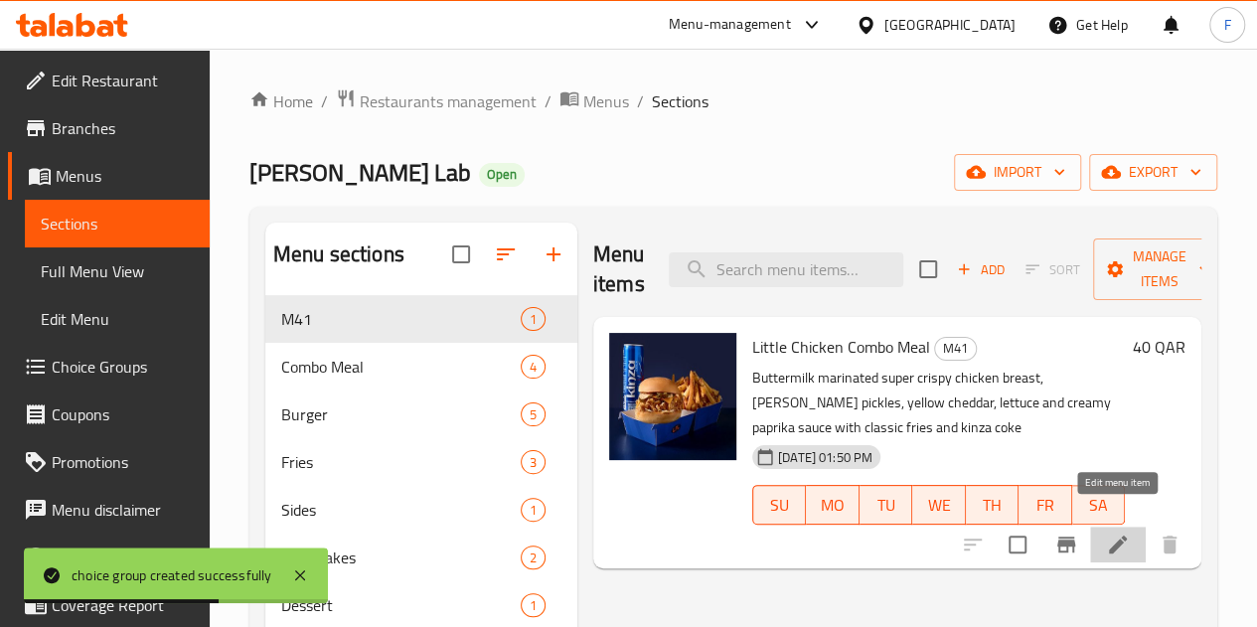
click at [1113, 536] on icon at bounding box center [1118, 545] width 18 height 18
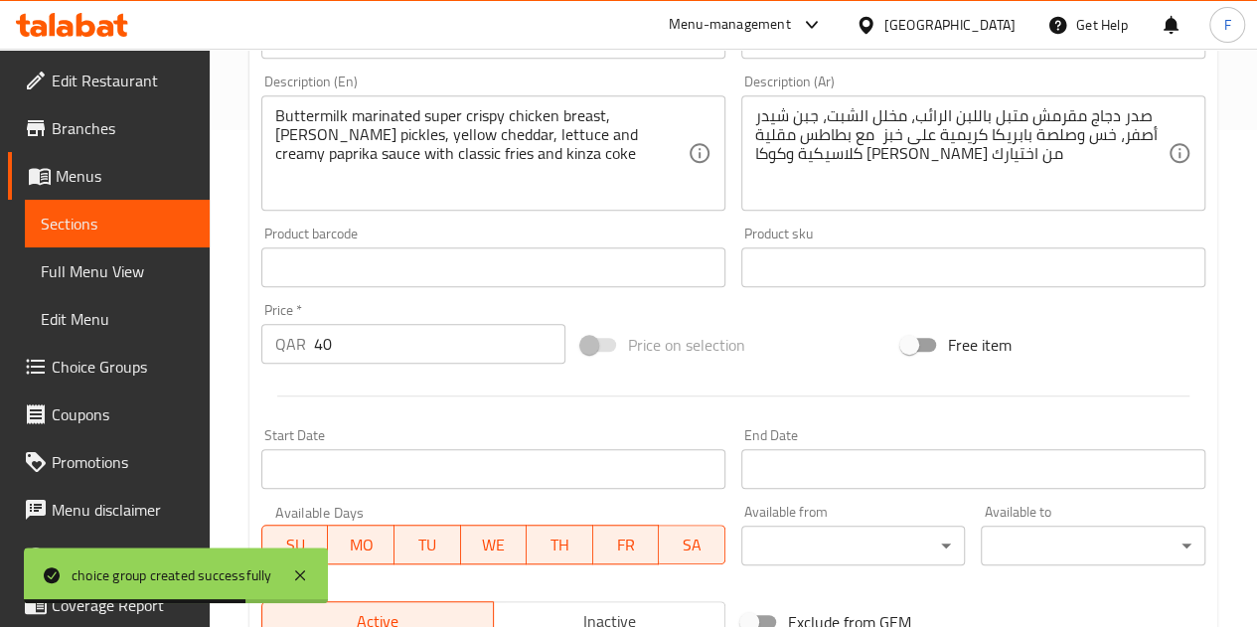
scroll to position [806, 0]
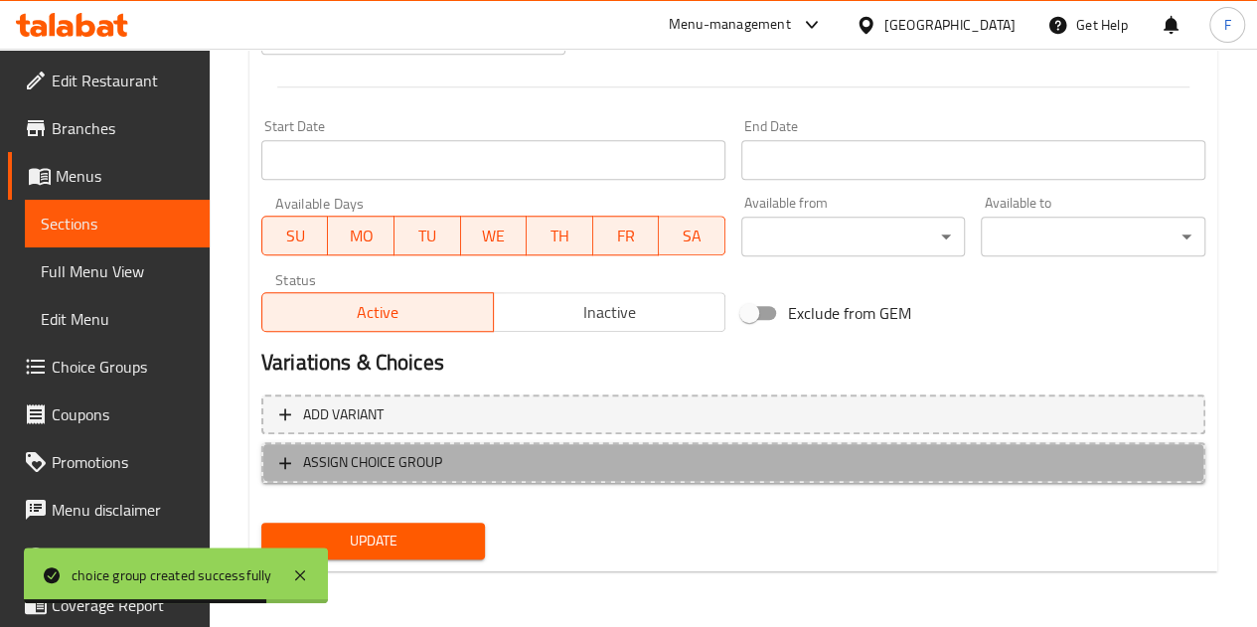
click at [531, 466] on span "ASSIGN CHOICE GROUP" at bounding box center [733, 462] width 909 height 25
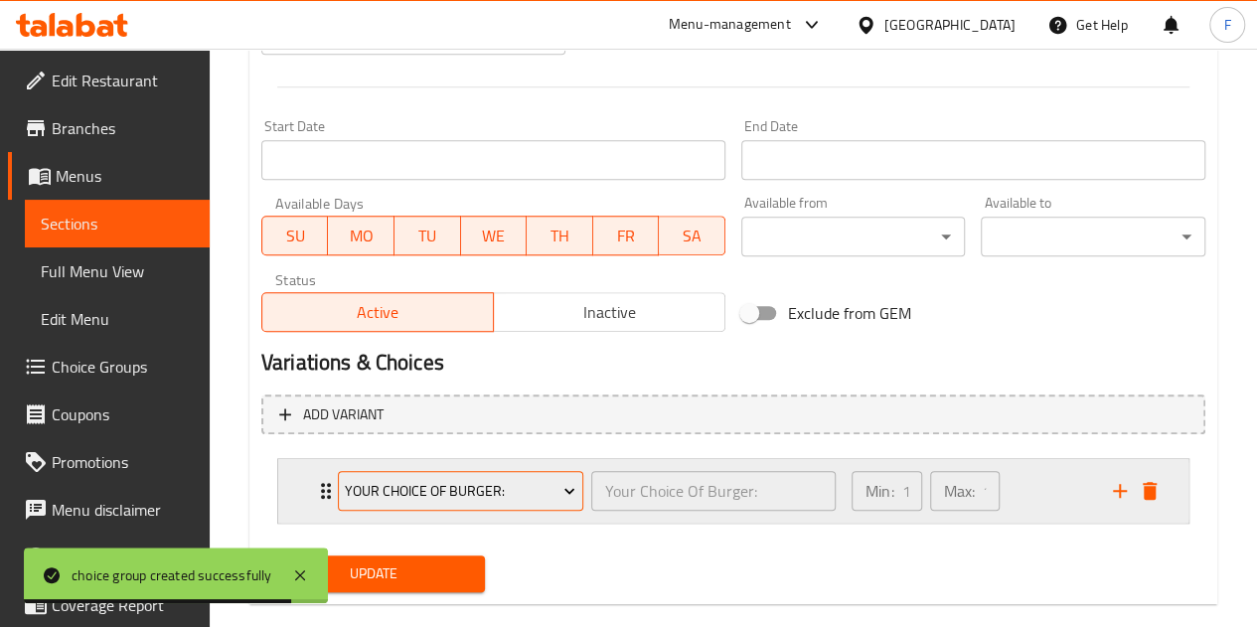
click at [525, 492] on span "Your Choice Of Burger:" at bounding box center [460, 491] width 231 height 25
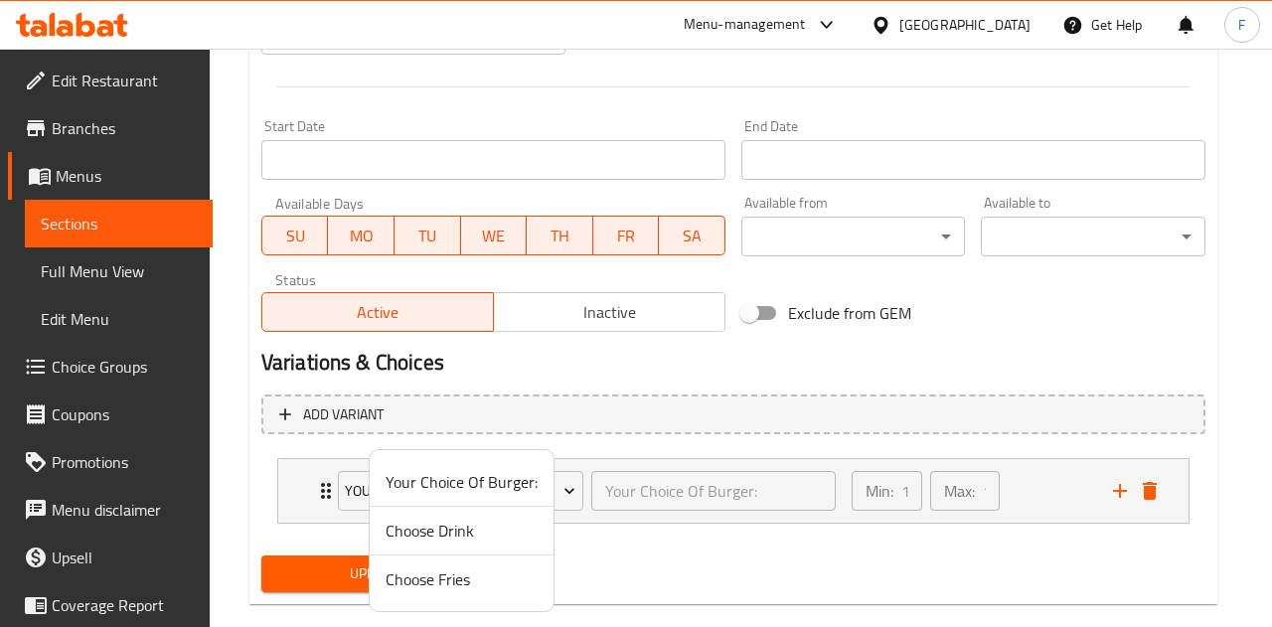
click at [486, 474] on span "Your Choice Of Burger:" at bounding box center [462, 482] width 152 height 24
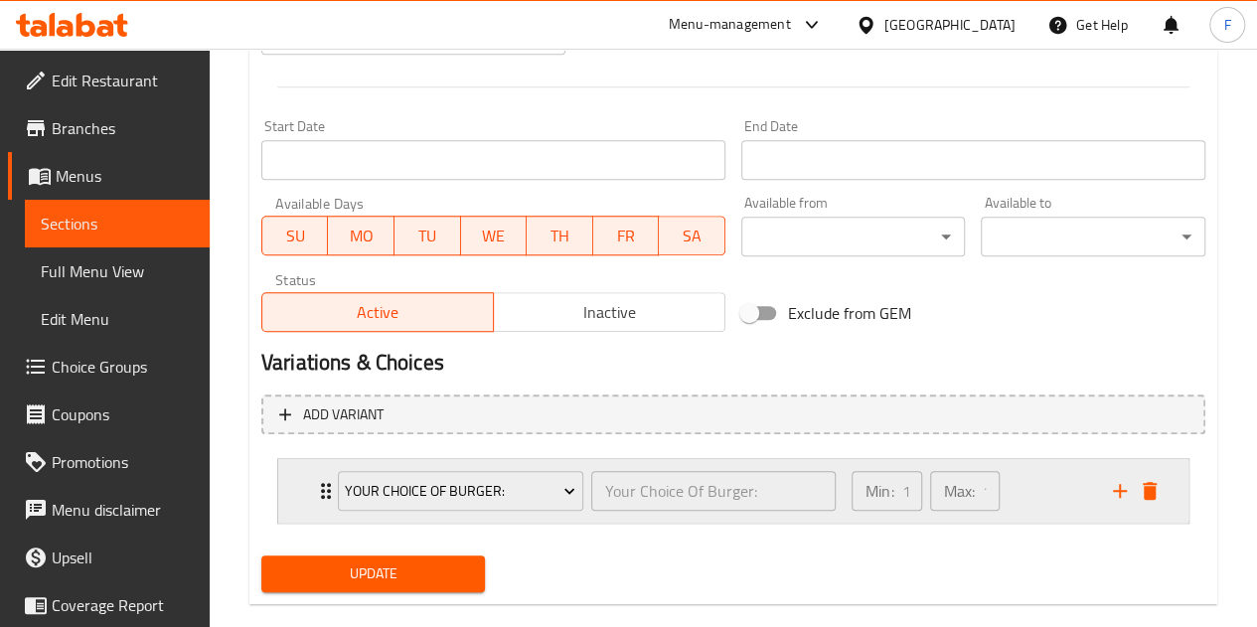
click at [1022, 488] on div "Min: 1 ​ Max: 1 ​" at bounding box center [970, 491] width 261 height 64
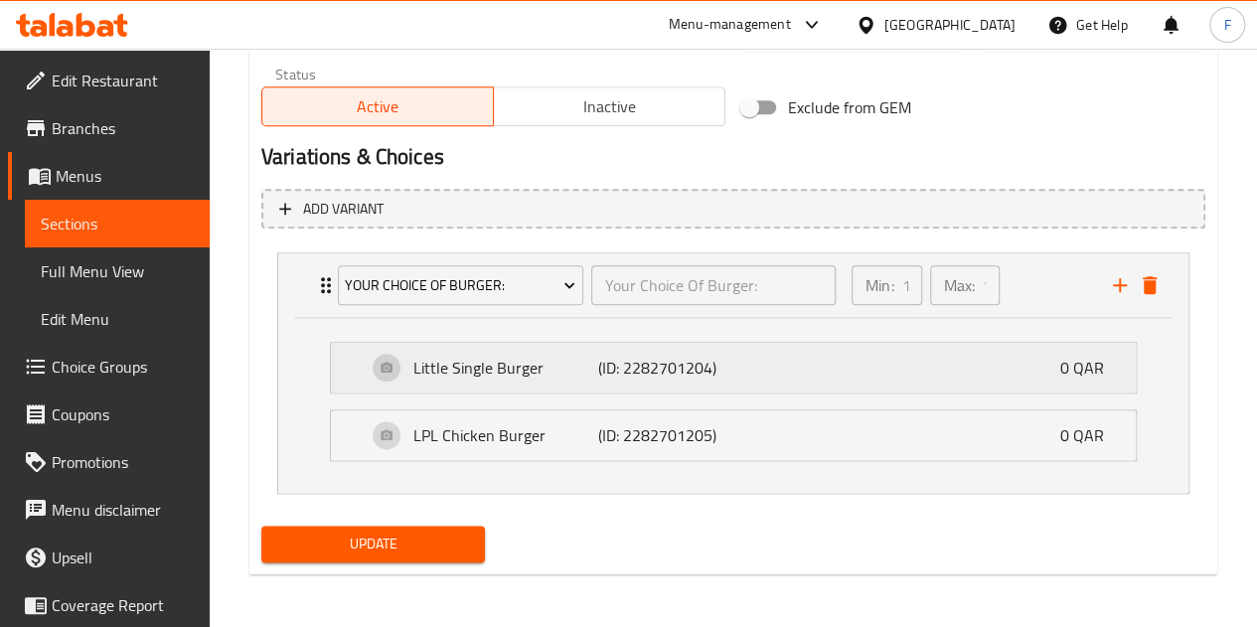
scroll to position [1013, 0]
click at [1048, 303] on div "Min: 1 ​ Max: 1 ​" at bounding box center [970, 284] width 261 height 64
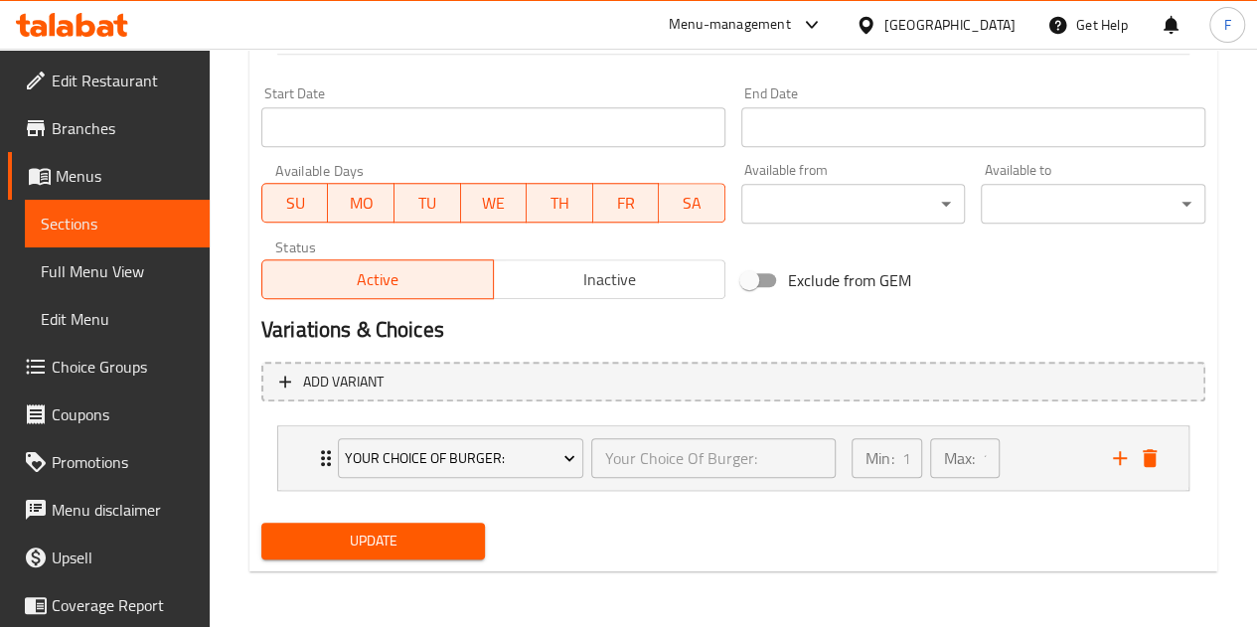
scroll to position [838, 0]
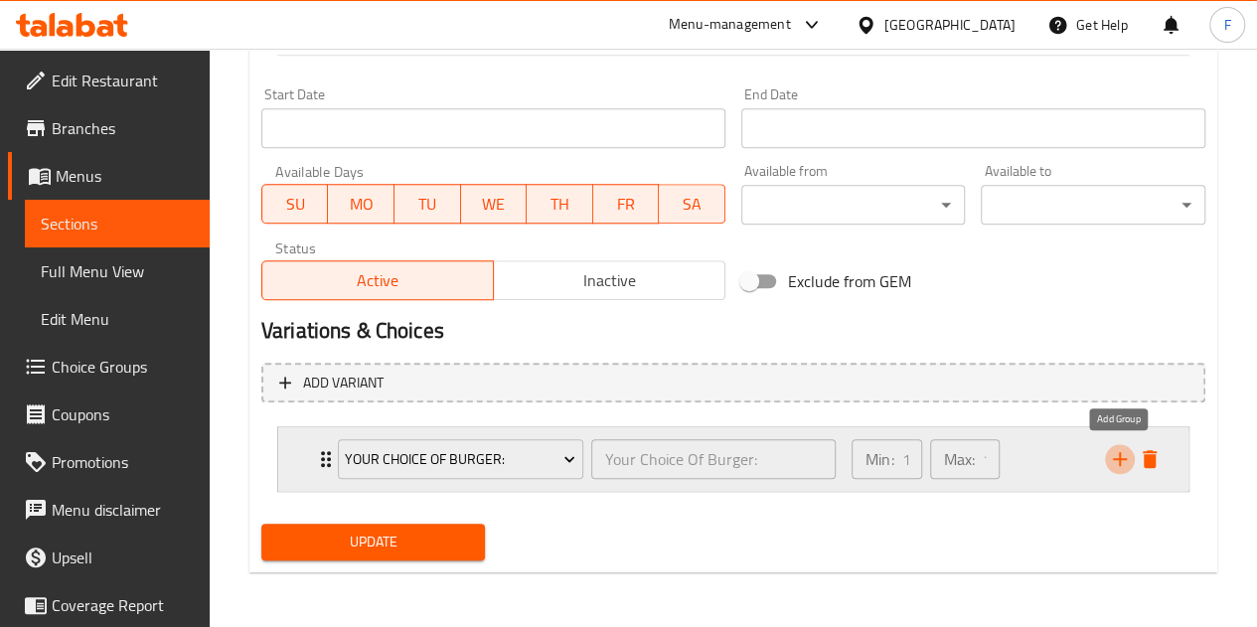
click at [1117, 458] on icon "add" at bounding box center [1120, 459] width 14 height 14
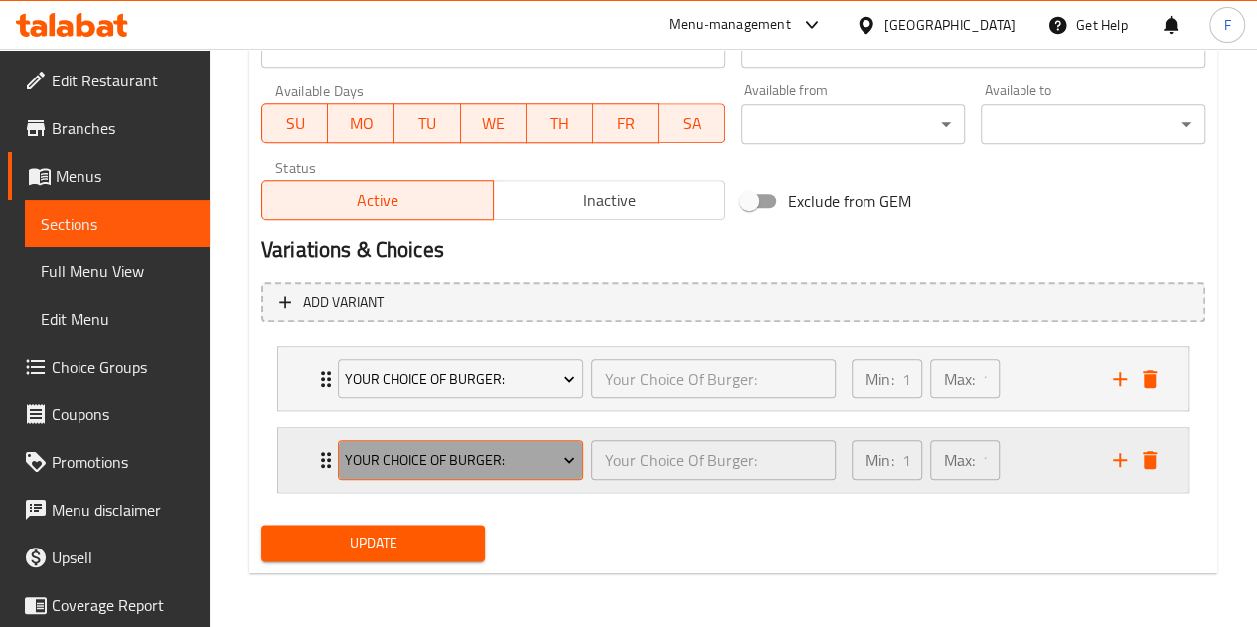
click at [561, 454] on icon "Expand" at bounding box center [570, 460] width 20 height 20
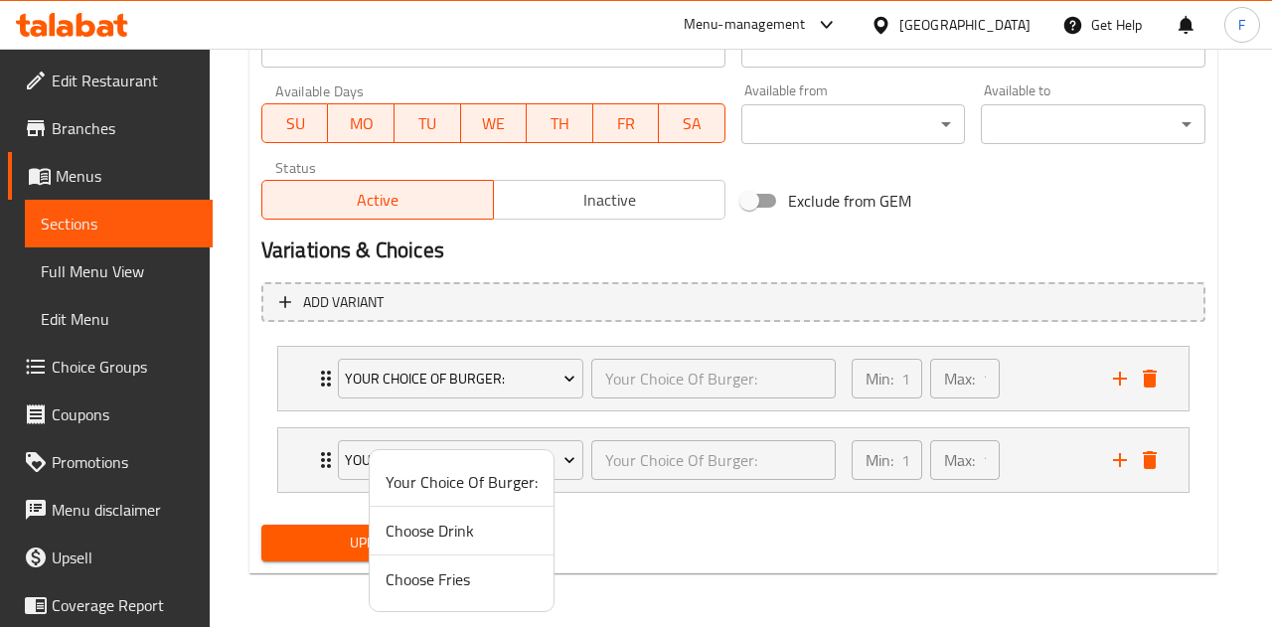
click at [473, 546] on li "Choose Drink" at bounding box center [462, 531] width 184 height 49
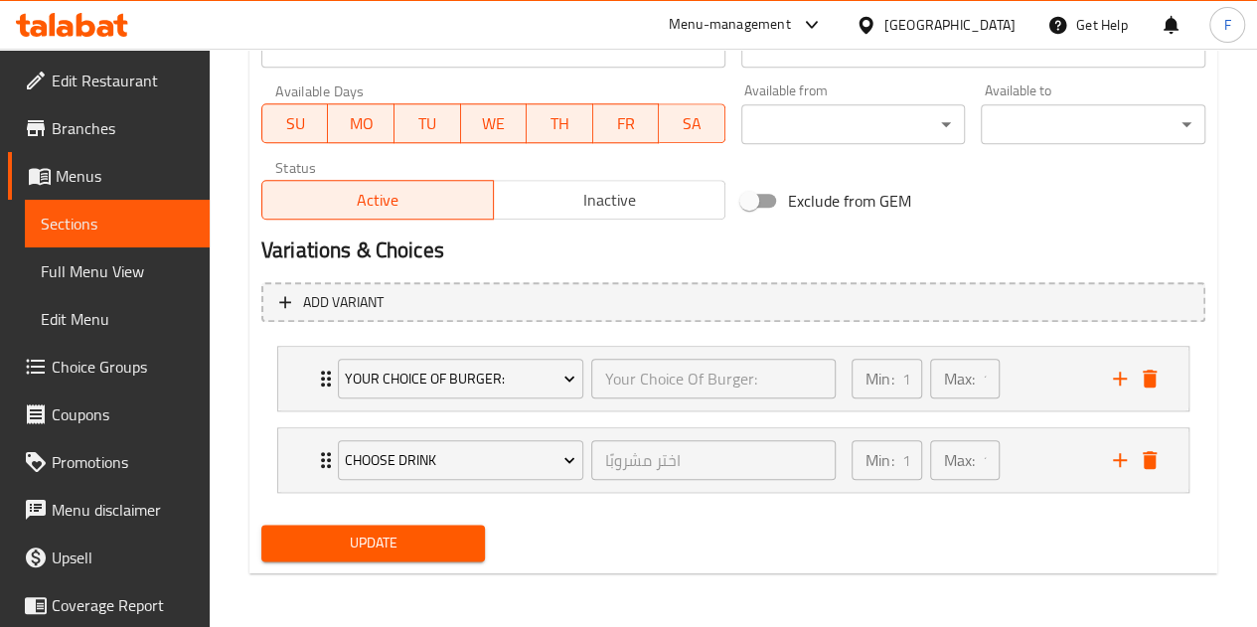
click at [478, 529] on button "Update" at bounding box center [373, 543] width 225 height 37
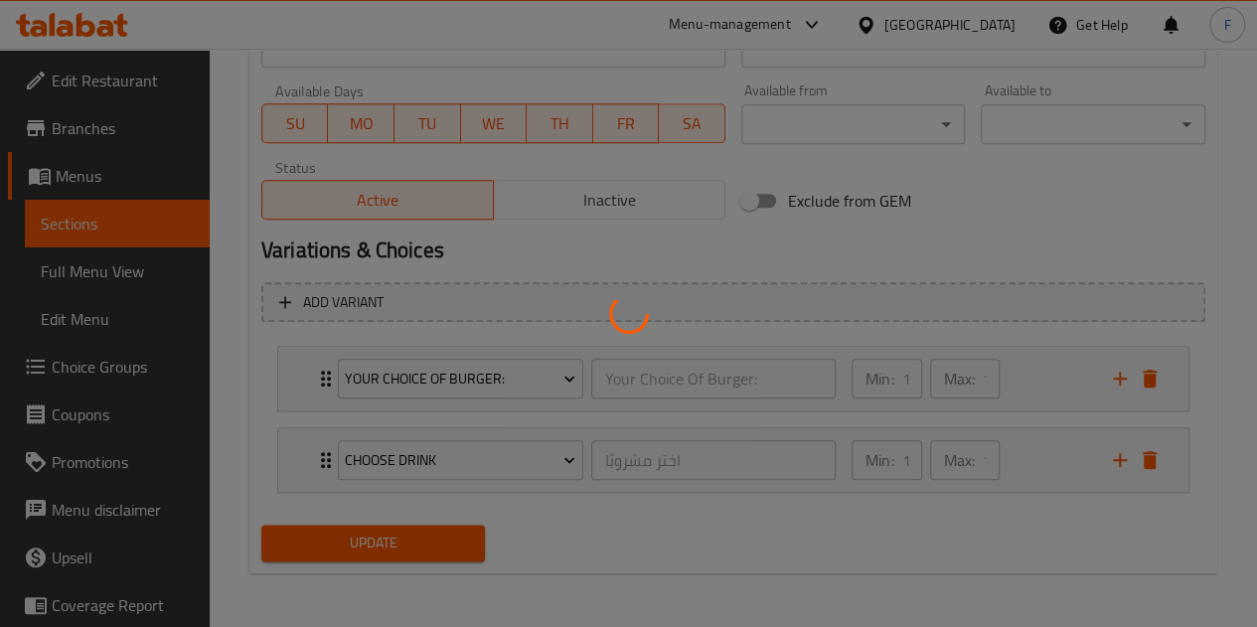
click at [648, 502] on div at bounding box center [628, 313] width 1257 height 627
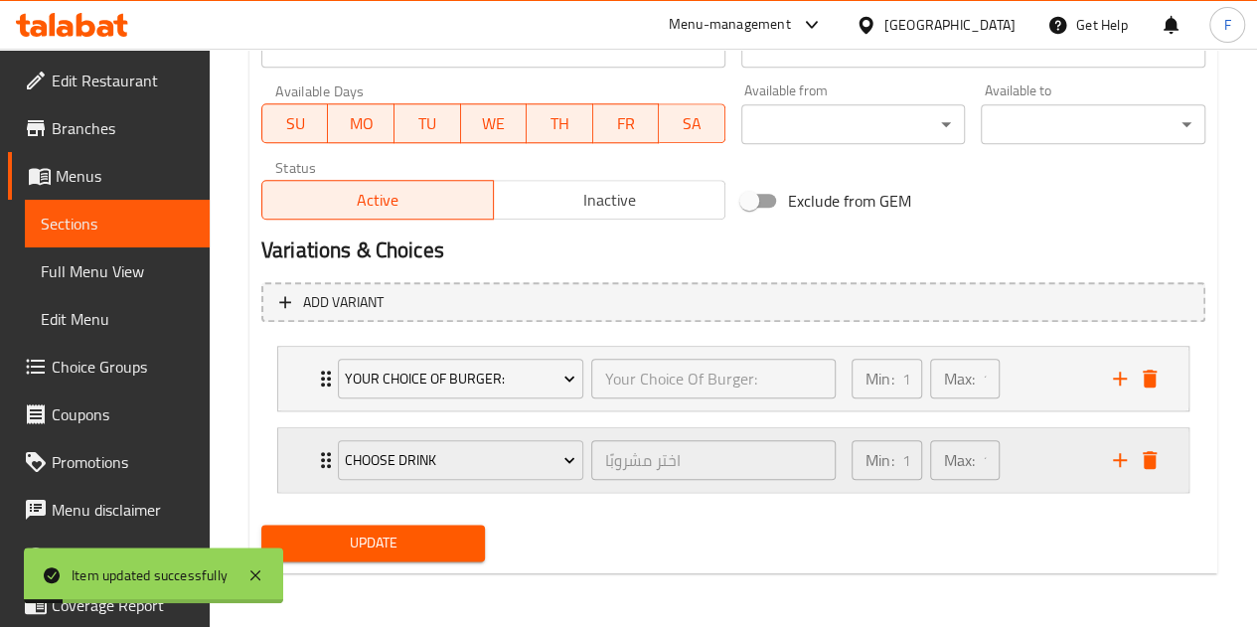
click at [1067, 440] on div "Min: 1 ​ Max: 1 ​" at bounding box center [970, 460] width 261 height 64
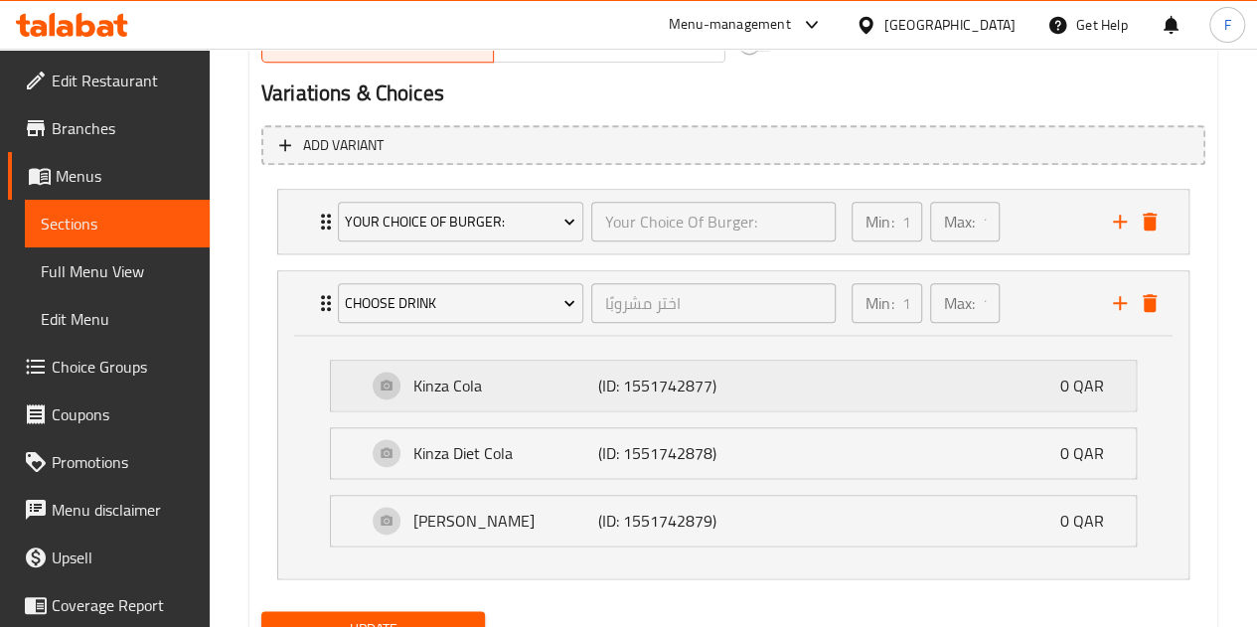
scroll to position [1161, 0]
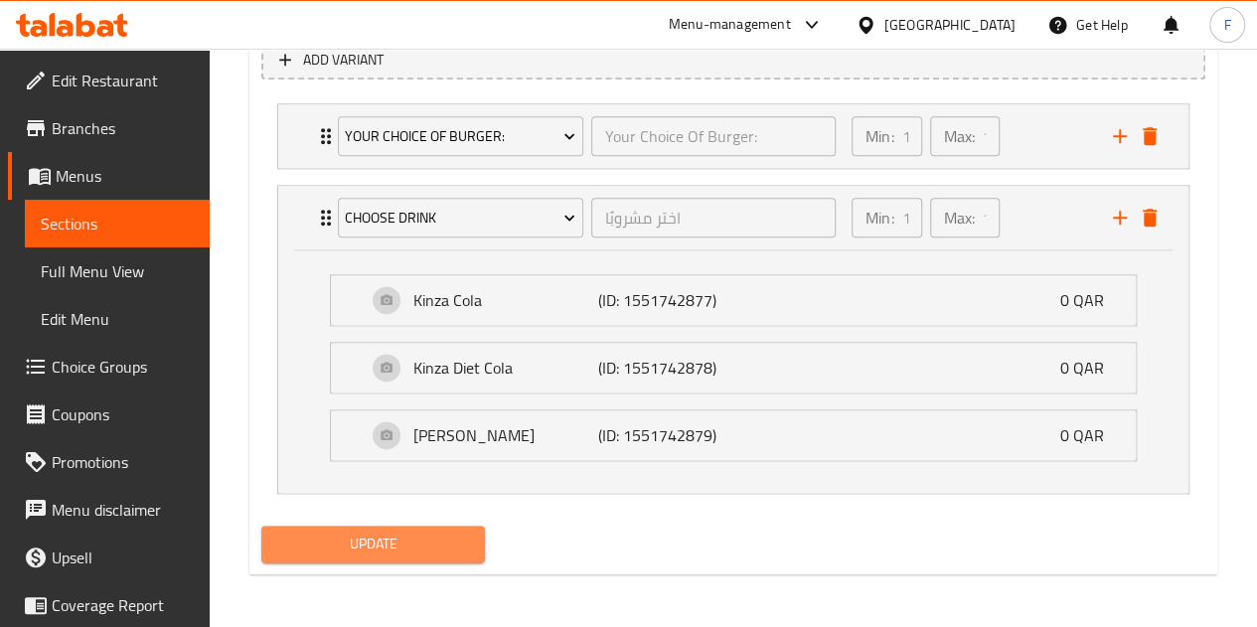
click at [396, 533] on span "Update" at bounding box center [373, 544] width 193 height 25
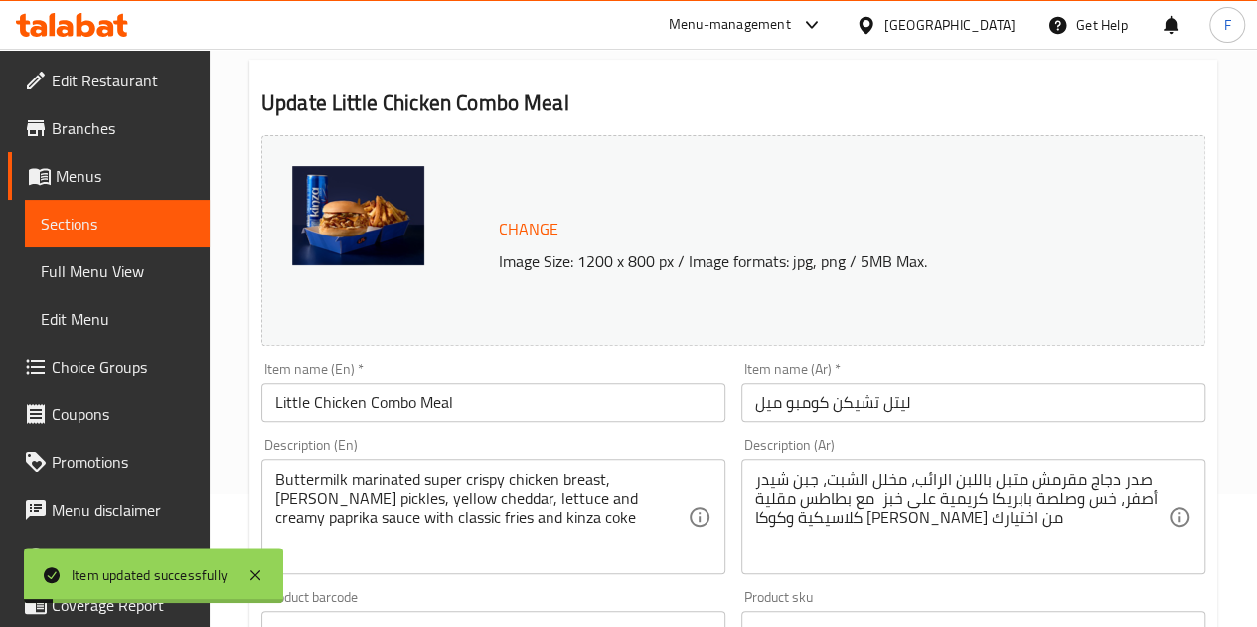
scroll to position [199, 0]
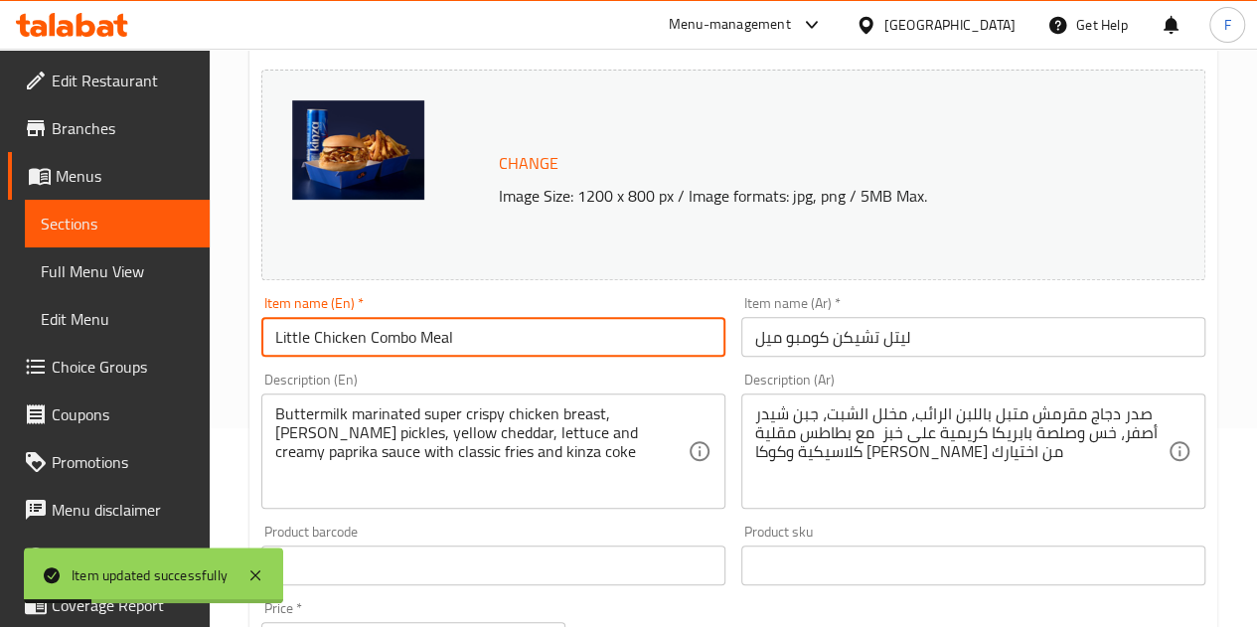
drag, startPoint x: 367, startPoint y: 339, endPoint x: 313, endPoint y: 337, distance: 53.7
click at [313, 337] on input "Little Chicken Combo Meal" at bounding box center [493, 337] width 464 height 40
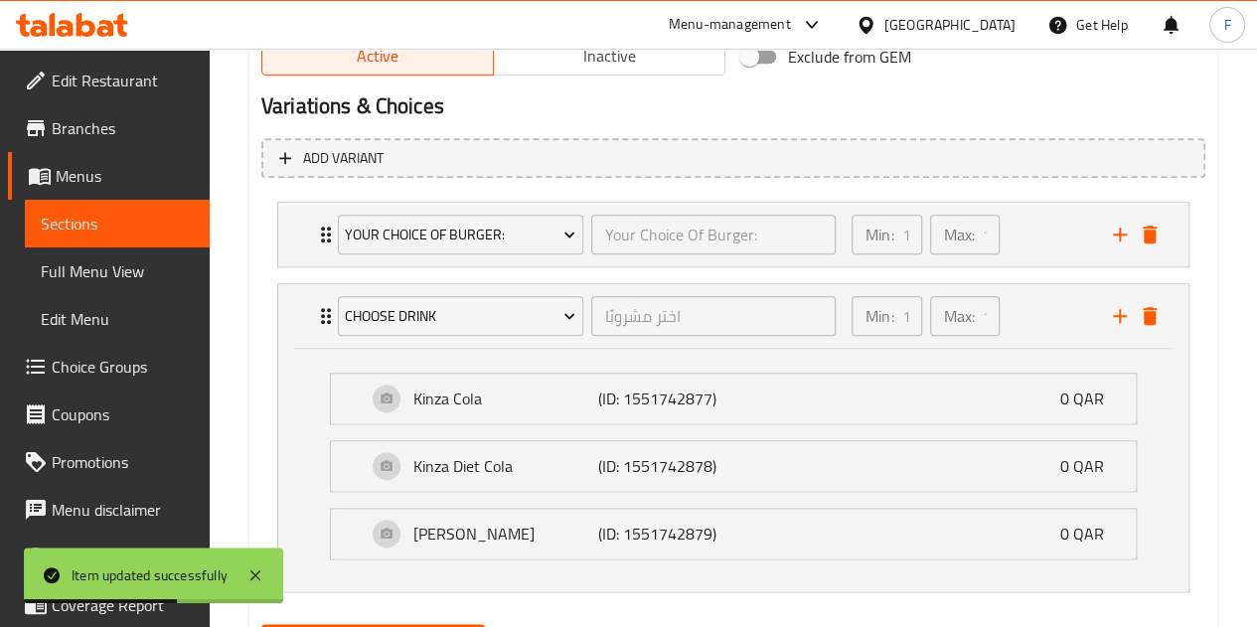
scroll to position [1161, 0]
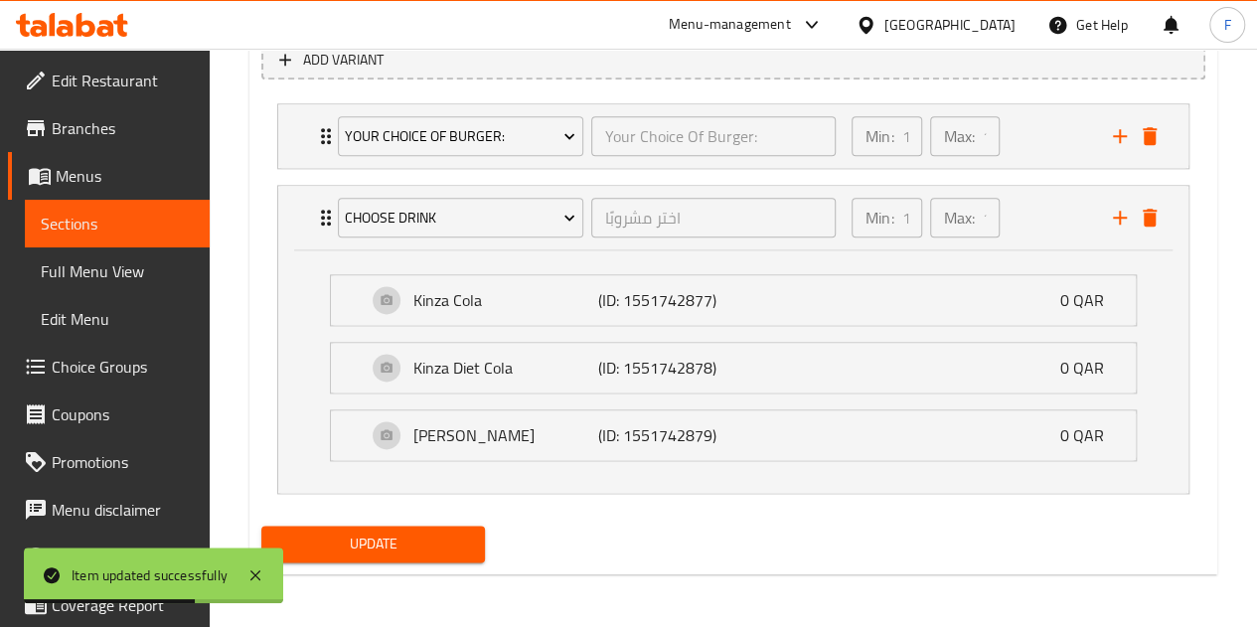
type input "Little Combo Meal"
click at [440, 550] on span "Update" at bounding box center [373, 544] width 193 height 25
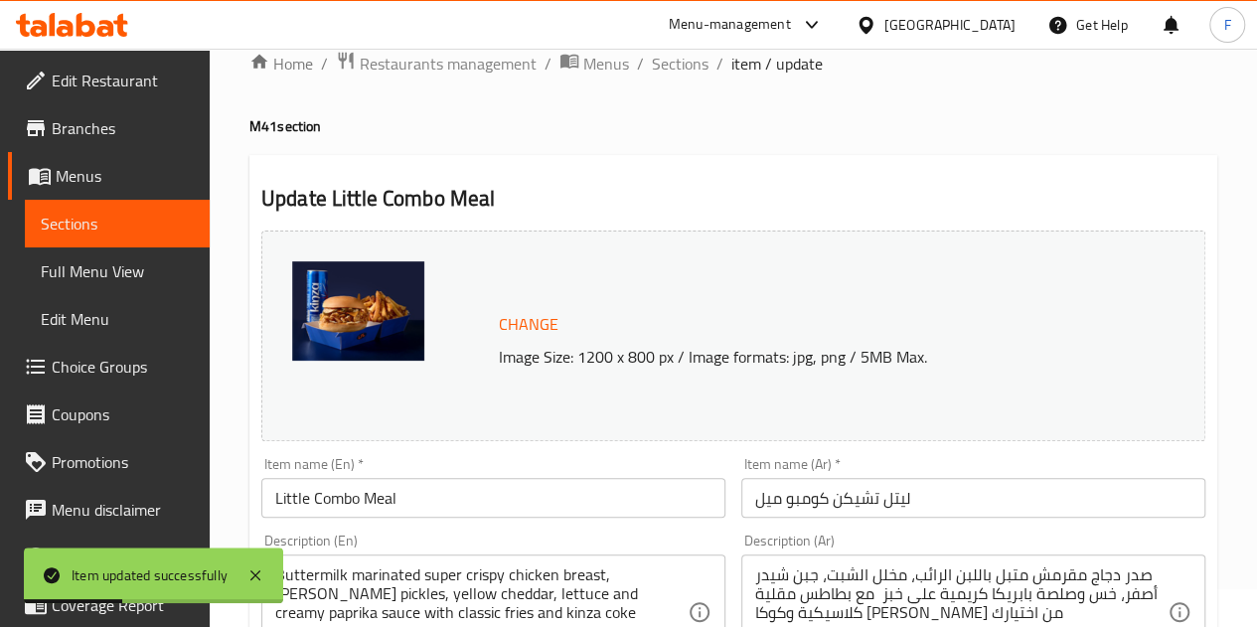
scroll to position [0, 0]
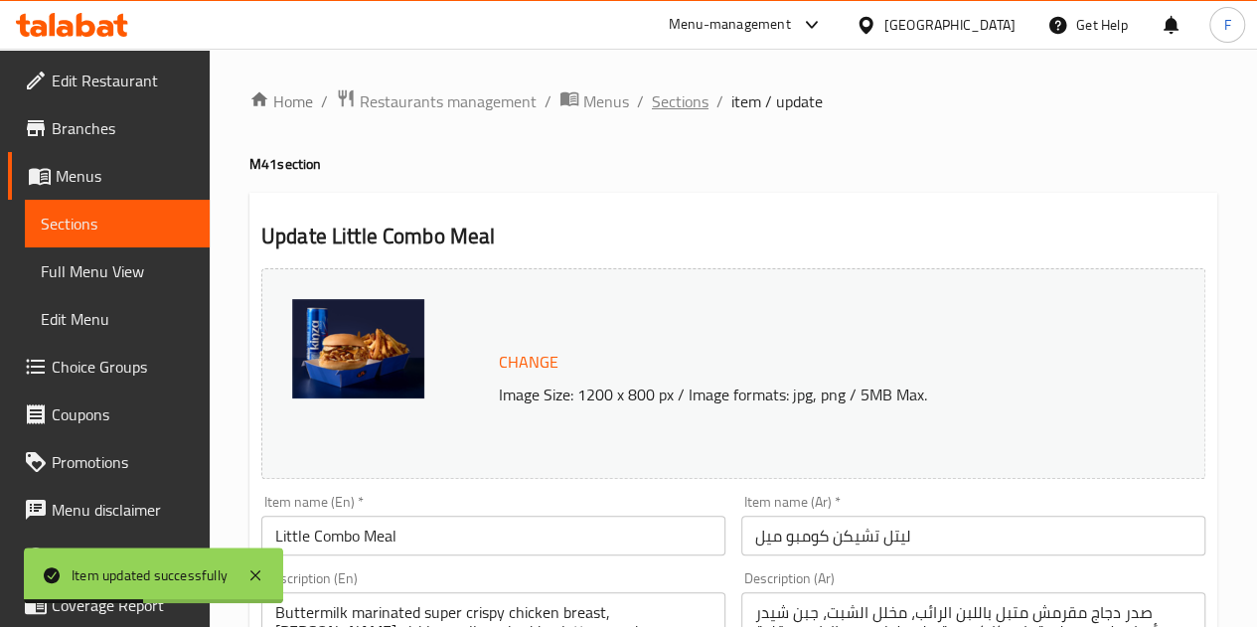
click at [684, 104] on span "Sections" at bounding box center [680, 101] width 57 height 24
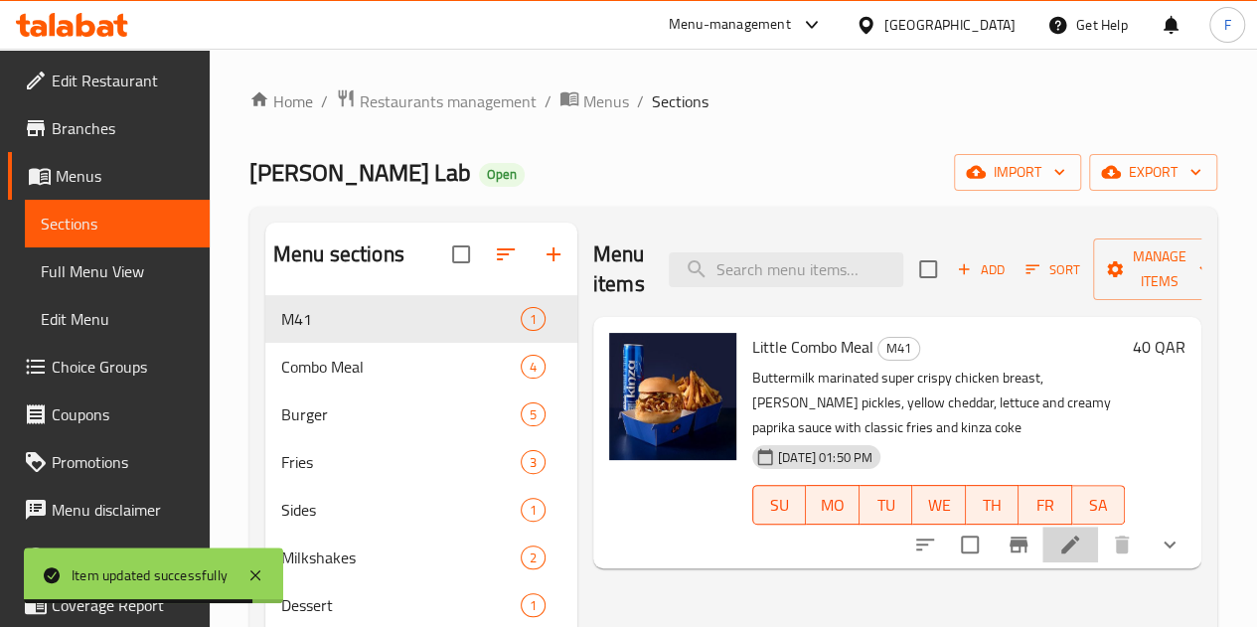
click at [1048, 527] on li at bounding box center [1071, 545] width 56 height 36
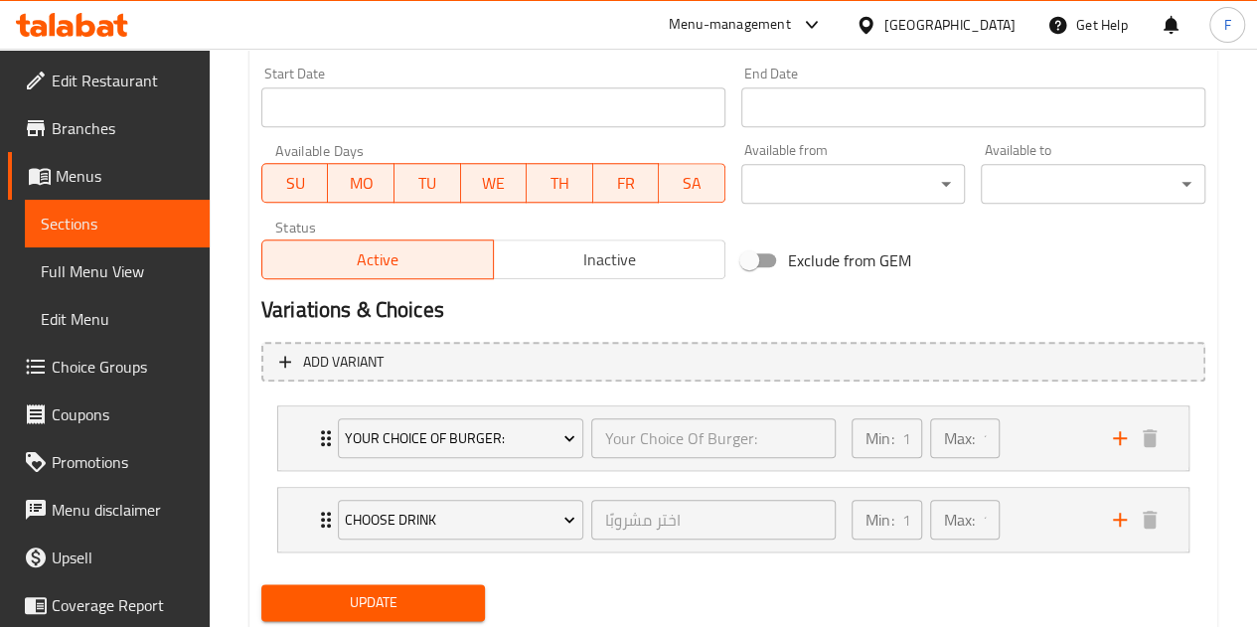
scroll to position [918, 0]
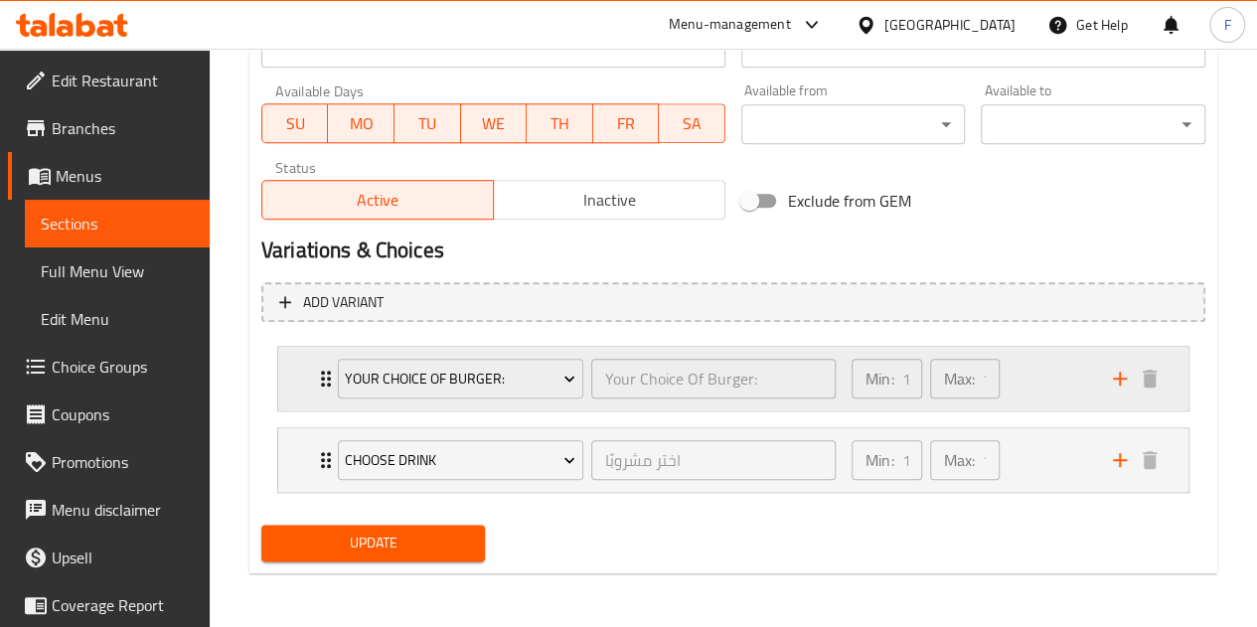
click at [1023, 386] on div "Min: 1 ​ Max: 1 ​" at bounding box center [970, 379] width 261 height 64
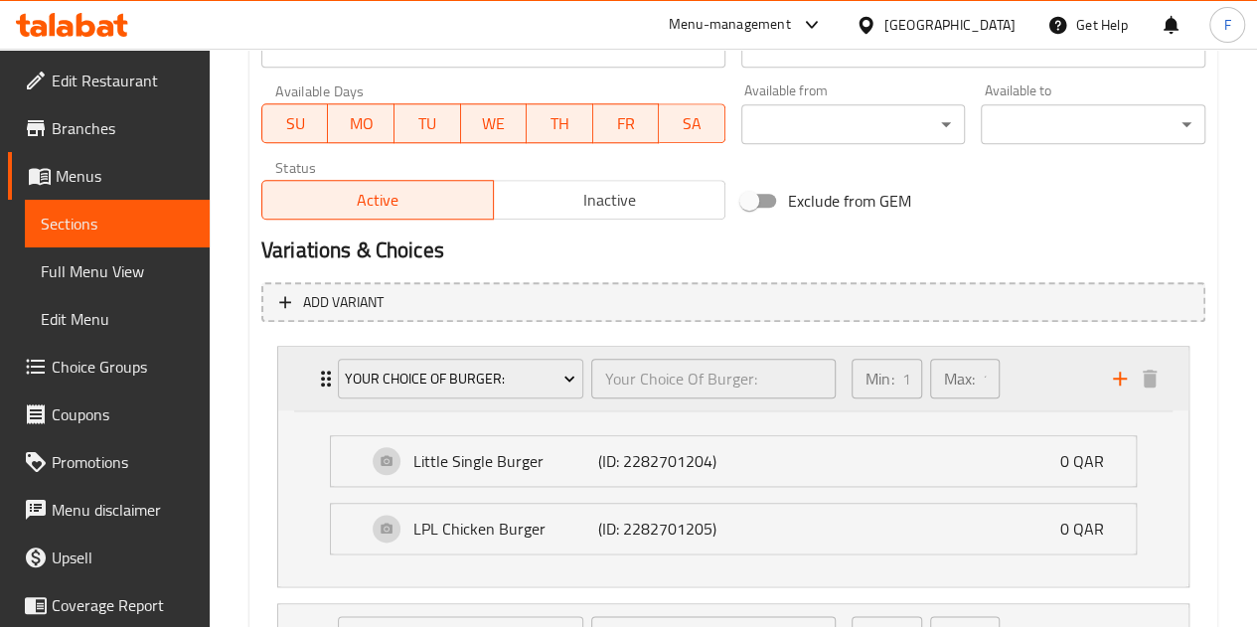
click at [1022, 371] on div "Min: 1 ​ Max: 1 ​" at bounding box center [970, 379] width 261 height 64
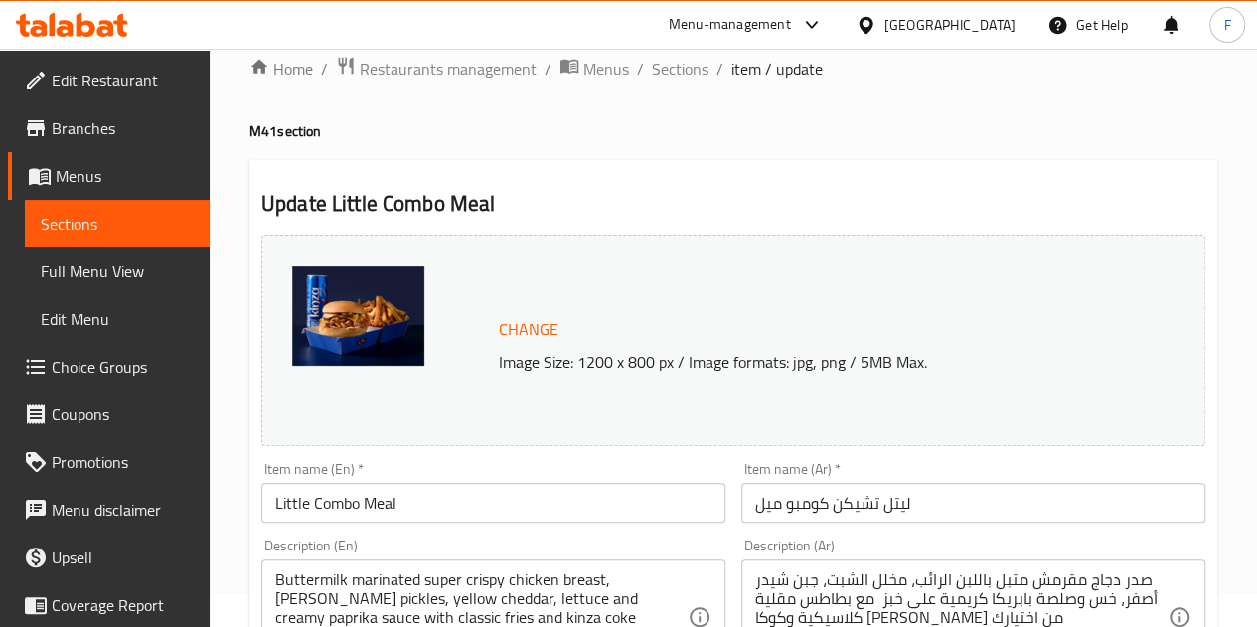
scroll to position [24, 0]
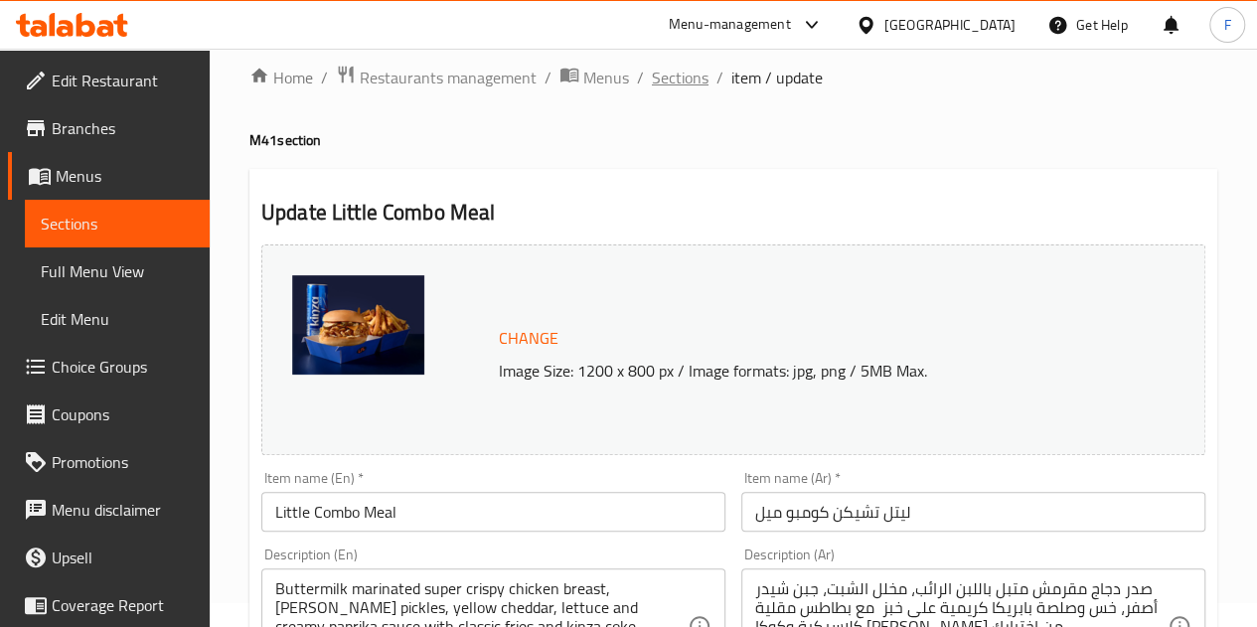
click at [698, 83] on span "Sections" at bounding box center [680, 78] width 57 height 24
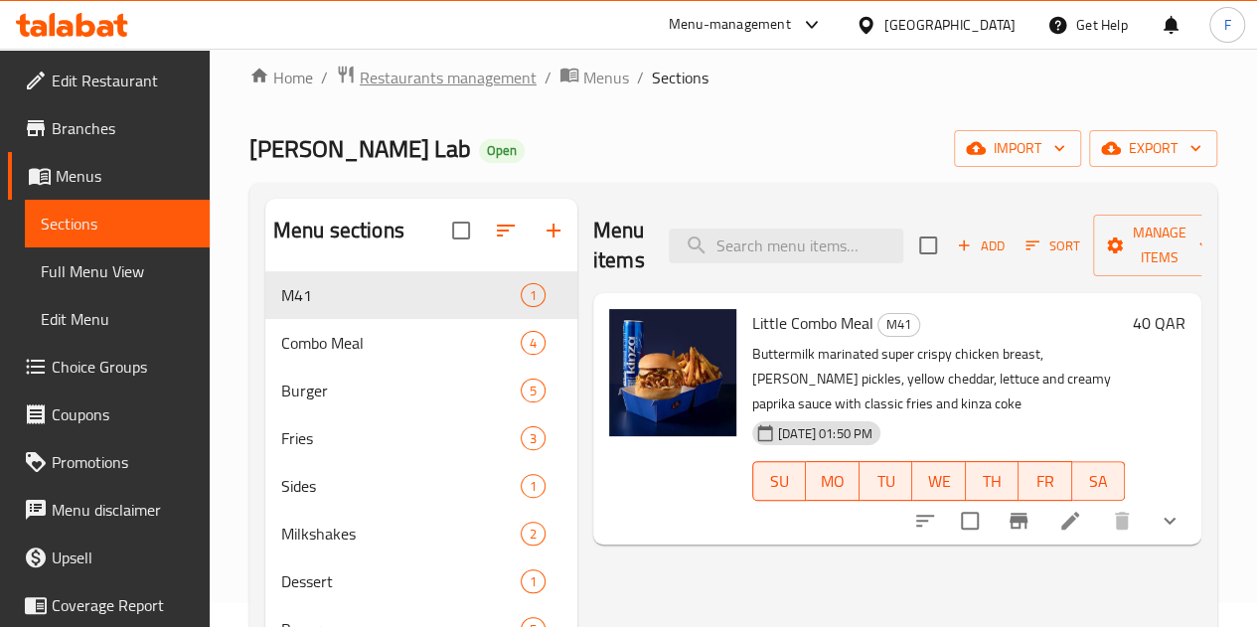
click at [445, 66] on span "Restaurants management" at bounding box center [448, 78] width 177 height 24
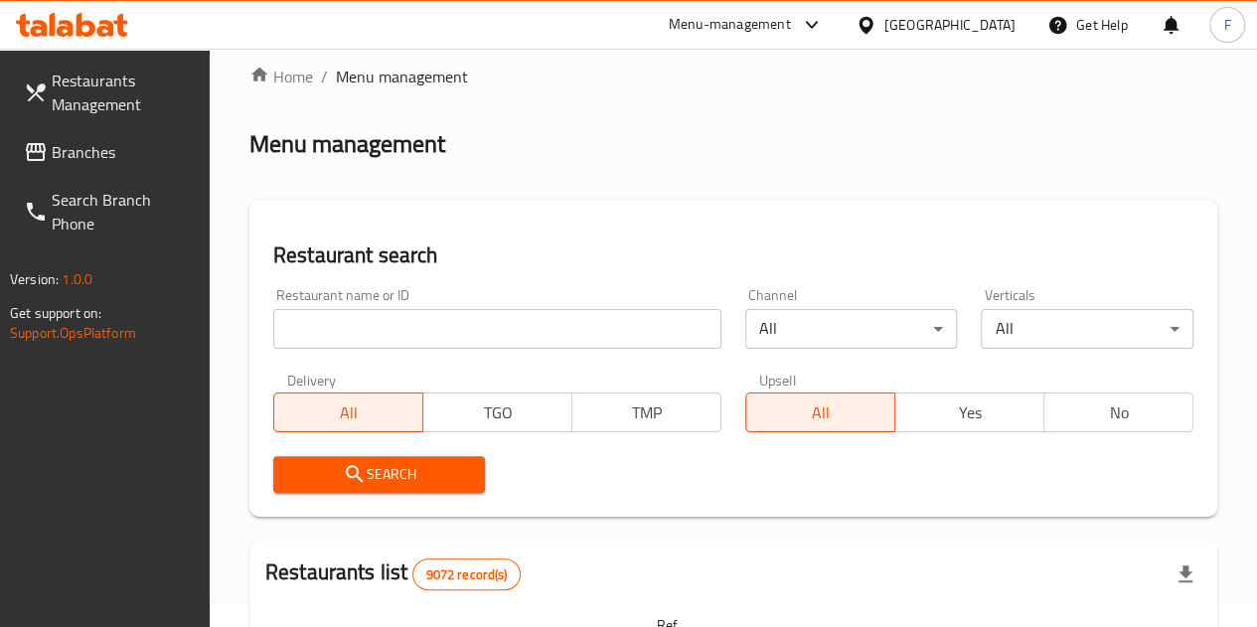
click at [100, 86] on span "Restaurants Management" at bounding box center [123, 93] width 142 height 48
